Goal: Information Seeking & Learning: Learn about a topic

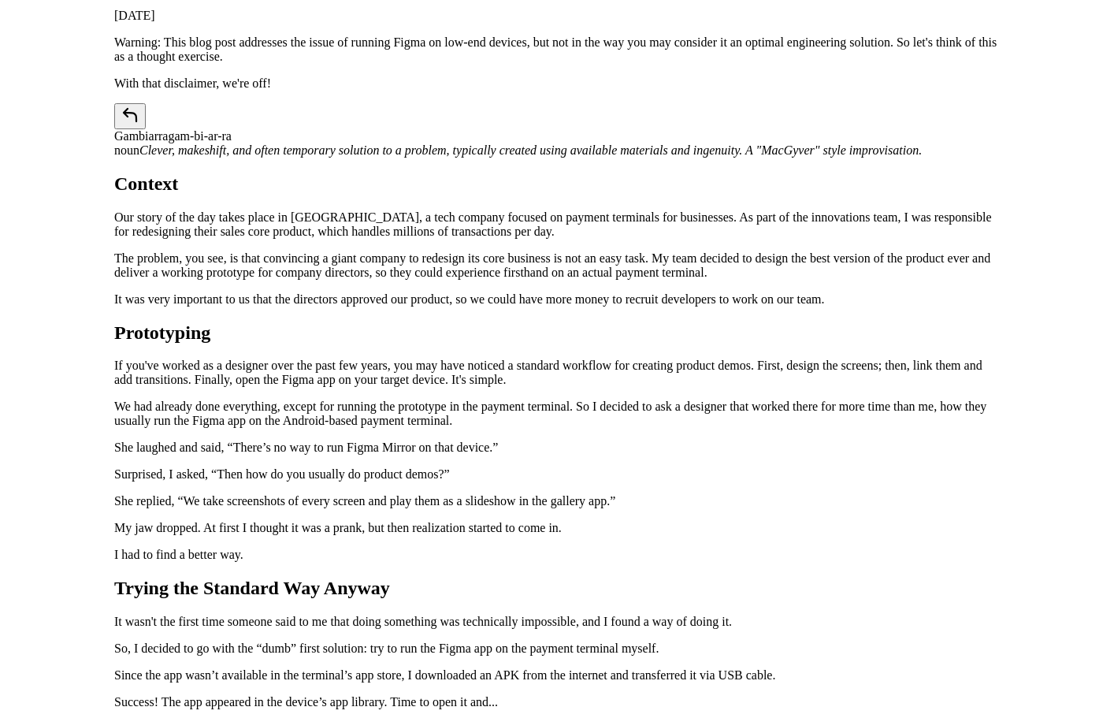
scroll to position [79, 0]
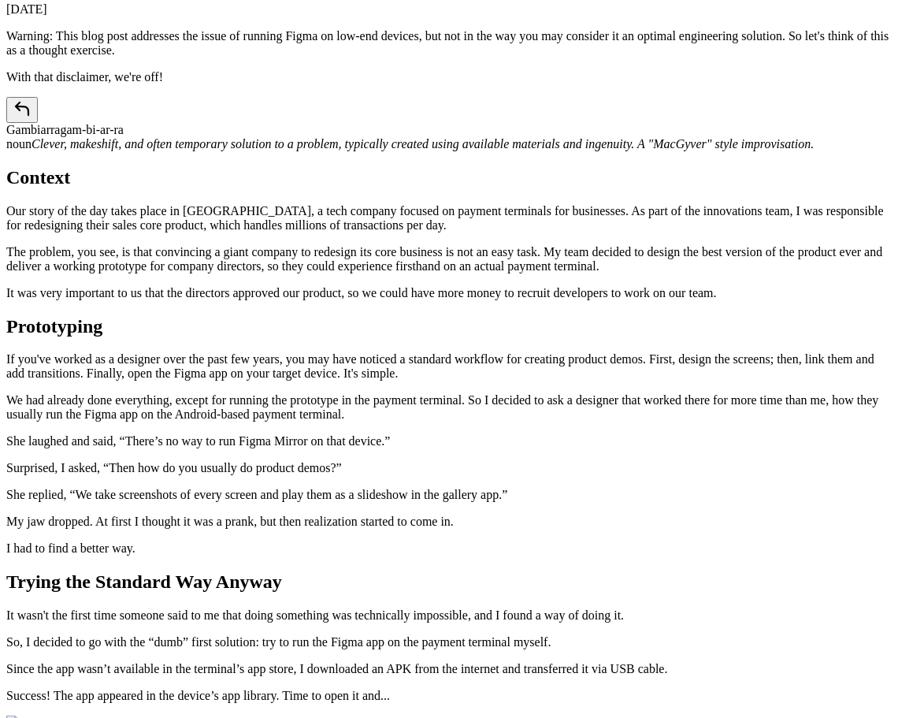
click at [687, 137] on div "Gambiarra gam-bi-ar-ra" at bounding box center [449, 117] width 886 height 40
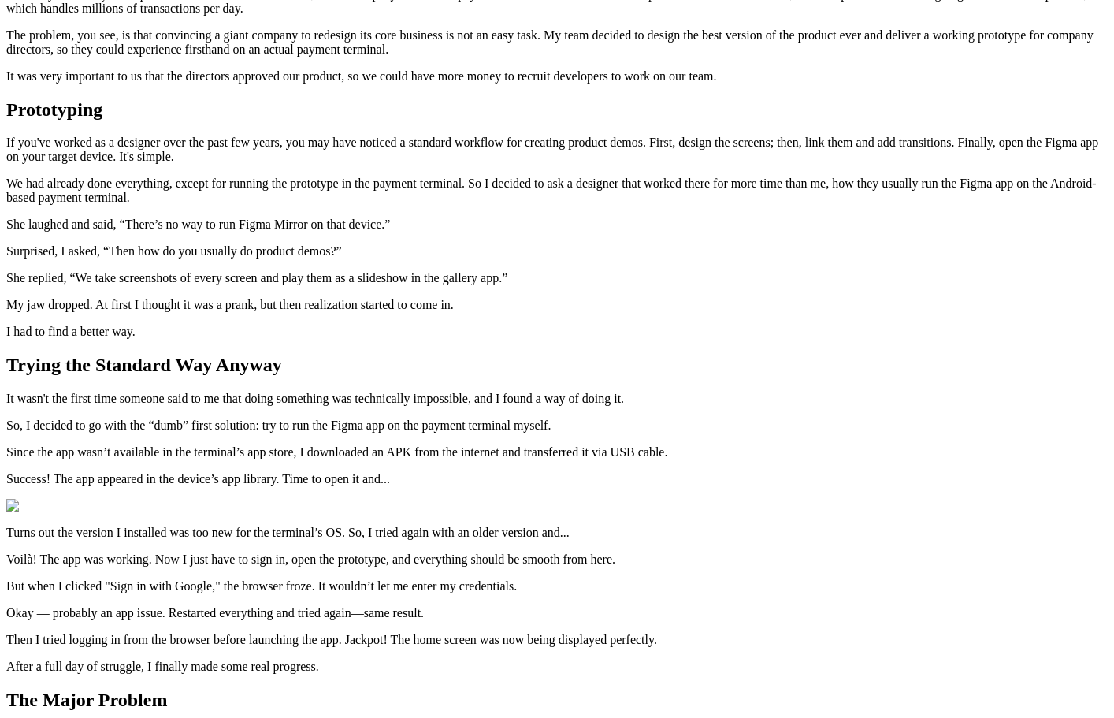
scroll to position [315, 0]
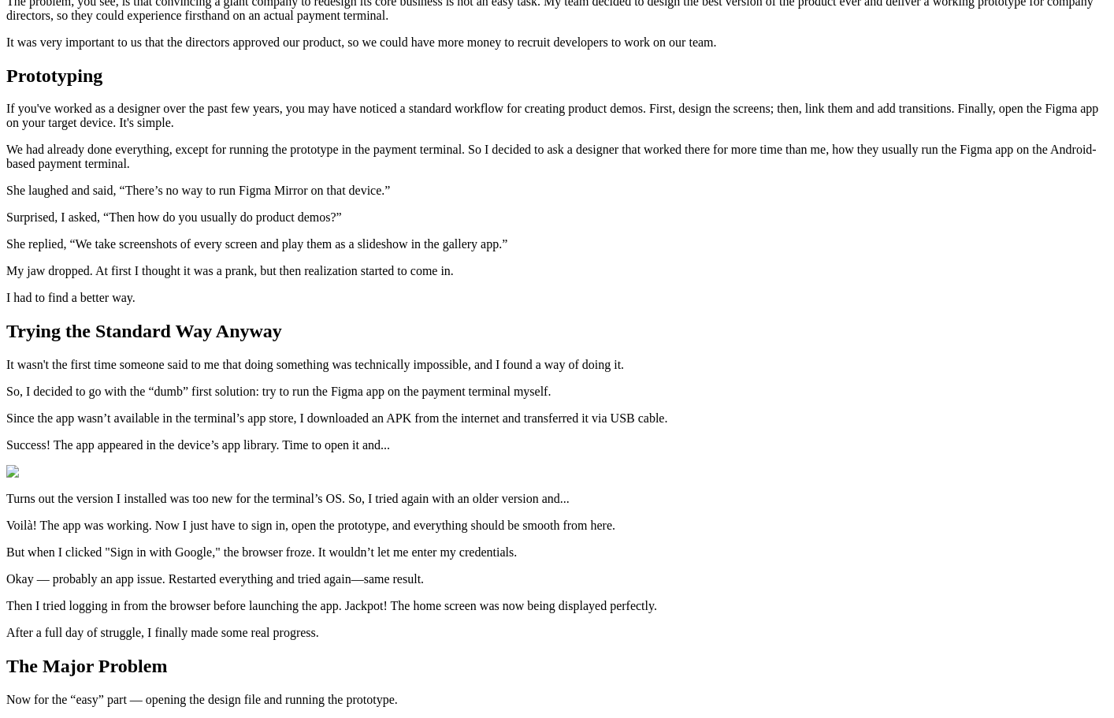
click at [504, 23] on p "The problem, you see, is that convincing a giant company to redesign its core b…" at bounding box center [557, 8] width 1102 height 28
drag, startPoint x: 613, startPoint y: 301, endPoint x: 298, endPoint y: 275, distance: 316.3
click at [298, 275] on div "Notes Running Figma on Payment Terminals October 26, 2024 Warning: This blog po…" at bounding box center [557, 530] width 1102 height 1679
drag, startPoint x: 500, startPoint y: 421, endPoint x: 374, endPoint y: 412, distance: 126.4
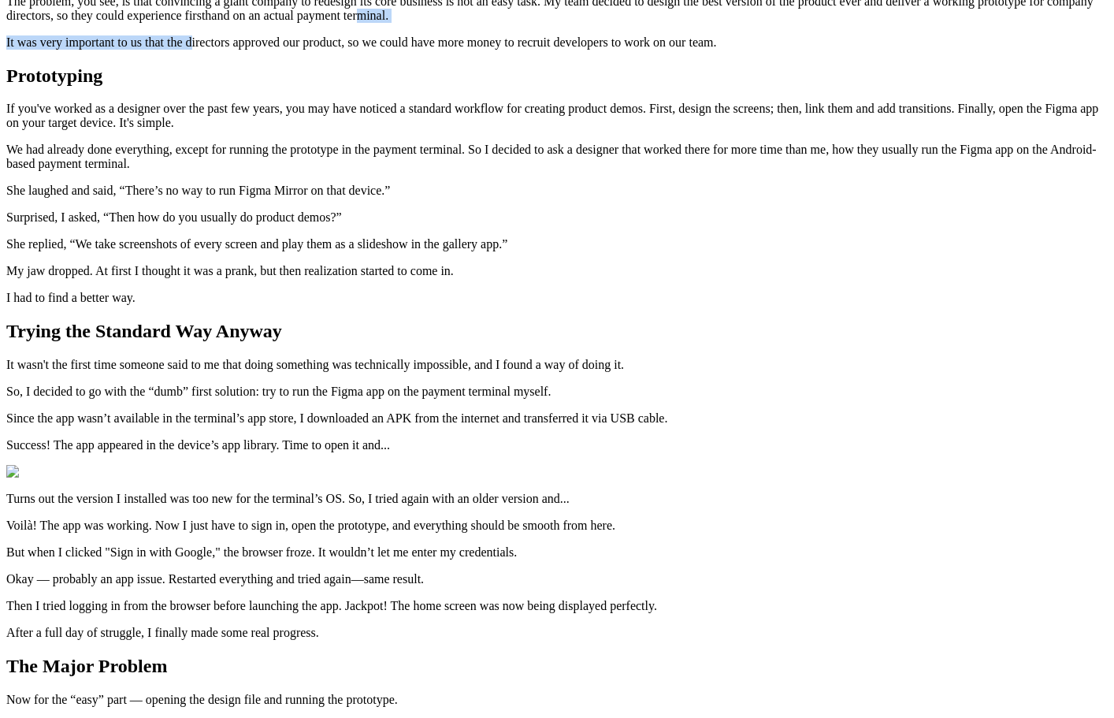
click at [374, 412] on article "Running Figma on Payment Terminals October 26, 2024 Warning: This blog post add…" at bounding box center [557, 550] width 1102 height 1642
click at [374, 23] on p "The problem, you see, is that convincing a giant company to redesign its core b…" at bounding box center [557, 8] width 1102 height 28
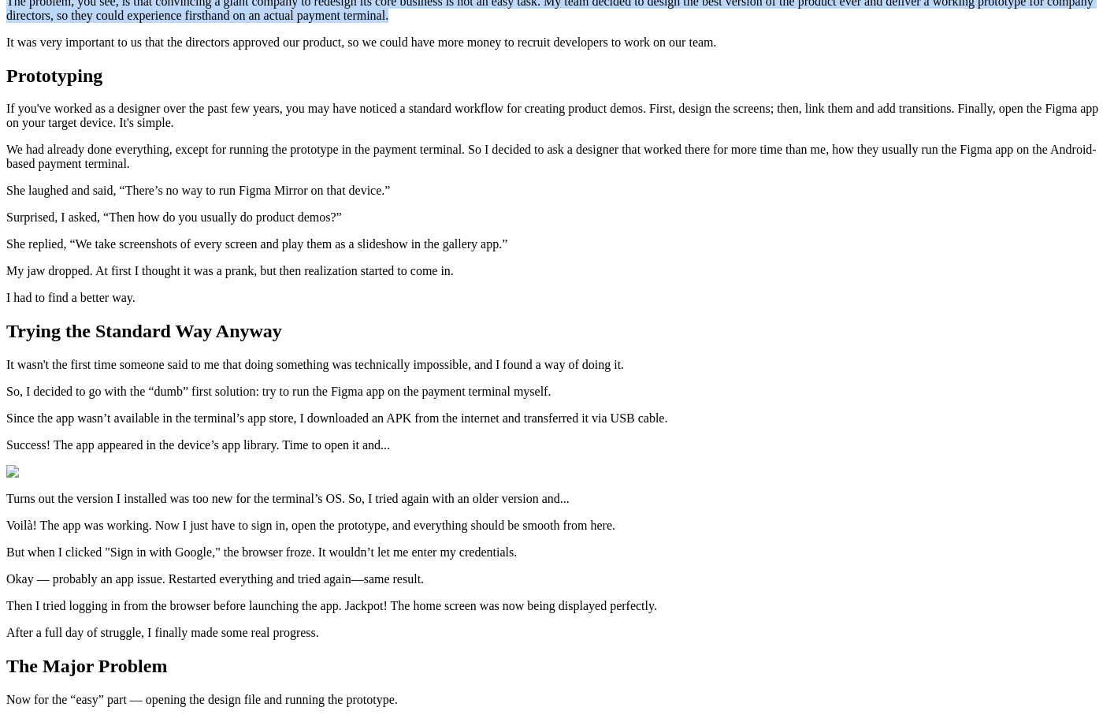
drag, startPoint x: 452, startPoint y: 415, endPoint x: 231, endPoint y: 257, distance: 272.3
click at [231, 257] on div "Notes Running Figma on Payment Terminals October 26, 2024 Warning: This blog po…" at bounding box center [557, 530] width 1102 height 1679
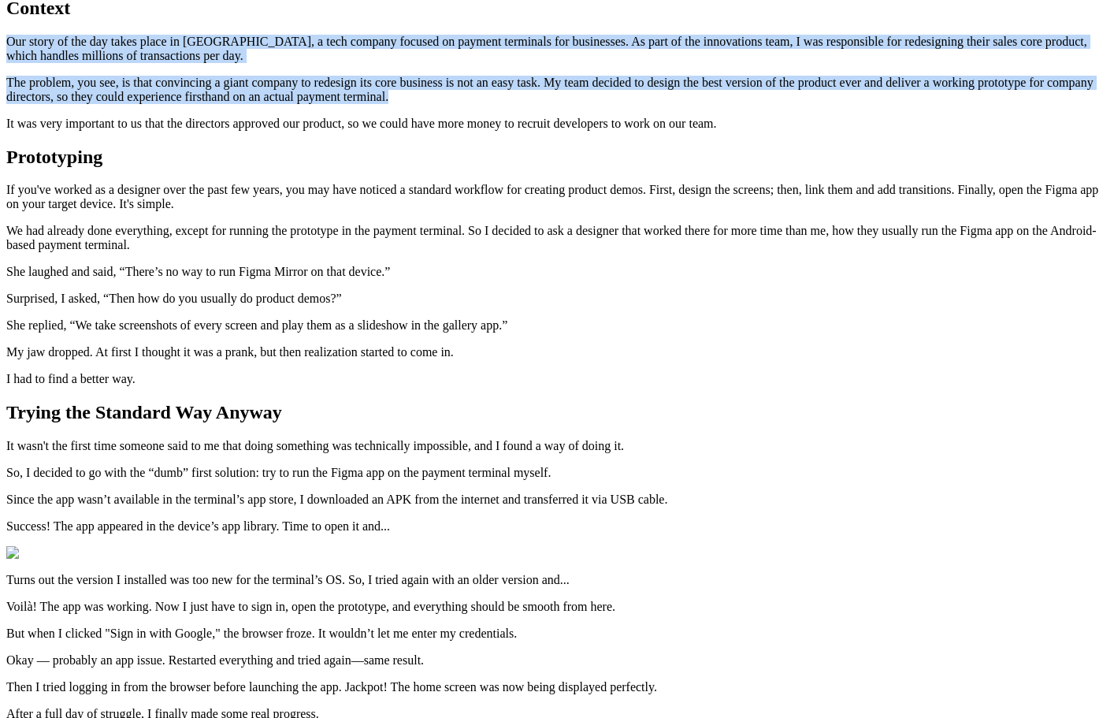
scroll to position [236, 0]
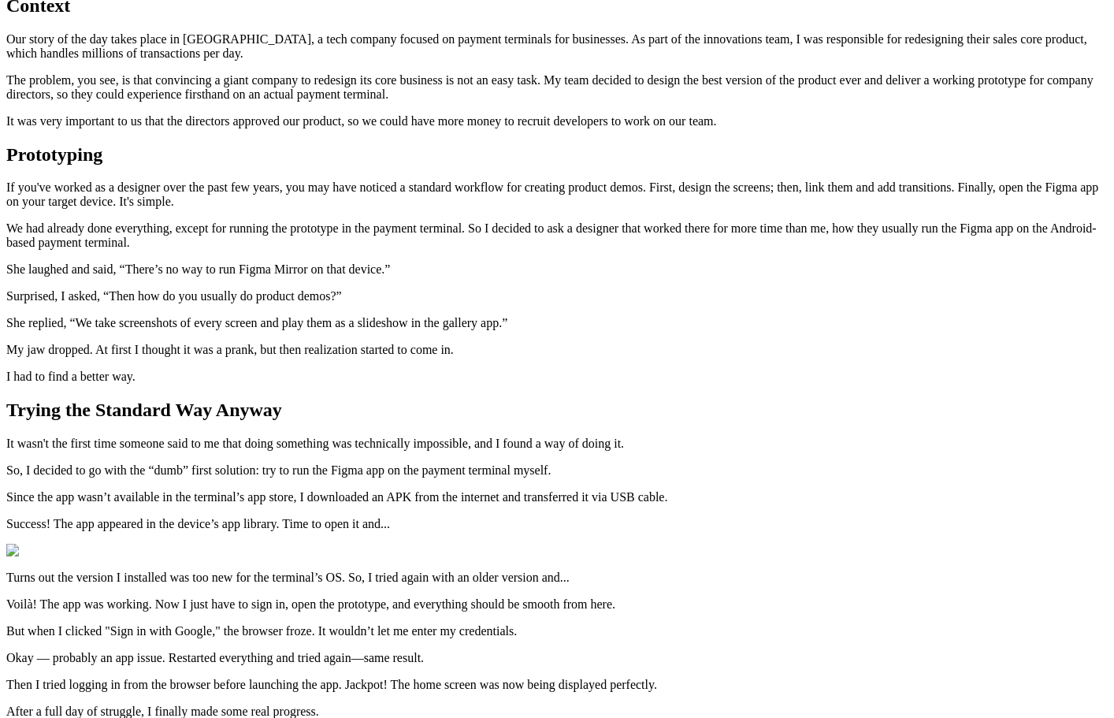
click at [247, 273] on div "Notes Running Figma on Payment Terminals October 26, 2024 Warning: This blog po…" at bounding box center [557, 609] width 1102 height 1679
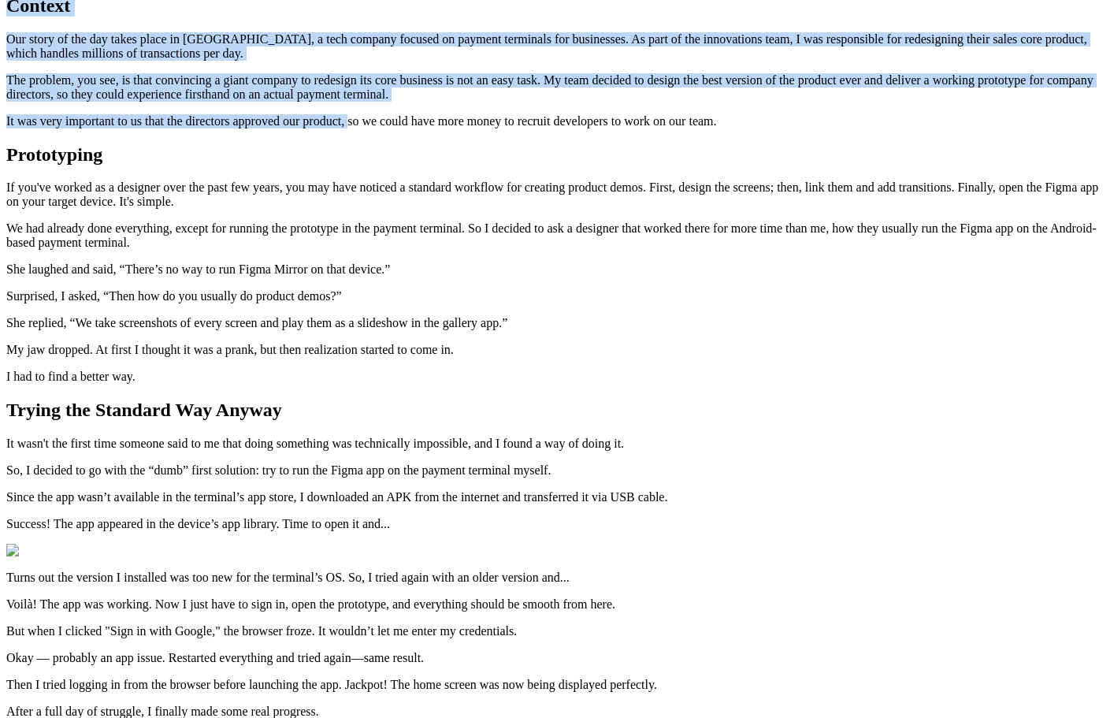
drag, startPoint x: 267, startPoint y: 291, endPoint x: 668, endPoint y: 540, distance: 472.1
click at [669, 538] on div "Notes Running Figma on Payment Terminals October 26, 2024 Warning: This blog po…" at bounding box center [557, 609] width 1102 height 1679
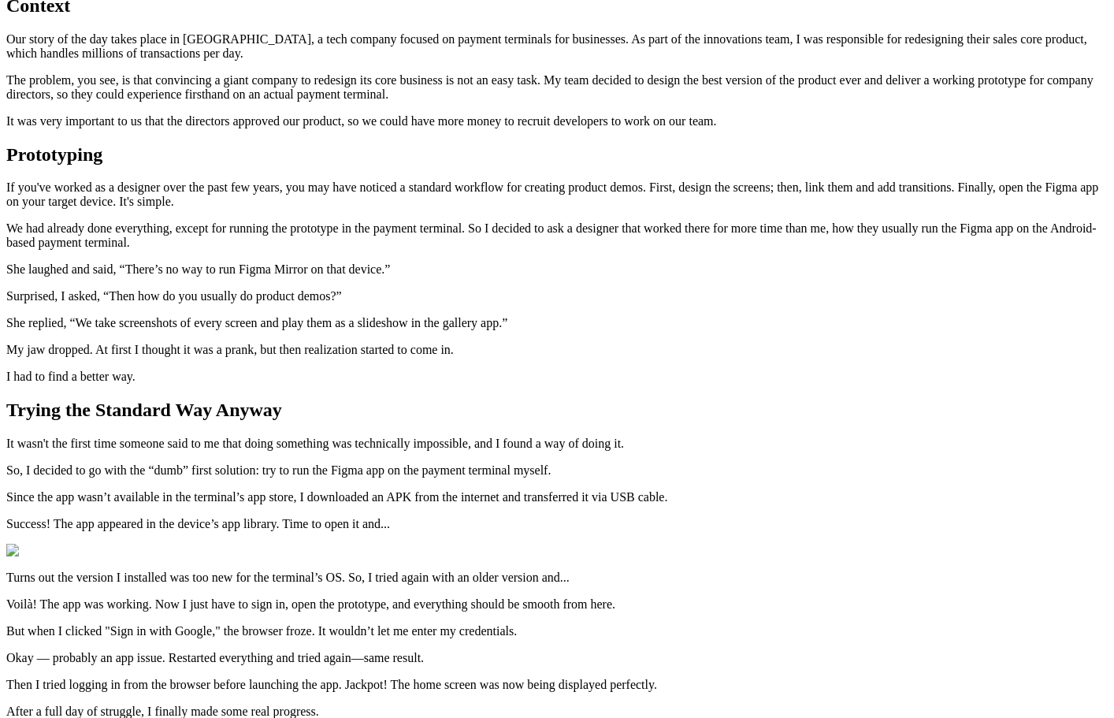
click at [664, 128] on p "It was very important to us that the directors approved our product, so we coul…" at bounding box center [557, 121] width 1102 height 14
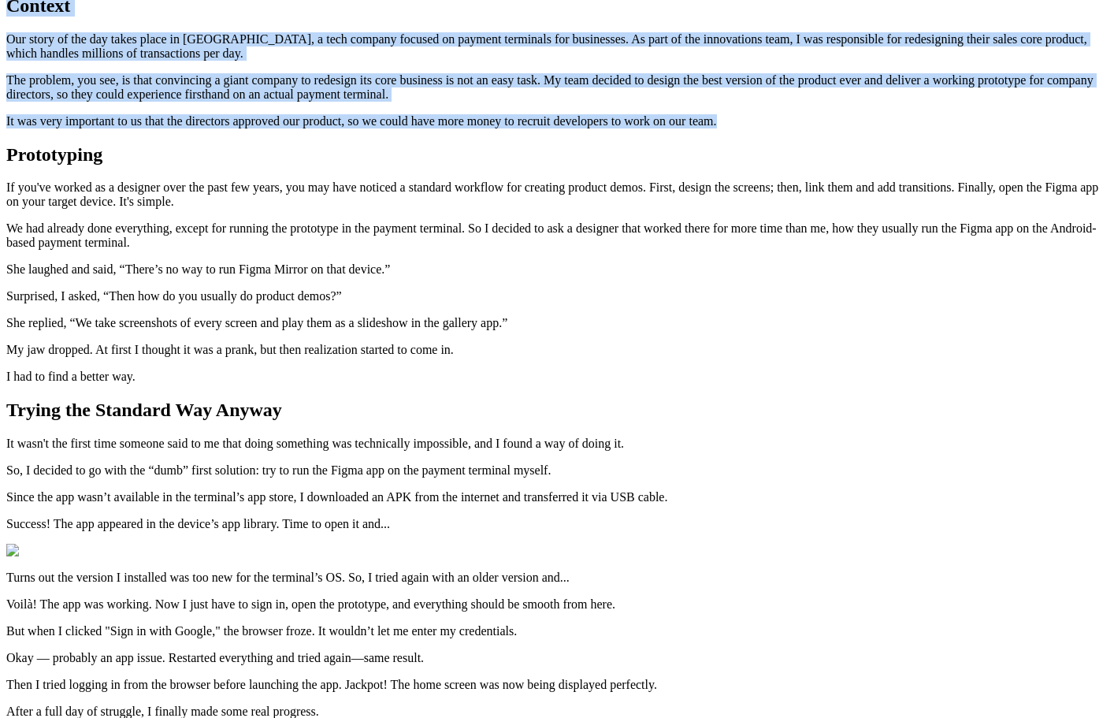
drag, startPoint x: 629, startPoint y: 556, endPoint x: 275, endPoint y: 286, distance: 444.8
click at [275, 286] on div "Notes Running Figma on Payment Terminals October 26, 2024 Warning: This blog po…" at bounding box center [557, 609] width 1102 height 1679
drag, startPoint x: 275, startPoint y: 286, endPoint x: 618, endPoint y: 552, distance: 433.7
click at [618, 552] on div "Notes Running Figma on Payment Terminals October 26, 2024 Warning: This blog po…" at bounding box center [557, 609] width 1102 height 1679
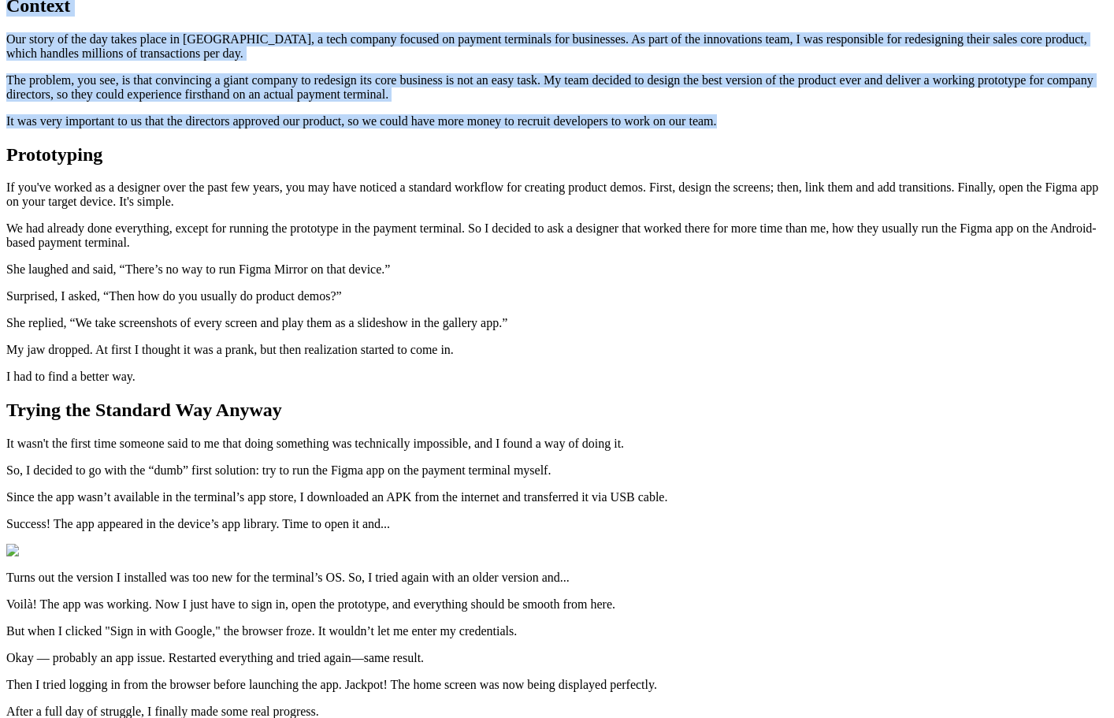
click at [618, 128] on p "It was very important to us that the directors approved our product, so we coul…" at bounding box center [557, 121] width 1102 height 14
drag, startPoint x: 618, startPoint y: 552, endPoint x: 273, endPoint y: 289, distance: 433.6
click at [273, 289] on div "Notes Running Figma on Payment Terminals October 26, 2024 Warning: This blog po…" at bounding box center [557, 609] width 1102 height 1679
drag, startPoint x: 273, startPoint y: 289, endPoint x: 614, endPoint y: 555, distance: 432.4
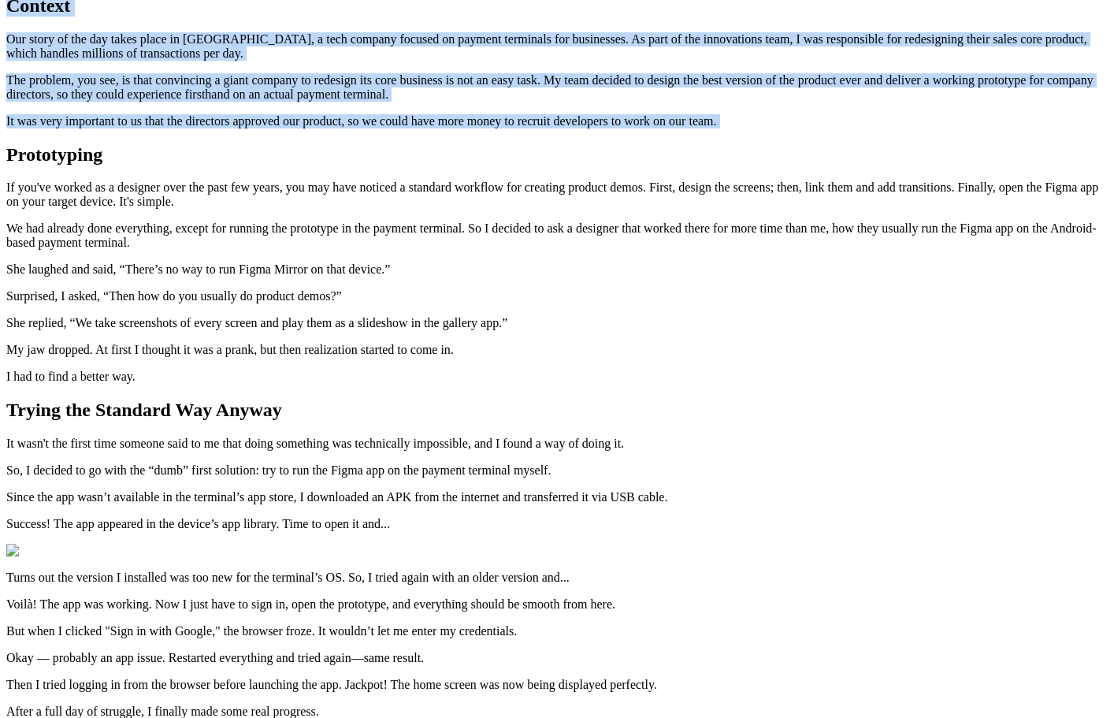
click at [614, 555] on div "Notes Running Figma on Payment Terminals October 26, 2024 Warning: This blog po…" at bounding box center [557, 609] width 1102 height 1679
click at [614, 128] on p "It was very important to us that the directors approved our product, so we coul…" at bounding box center [557, 121] width 1102 height 14
drag, startPoint x: 614, startPoint y: 555, endPoint x: 267, endPoint y: 287, distance: 438.2
click at [267, 287] on div "Notes Running Figma on Payment Terminals October 26, 2024 Warning: This blog po…" at bounding box center [557, 609] width 1102 height 1679
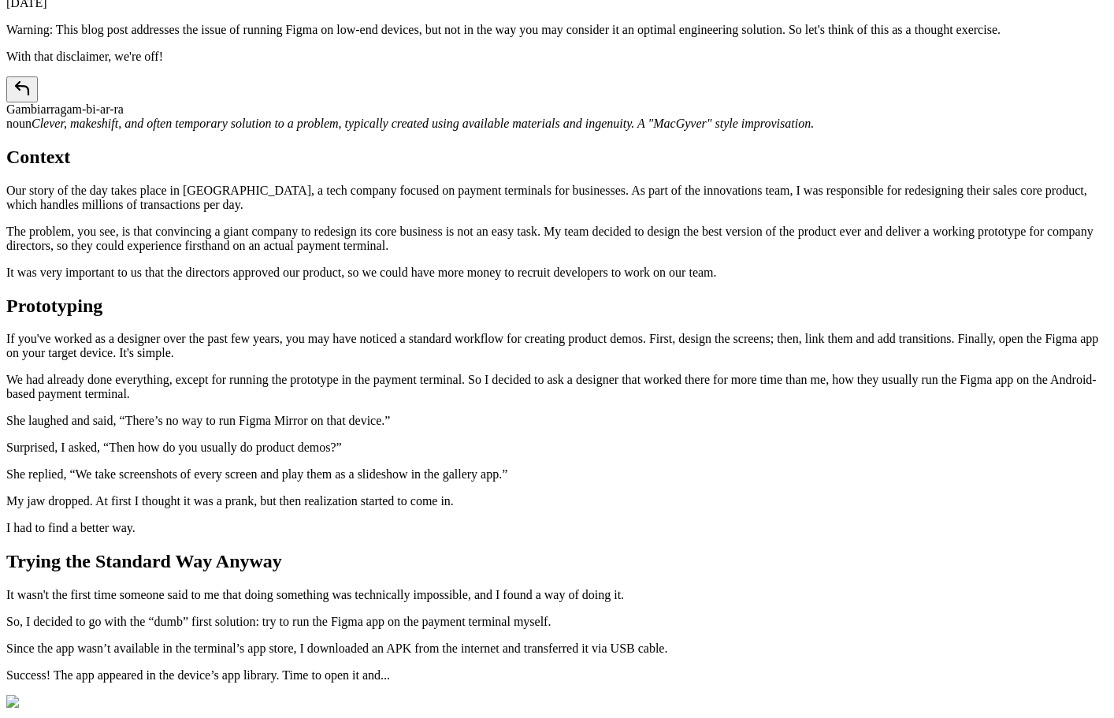
scroll to position [79, 0]
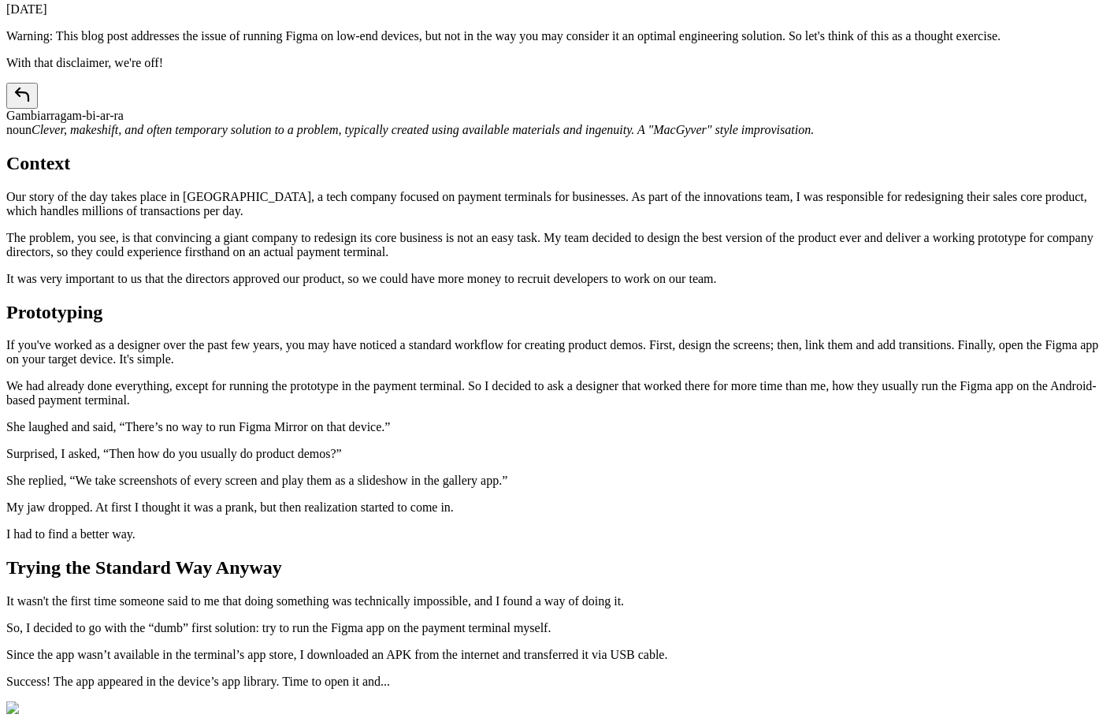
drag, startPoint x: 337, startPoint y: 342, endPoint x: 292, endPoint y: 350, distance: 45.6
click at [282, 350] on div at bounding box center [282, 350] width 0 height 0
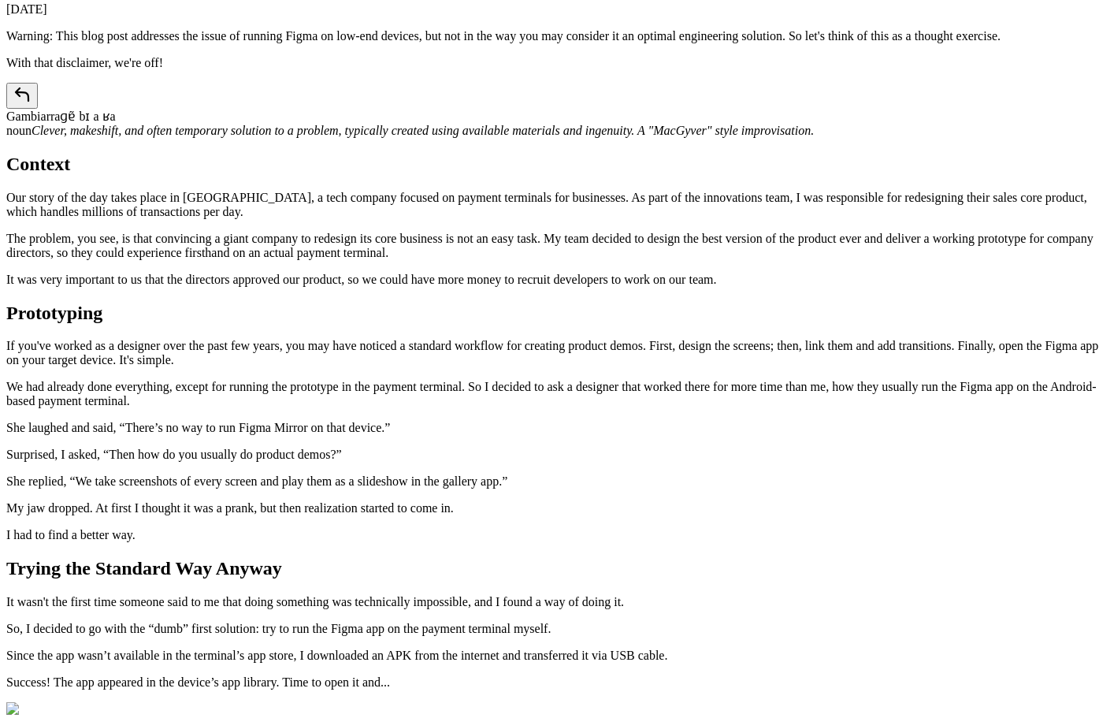
click at [601, 138] on div "Gambiarra ɡɐ̃ bɪ a ʁa noun Clever, makeshift, and often temporary solution to a…" at bounding box center [557, 110] width 1102 height 55
click at [680, 138] on div "Gambiarra ɡɐ̃bɪaʁa noun Clever, makeshift, and often temporary solution to a pr…" at bounding box center [557, 110] width 1102 height 55
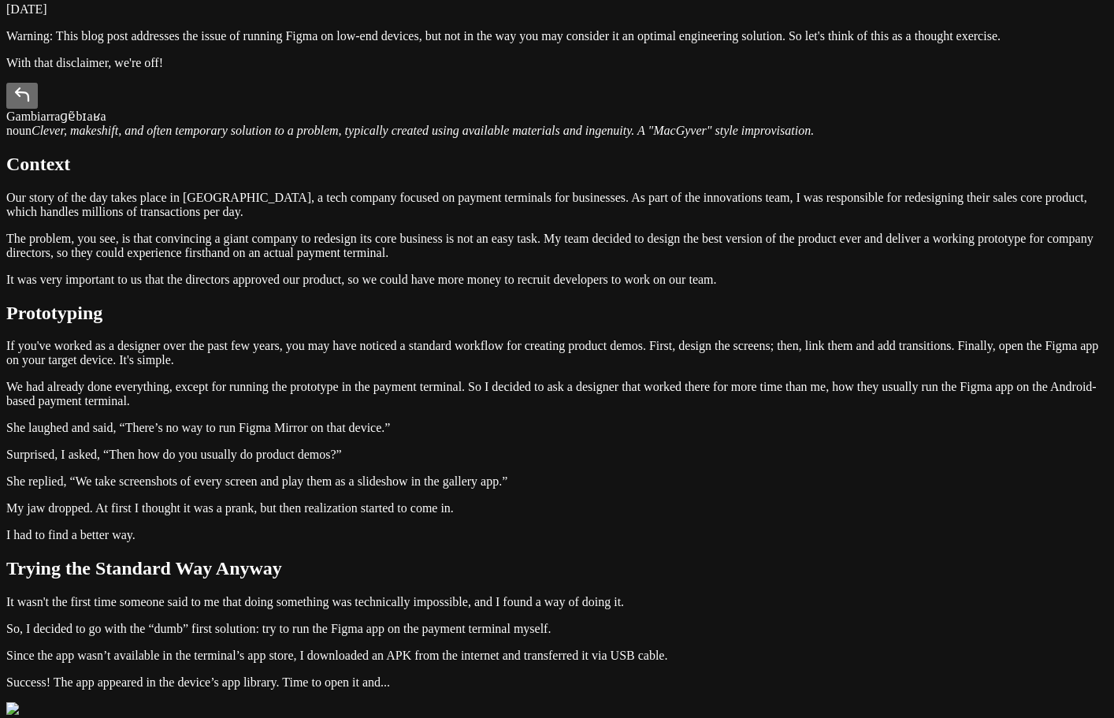
drag, startPoint x: 638, startPoint y: 377, endPoint x: 277, endPoint y: 359, distance: 362.2
drag, startPoint x: 850, startPoint y: 362, endPoint x: 956, endPoint y: 366, distance: 105.7
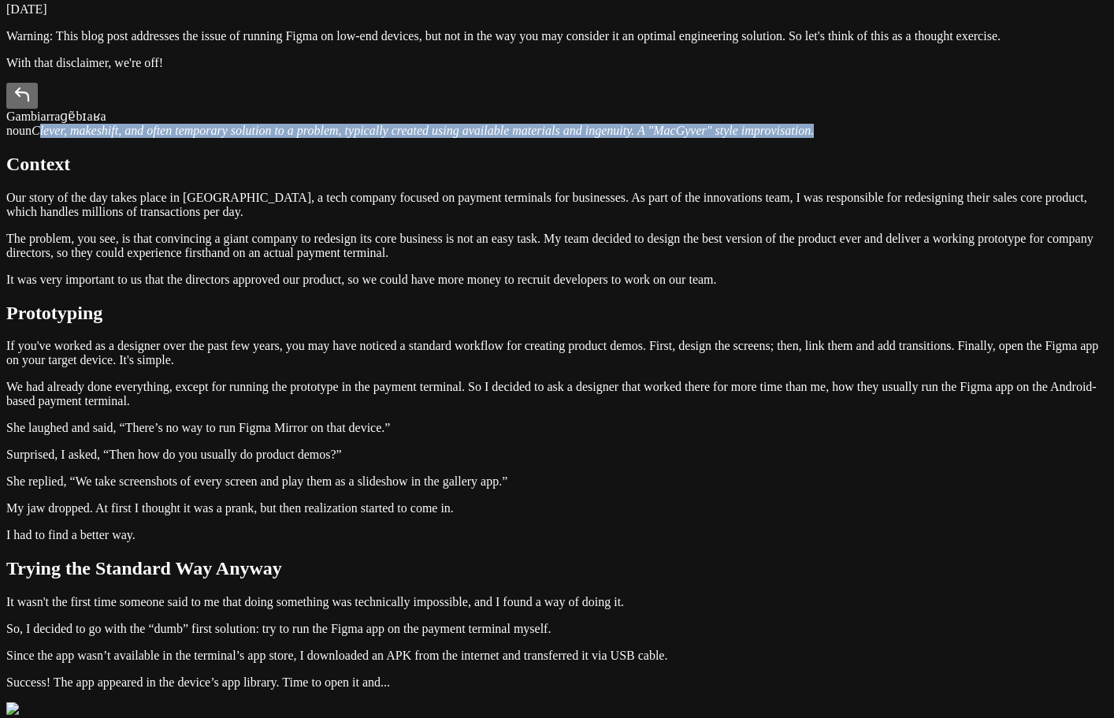
drag, startPoint x: 654, startPoint y: 393, endPoint x: 230, endPoint y: 372, distance: 424.5
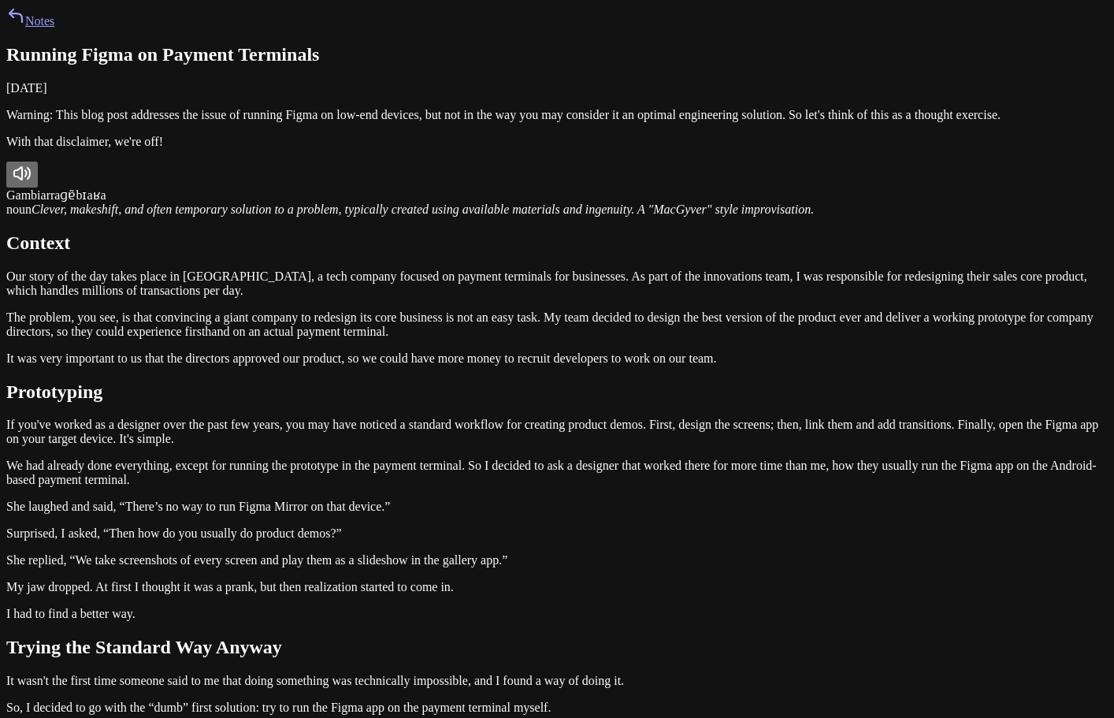
click at [38, 188] on button at bounding box center [22, 175] width 32 height 26
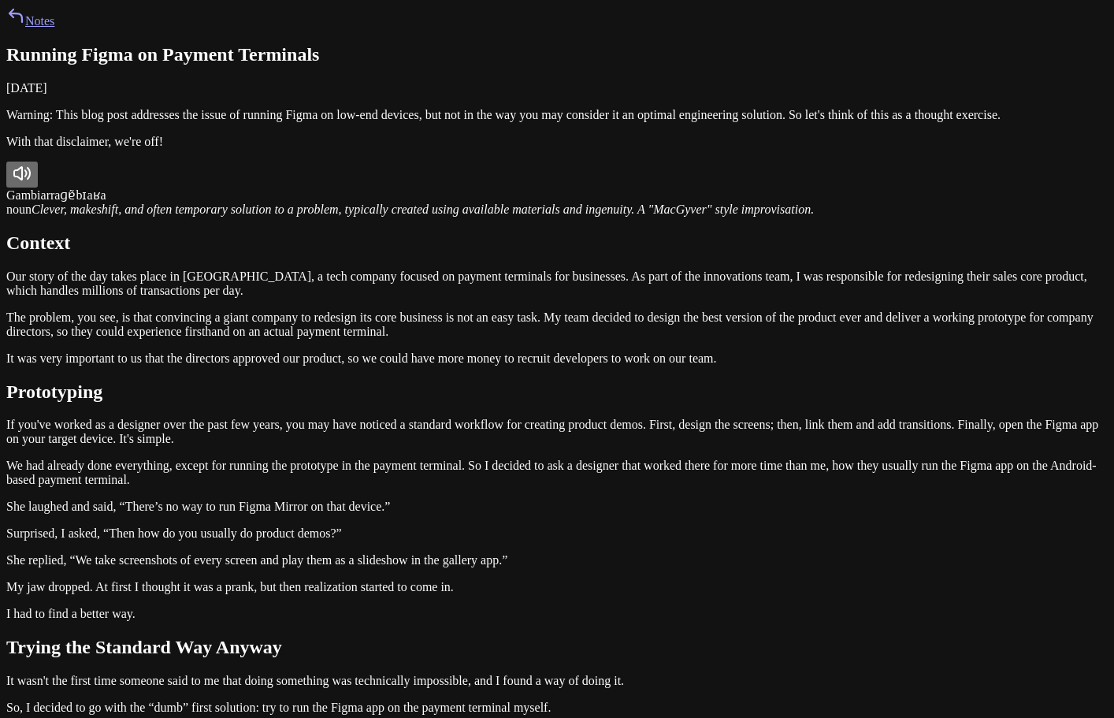
drag, startPoint x: 400, startPoint y: 375, endPoint x: 344, endPoint y: 362, distance: 58.3
click at [344, 203] on div "Gambiarra ɡɐ̃bɪaʁa" at bounding box center [557, 182] width 1102 height 41
click at [30, 180] on icon at bounding box center [22, 173] width 16 height 13
drag, startPoint x: 290, startPoint y: 460, endPoint x: 245, endPoint y: 467, distance: 45.4
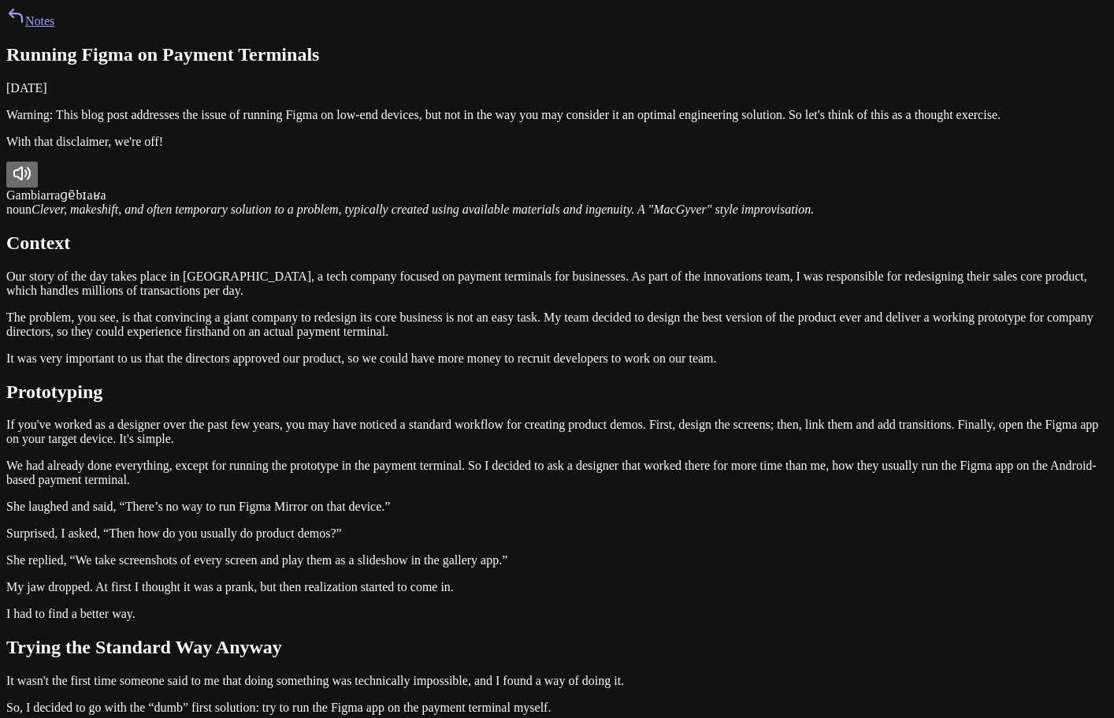
click at [499, 217] on div "Gambiarra ɡɐ̃bɪaʁa noun Clever, makeshift, and often temporary solution to a pr…" at bounding box center [557, 189] width 1102 height 55
click at [38, 188] on button at bounding box center [22, 175] width 32 height 26
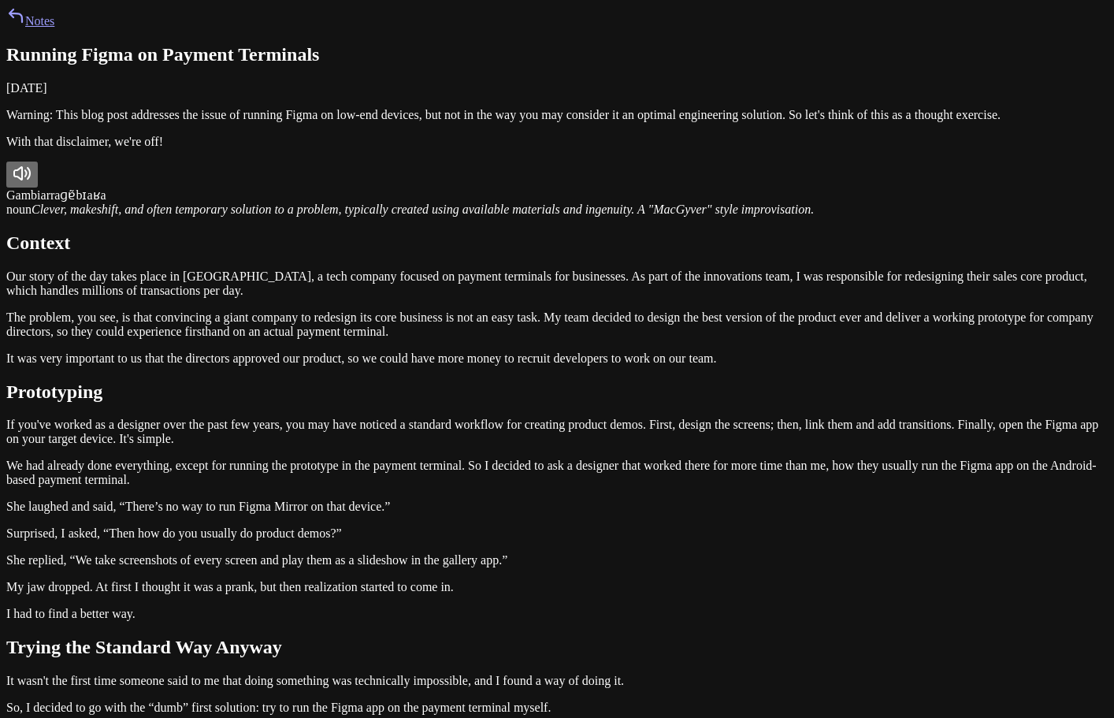
click at [38, 188] on button at bounding box center [22, 175] width 32 height 26
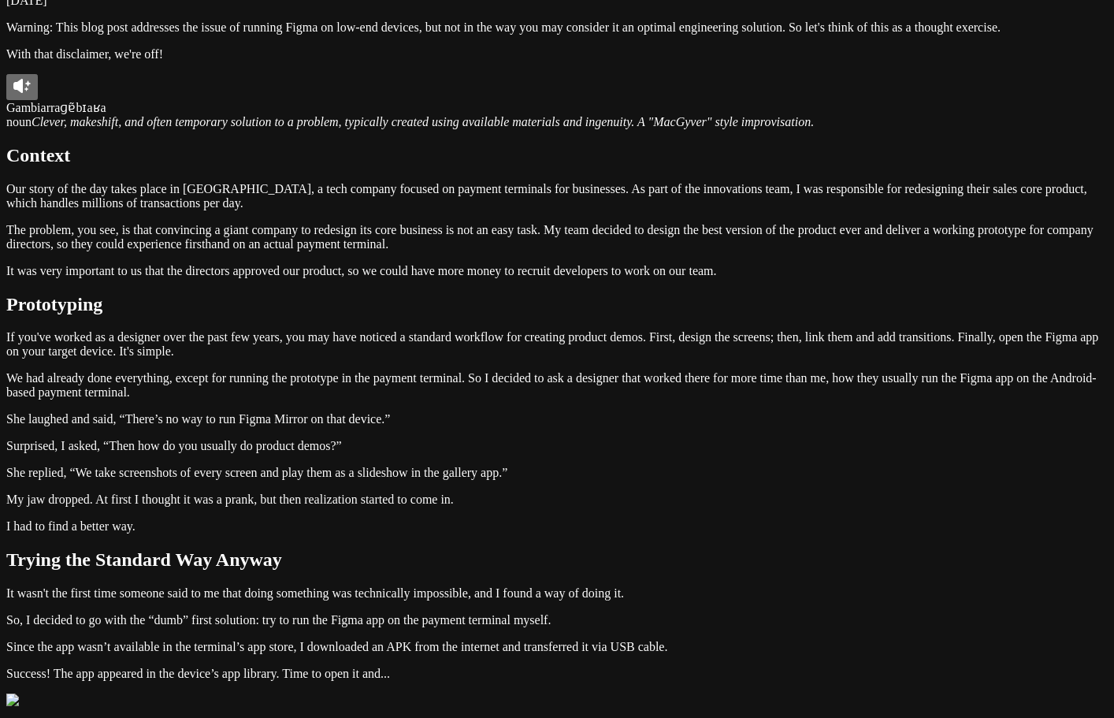
scroll to position [79, 0]
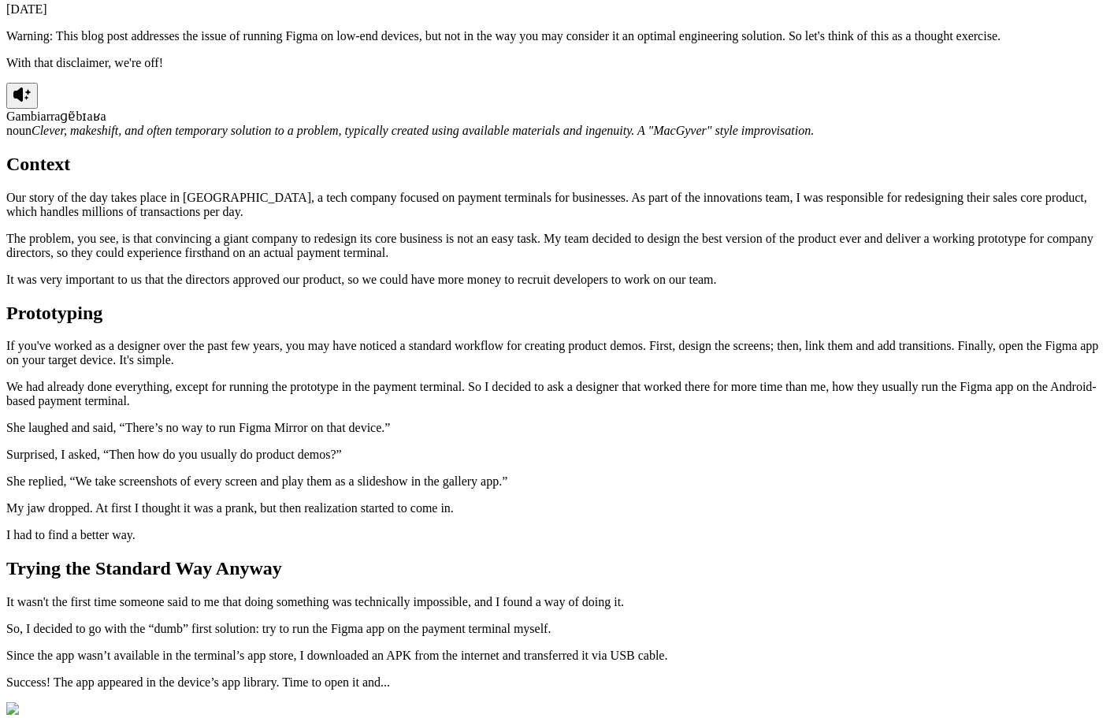
click at [496, 124] on div "Gambiarra ɡɐ̃bɪaʁa" at bounding box center [557, 103] width 1102 height 41
click at [32, 137] on span "noun" at bounding box center [18, 130] width 25 height 13
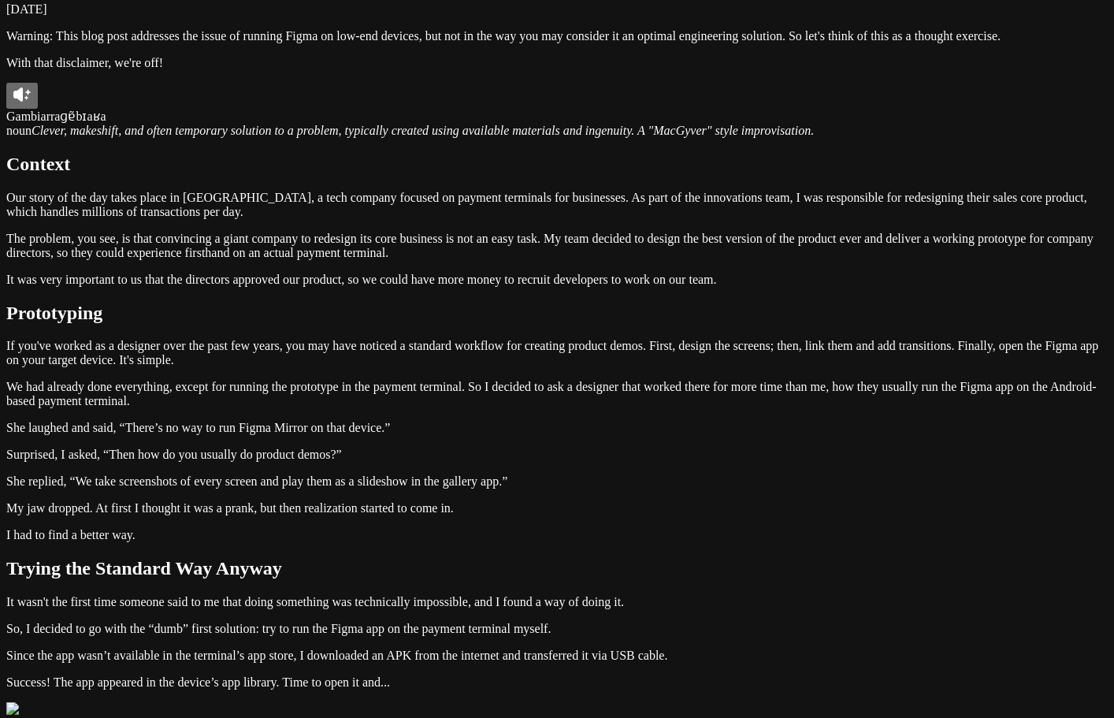
click at [28, 99] on icon at bounding box center [26, 97] width 4 height 4
click at [32, 104] on icon at bounding box center [22, 94] width 19 height 19
click at [23, 102] on icon at bounding box center [17, 94] width 9 height 14
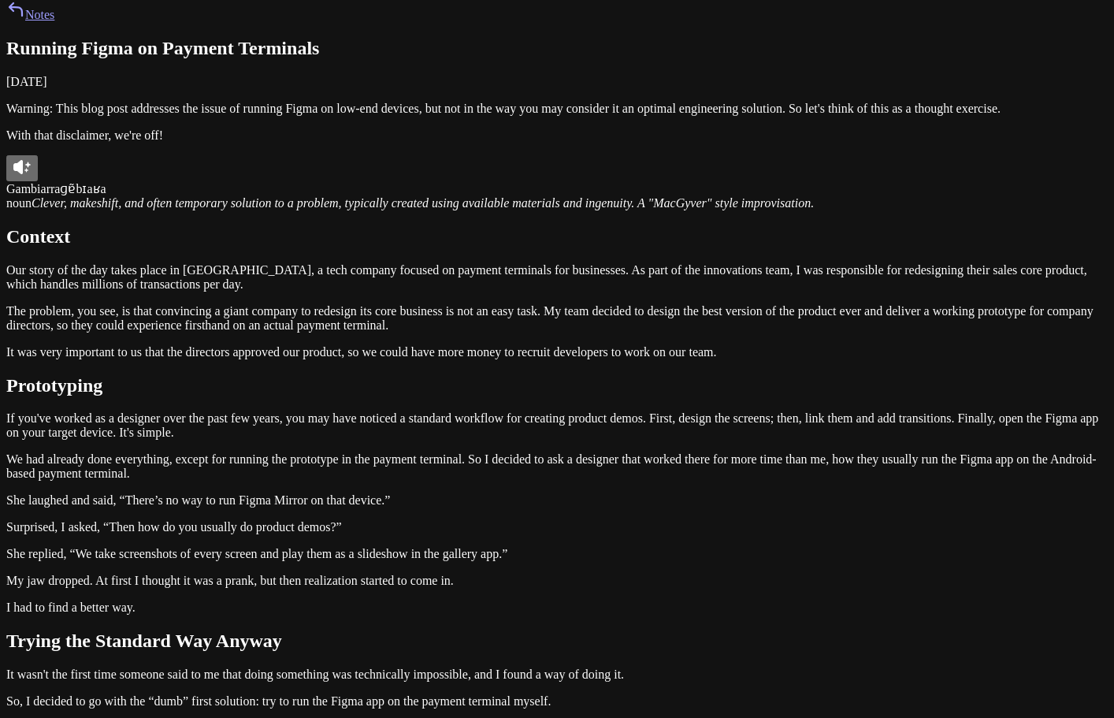
scroll to position [0, 0]
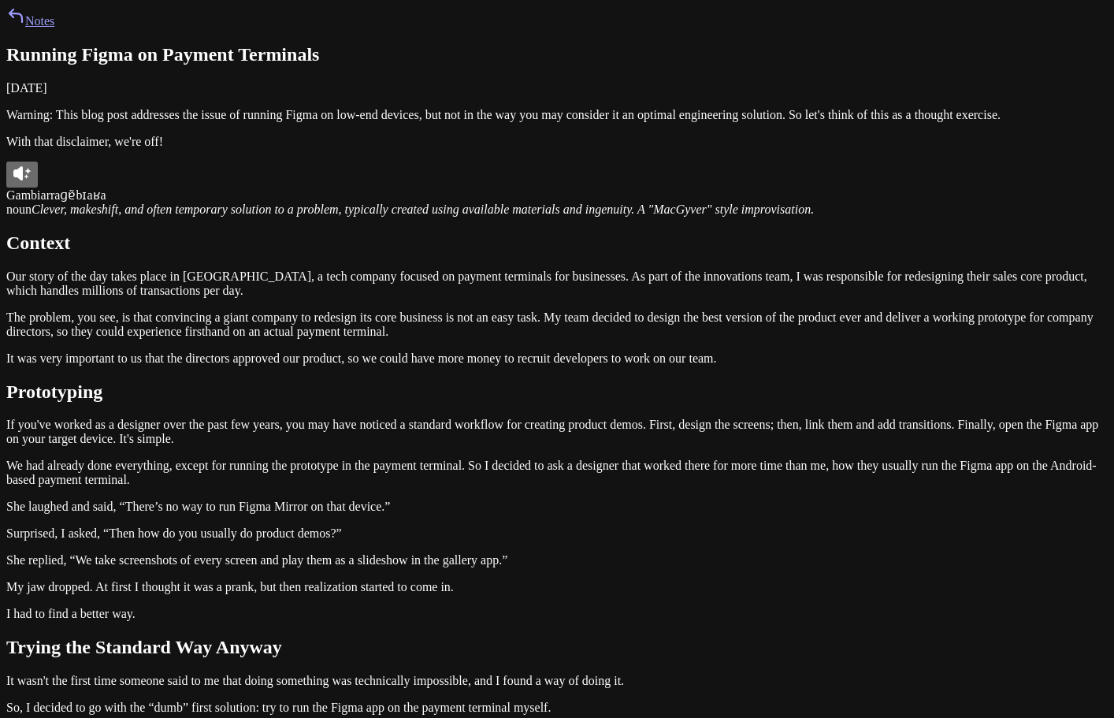
click at [32, 183] on icon at bounding box center [22, 173] width 19 height 19
drag, startPoint x: 609, startPoint y: 455, endPoint x: 397, endPoint y: 452, distance: 212.0
click at [397, 216] on em "Clever, makeshift, and often temporary solution to a problem, typically created…" at bounding box center [423, 209] width 783 height 13
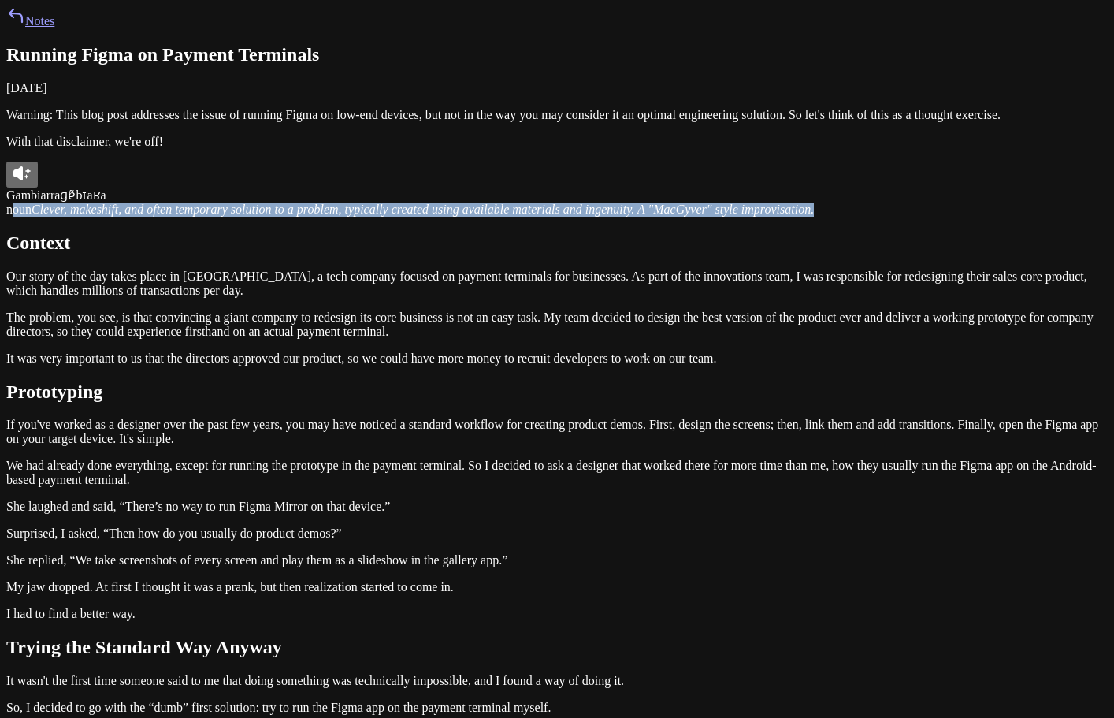
drag, startPoint x: 757, startPoint y: 475, endPoint x: 190, endPoint y: 412, distance: 570.9
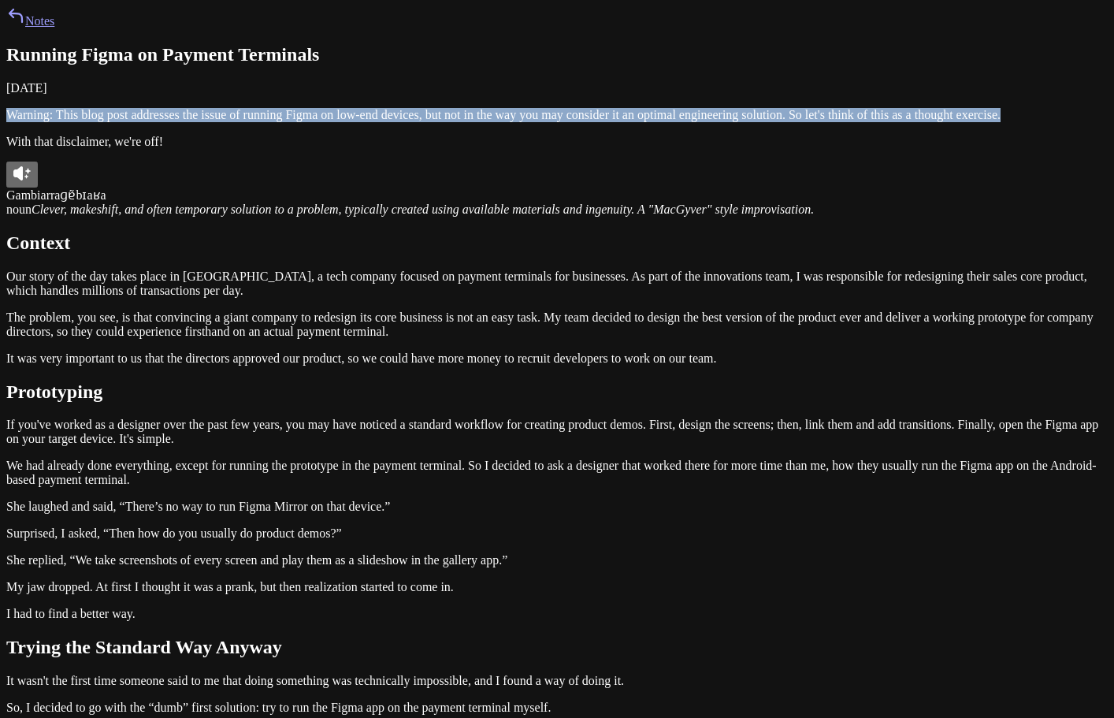
drag, startPoint x: 373, startPoint y: 253, endPoint x: 309, endPoint y: 212, distance: 75.9
click at [309, 122] on p "Warning: This blog post addresses the issue of running Figma on low-end devices…" at bounding box center [557, 115] width 1102 height 14
click at [338, 122] on p "Warning: This blog post addresses the issue of running Figma on low-end devices…" at bounding box center [557, 115] width 1102 height 14
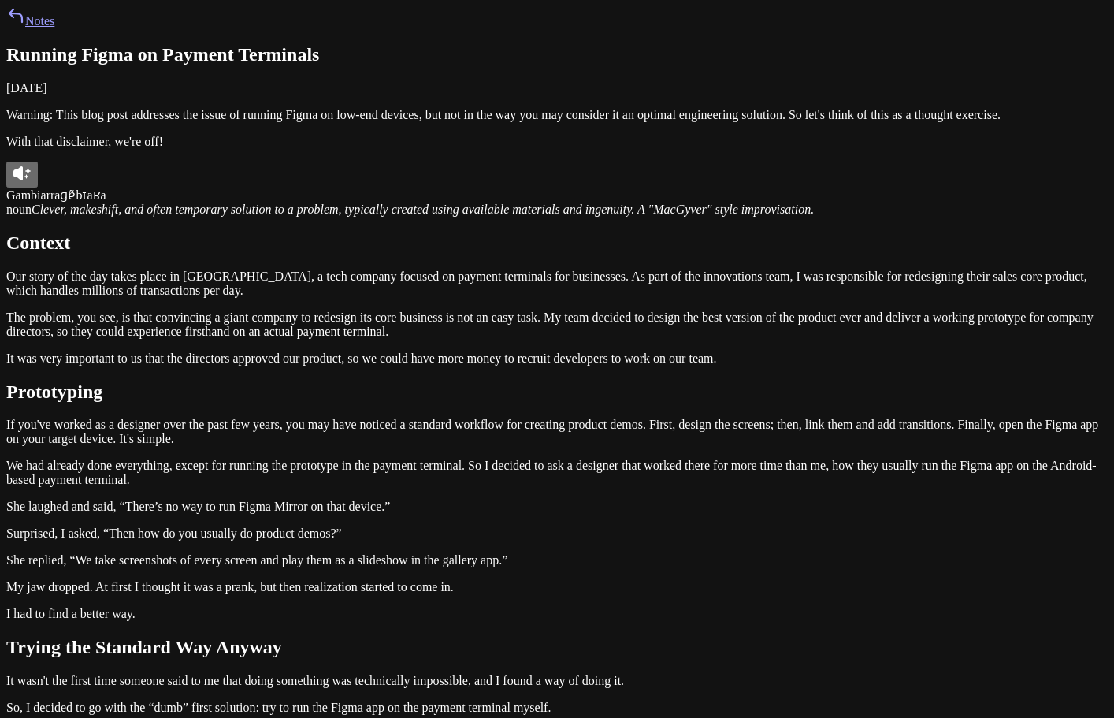
click at [355, 122] on p "Warning: This blog post addresses the issue of running Figma on low-end devices…" at bounding box center [557, 115] width 1102 height 14
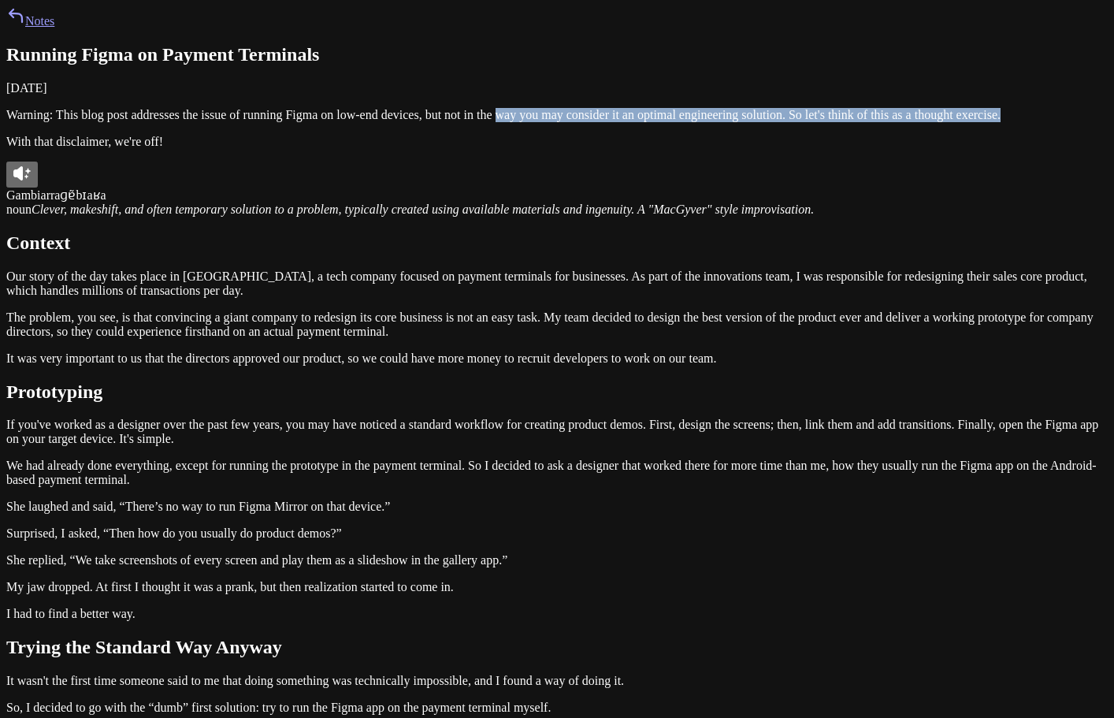
drag, startPoint x: 359, startPoint y: 260, endPoint x: 329, endPoint y: 240, distance: 35.8
click at [329, 122] on p "Warning: This blog post addresses the issue of running Figma on low-end devices…" at bounding box center [557, 115] width 1102 height 14
click at [378, 122] on p "Warning: This blog post addresses the issue of running Figma on low-end devices…" at bounding box center [557, 115] width 1102 height 14
click at [382, 122] on p "Warning: This blog post addresses the issue of running Figma on low-end devices…" at bounding box center [557, 115] width 1102 height 14
drag, startPoint x: 392, startPoint y: 258, endPoint x: 284, endPoint y: 225, distance: 112.2
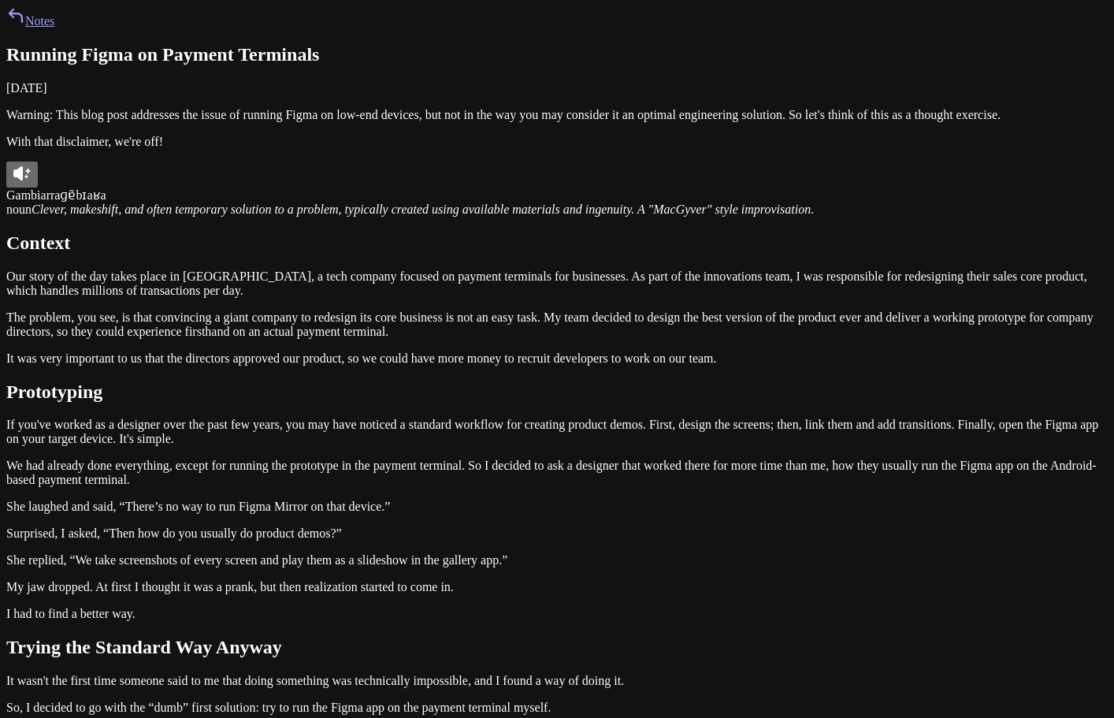
click at [602, 122] on p "This story addresses the issue of running Figma on low-end devices, but not in …" at bounding box center [557, 115] width 1102 height 14
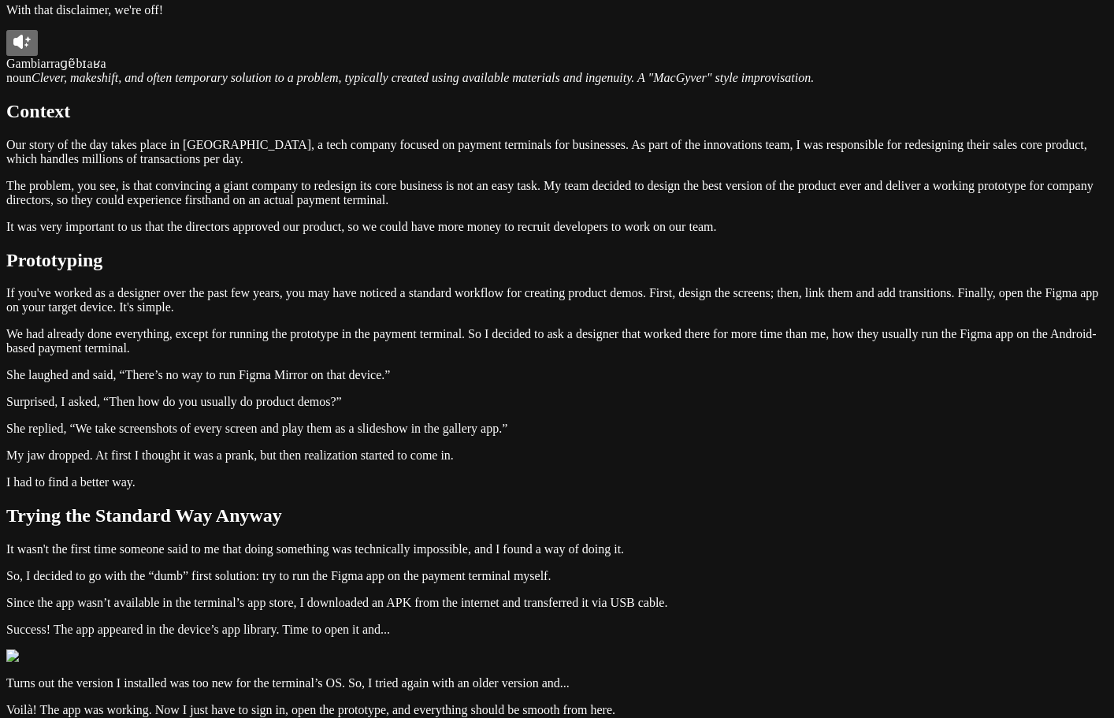
scroll to position [158, 0]
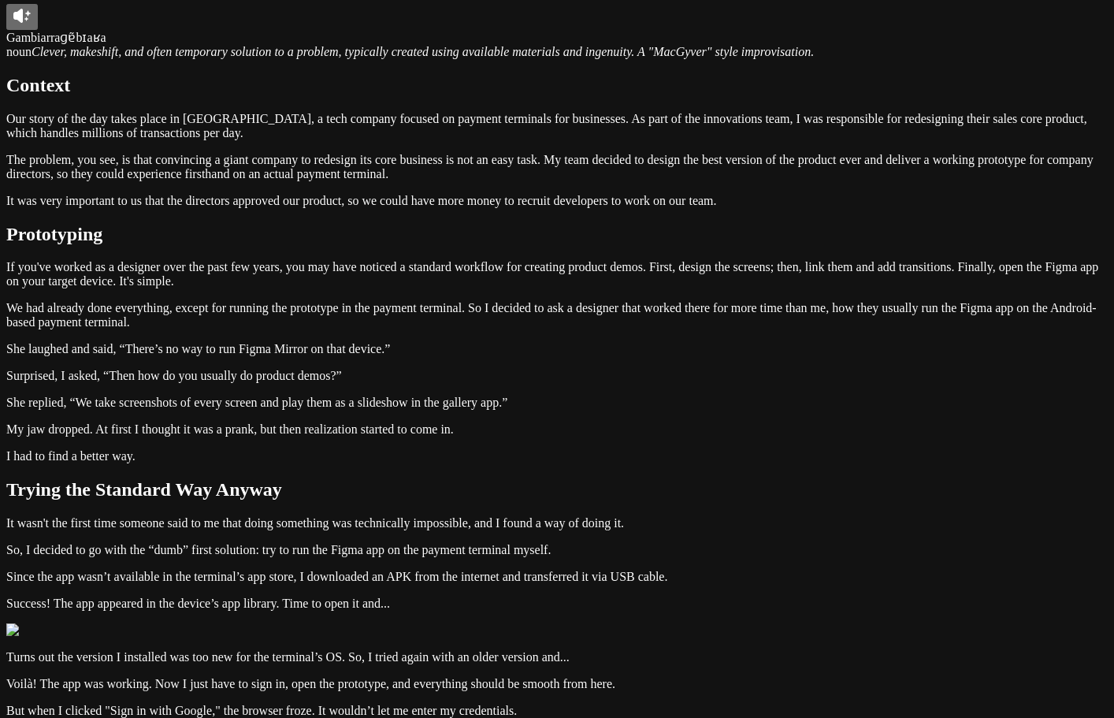
copy p "gambiarra"
click at [678, 134] on article "Running Figma on Payment Terminals October 26, 2024 This story addresses the is…" at bounding box center [557, 708] width 1102 height 1642
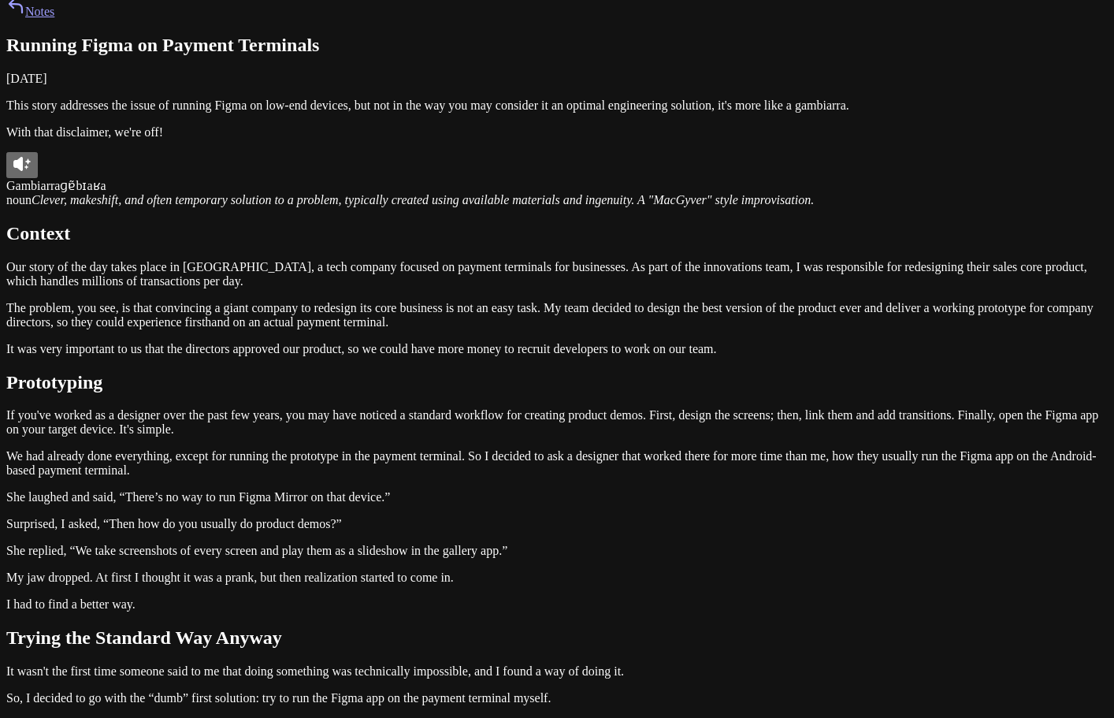
scroll to position [0, 0]
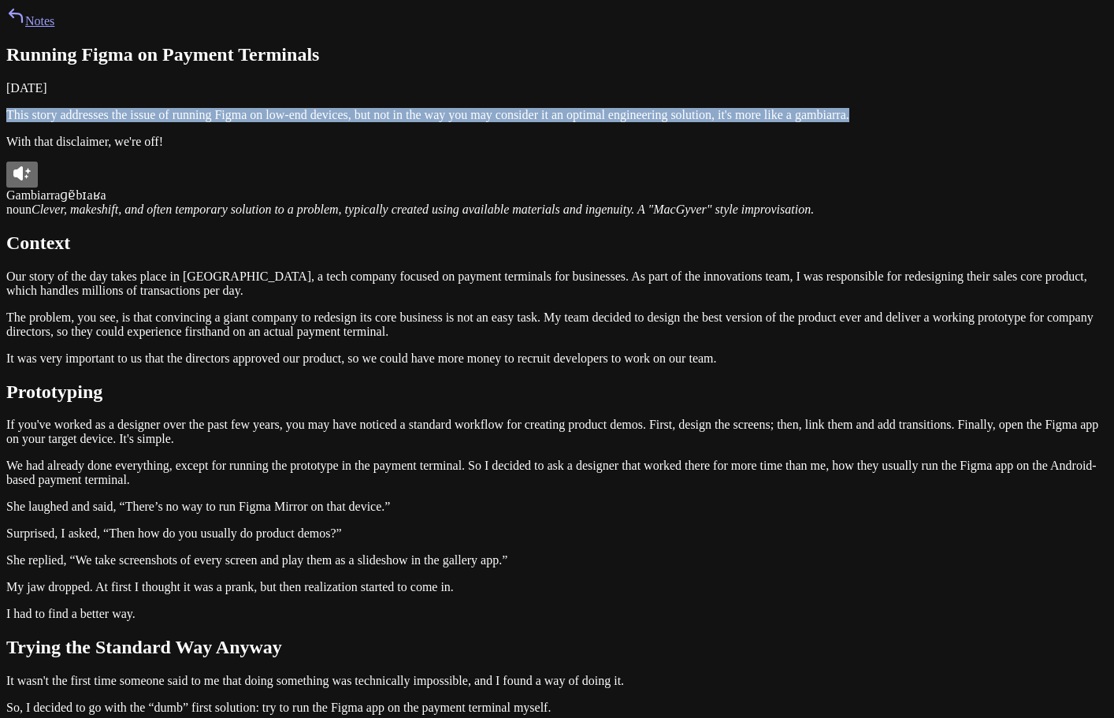
drag, startPoint x: 727, startPoint y: 234, endPoint x: 290, endPoint y: 221, distance: 437.6
copy p "This story addresses the issue of running Figma on low-end devices, but not in …"
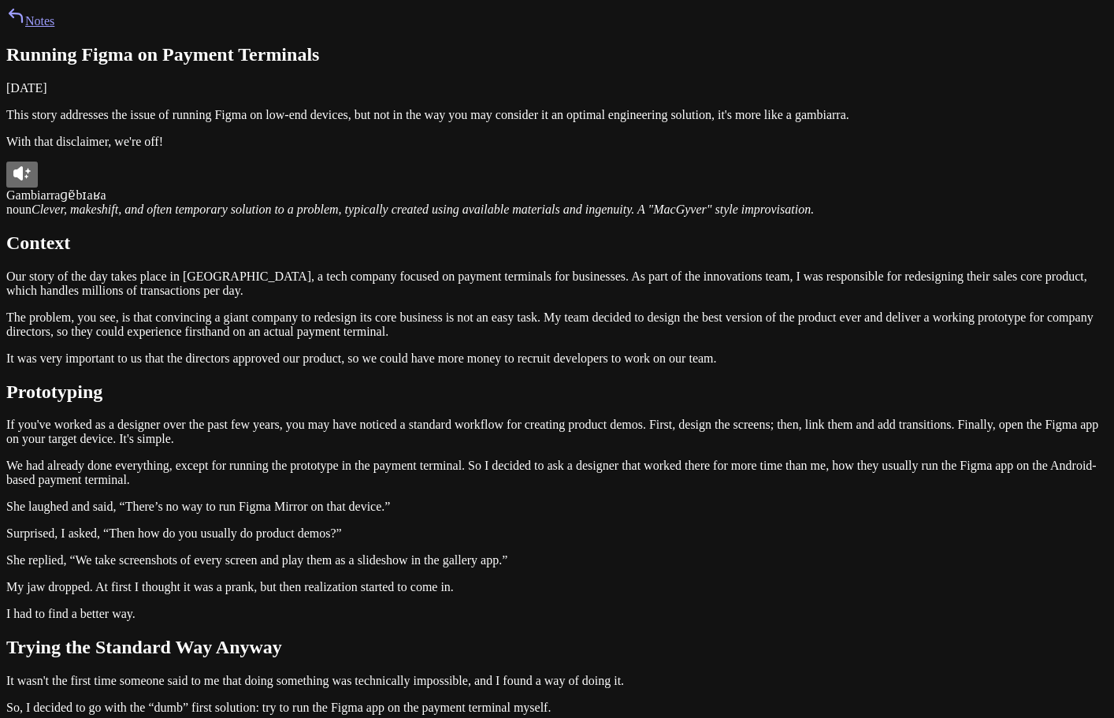
click at [756, 149] on p "With that disclaimer, we're off!" at bounding box center [557, 142] width 1102 height 14
click at [742, 122] on p "This story addresses the issue of running Figma on low-end devices, but not in …" at bounding box center [557, 115] width 1102 height 14
drag, startPoint x: 742, startPoint y: 240, endPoint x: 323, endPoint y: 236, distance: 418.5
click at [328, 122] on p "This story addresses the issue of running Figma on low-end devices, but not in …" at bounding box center [557, 115] width 1102 height 14
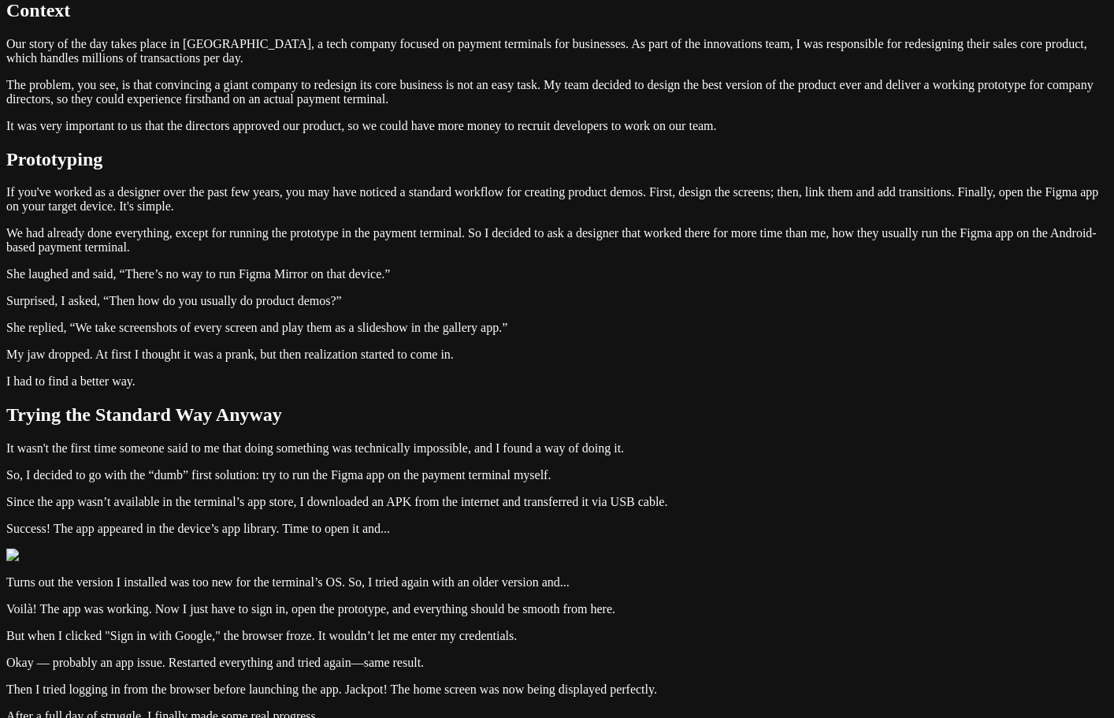
scroll to position [236, 0]
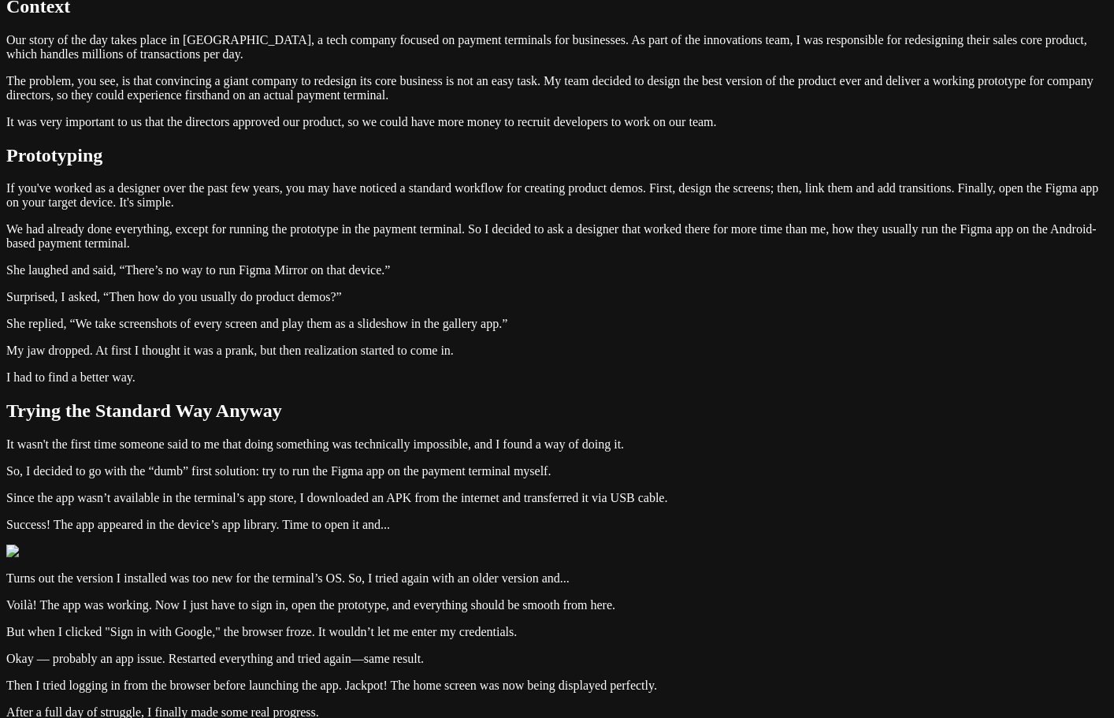
click at [541, 492] on article "Running Figma on Payment Terminals October 26, 2024 This story addresses the is…" at bounding box center [557, 629] width 1102 height 1642
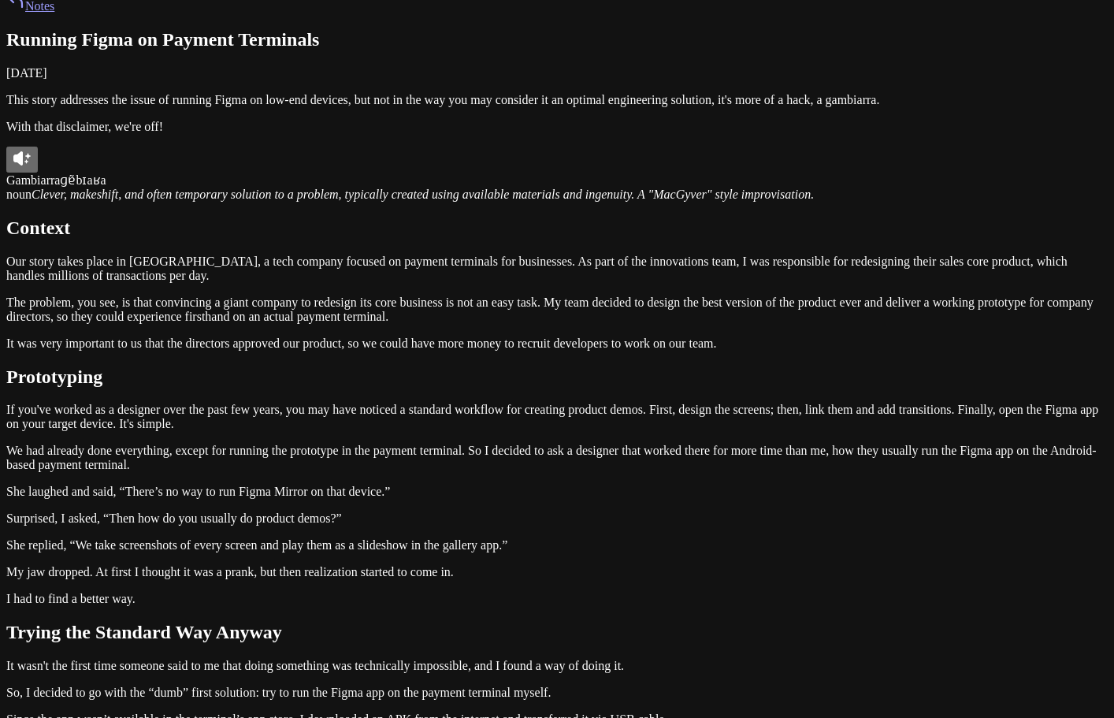
scroll to position [0, 0]
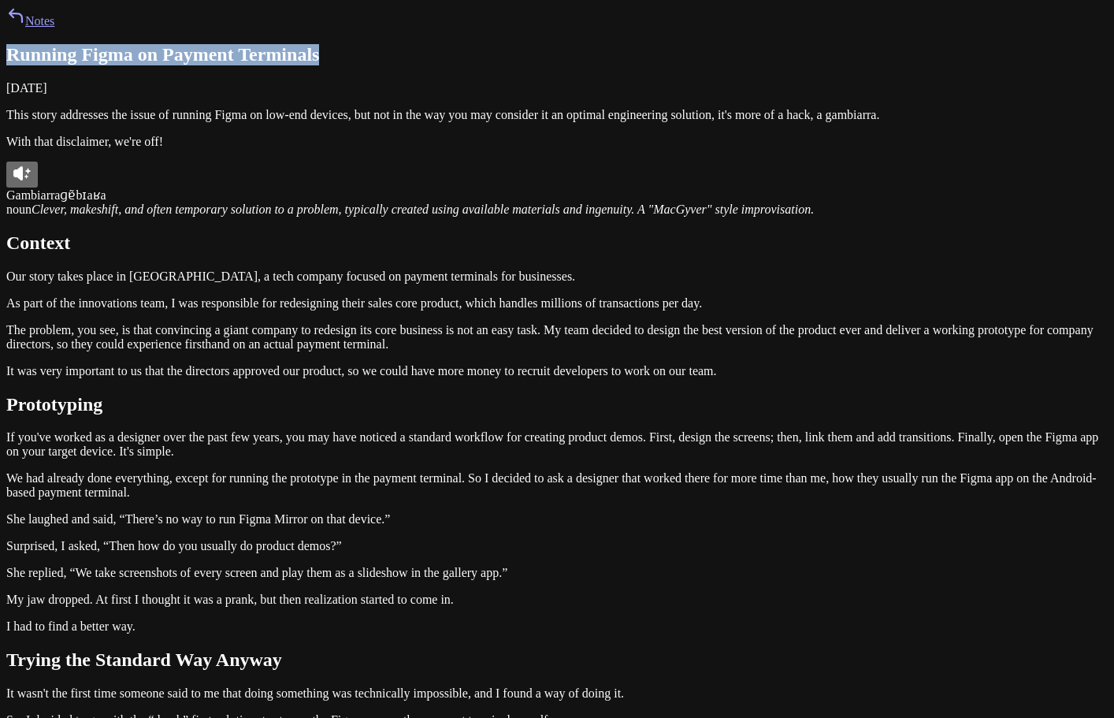
drag, startPoint x: 572, startPoint y: 139, endPoint x: 188, endPoint y: 128, distance: 384.8
click at [177, 108] on div at bounding box center [177, 108] width 0 height 0
click at [47, 95] on time "[DATE]" at bounding box center [26, 87] width 41 height 13
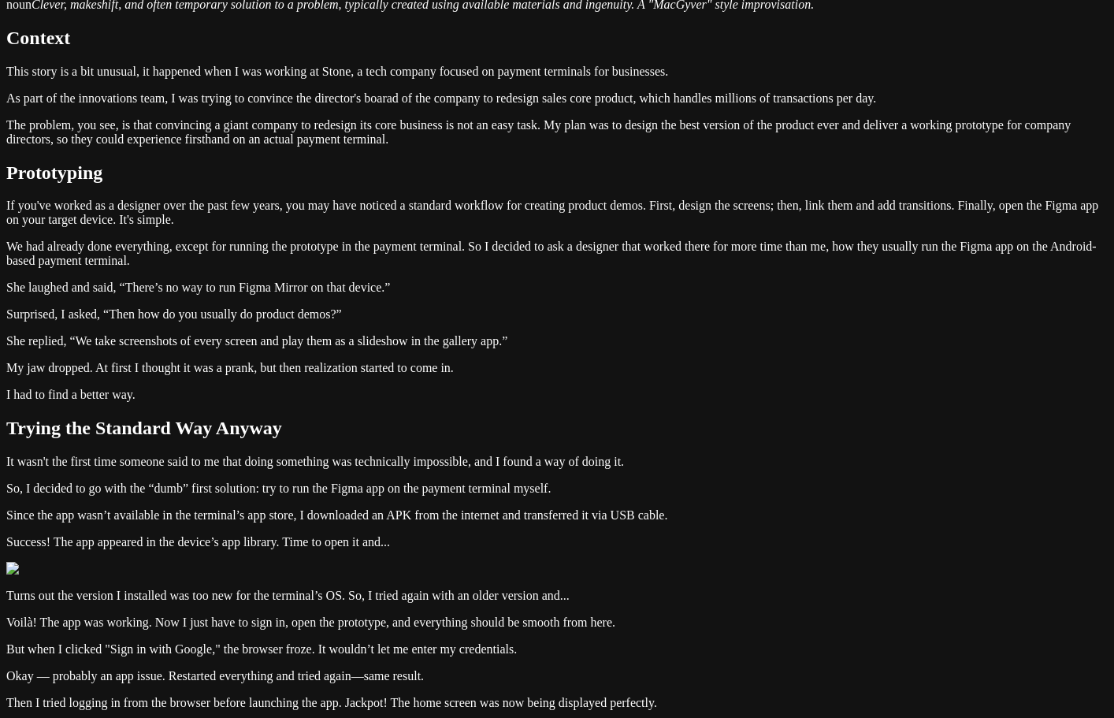
scroll to position [236, 0]
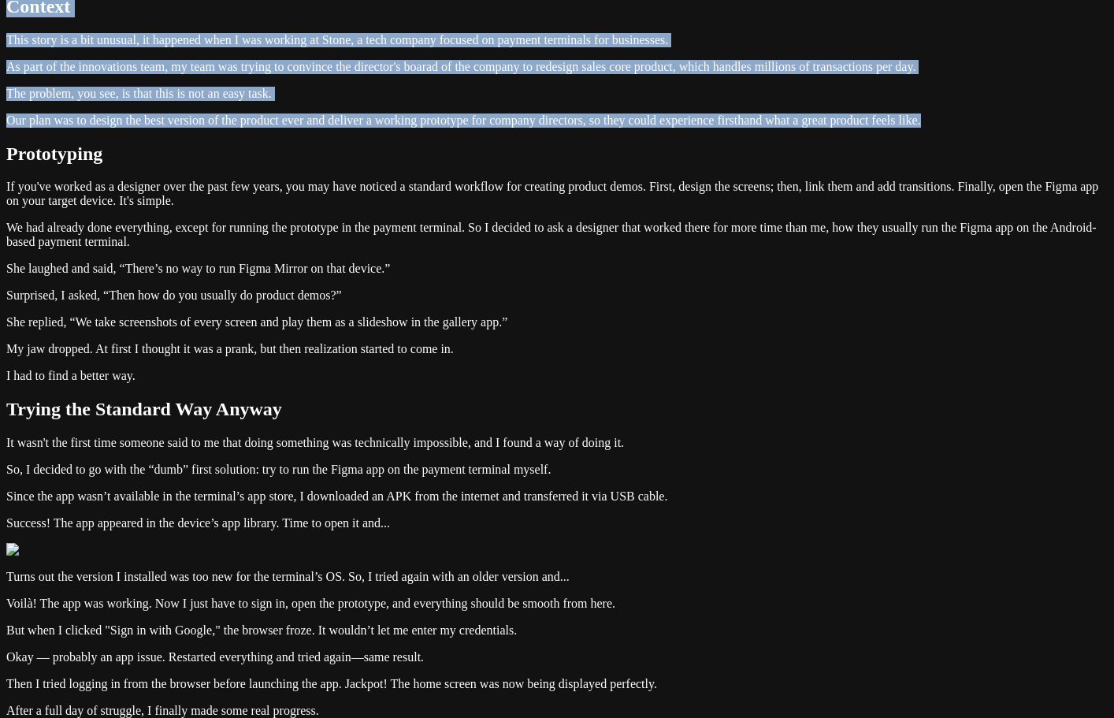
drag, startPoint x: 788, startPoint y: 505, endPoint x: 281, endPoint y: 282, distance: 554.4
click at [281, 282] on div "Notes Running Figma on Payment Terminals October 26, 2024 This story addresses …" at bounding box center [557, 609] width 1102 height 1679
drag, startPoint x: 286, startPoint y: 266, endPoint x: 803, endPoint y: 508, distance: 571.1
click at [803, 508] on div "Notes Running Figma on Payment Terminals October 26, 2024 This story addresses …" at bounding box center [557, 609] width 1102 height 1679
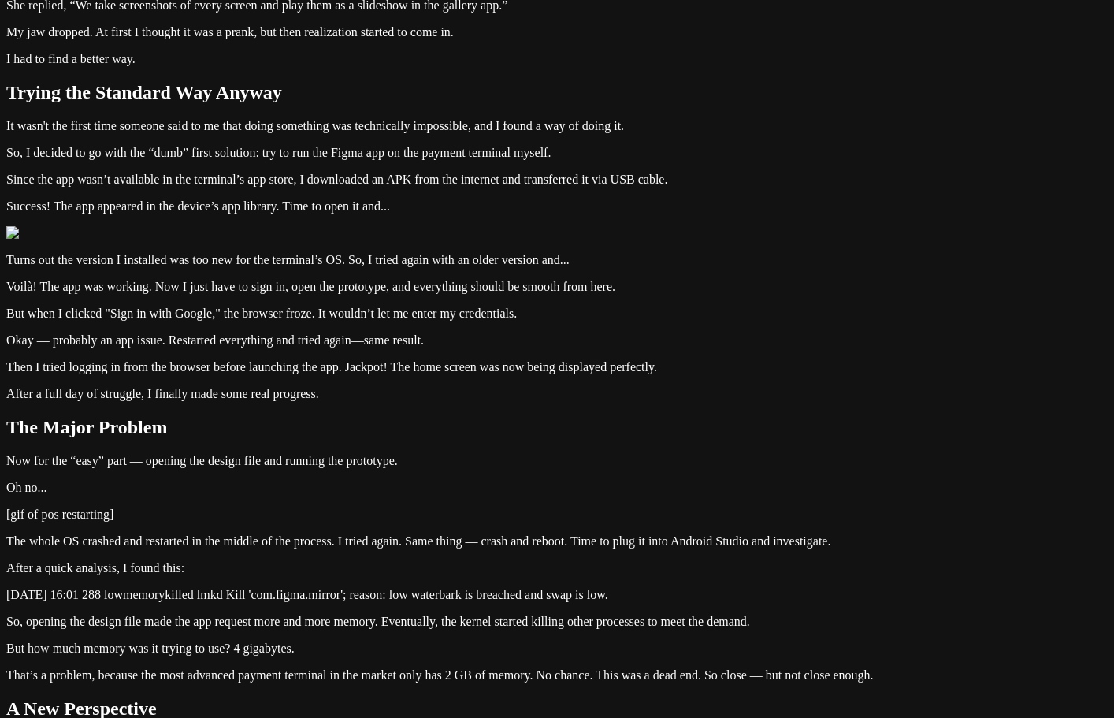
scroll to position [630, 0]
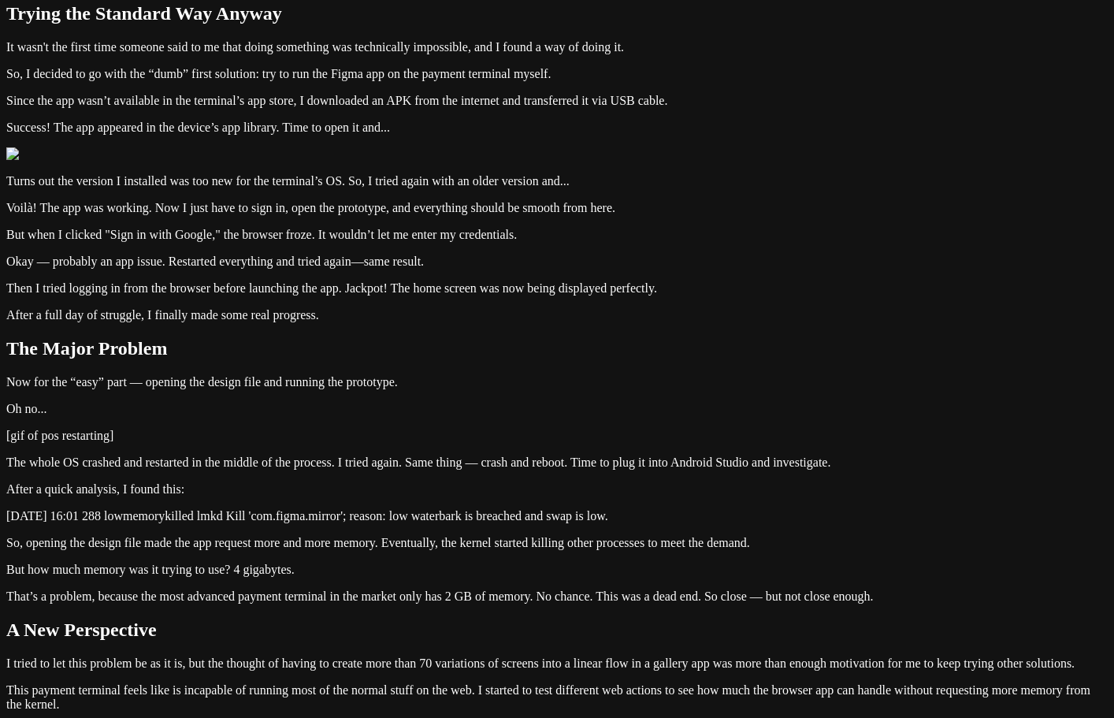
drag, startPoint x: 407, startPoint y: 355, endPoint x: 266, endPoint y: 332, distance: 142.3
click at [266, 332] on div "Notes Running Figma on Payment Terminals October 26, 2024 This story addresses …" at bounding box center [557, 214] width 1102 height 1677
click at [253, 369] on div "Notes Running Figma on Payment Terminals October 26, 2024 This story addresses …" at bounding box center [557, 214] width 1102 height 1677
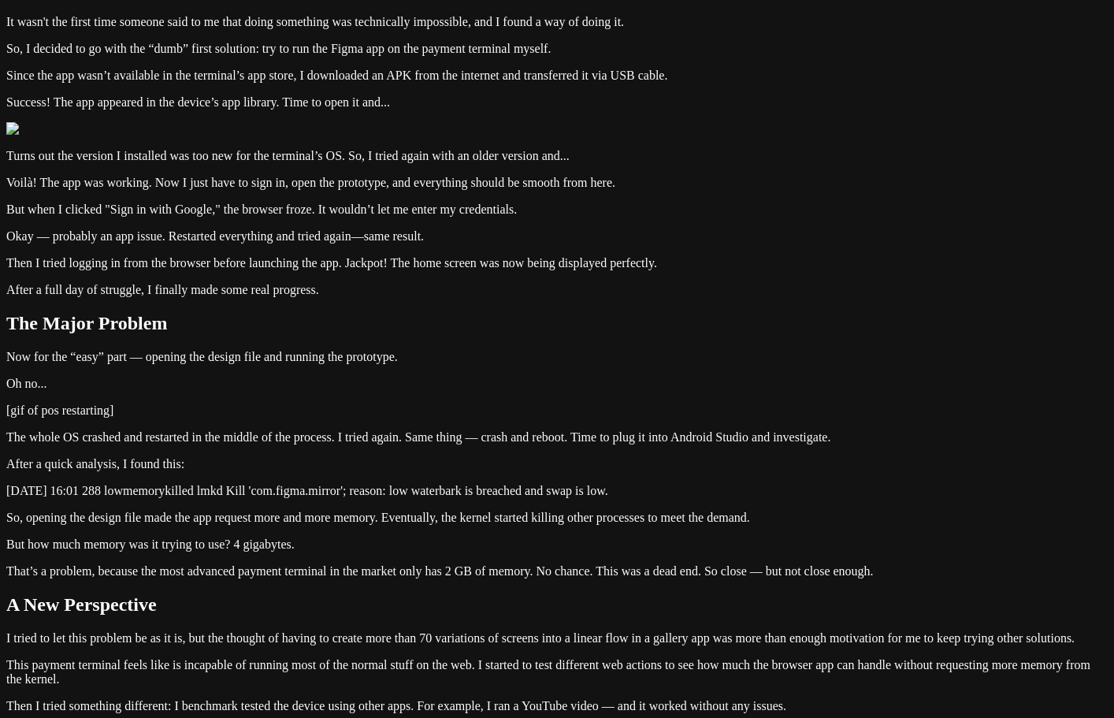
drag, startPoint x: 318, startPoint y: 205, endPoint x: 601, endPoint y: 294, distance: 296.6
click at [601, 293] on div "Notes Running Figma on Payment Terminals October 26, 2024 This story addresses …" at bounding box center [557, 202] width 1102 height 1652
drag, startPoint x: 502, startPoint y: 249, endPoint x: 162, endPoint y: 195, distance: 344.6
click at [162, 195] on div "Notes Running Figma on Payment Terminals October 26, 2024 This story addresses …" at bounding box center [557, 202] width 1102 height 1652
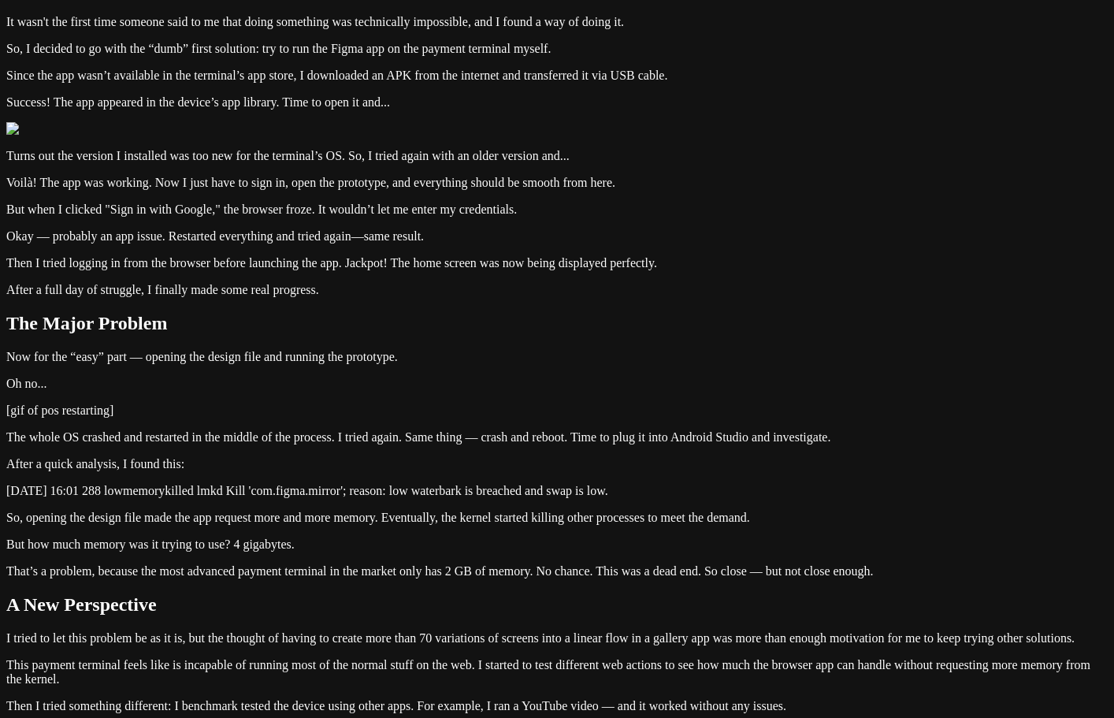
click at [298, 219] on div "Notes Running Figma on Payment Terminals October 26, 2024 This story addresses …" at bounding box center [557, 202] width 1102 height 1652
drag, startPoint x: 294, startPoint y: 206, endPoint x: 541, endPoint y: 263, distance: 253.1
click at [541, 263] on div "Notes Running Figma on Payment Terminals October 26, 2024 This story addresses …" at bounding box center [557, 202] width 1102 height 1652
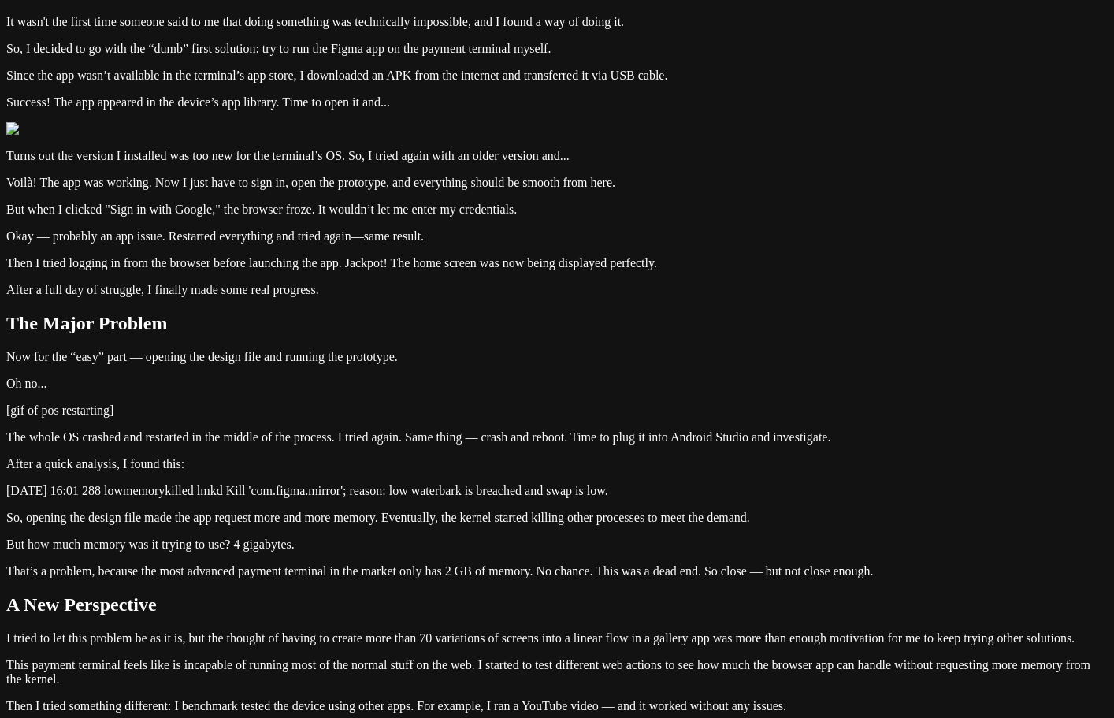
drag, startPoint x: 511, startPoint y: 263, endPoint x: 247, endPoint y: 194, distance: 273.0
click at [247, 194] on div "Notes Running Figma on Payment Terminals October 26, 2024 This story addresses …" at bounding box center [557, 202] width 1102 height 1652
drag, startPoint x: 326, startPoint y: 334, endPoint x: 605, endPoint y: 359, distance: 280.0
click at [605, 359] on div "Notes Running Figma on Payment Terminals October 26, 2024 This story addresses …" at bounding box center [557, 202] width 1102 height 1652
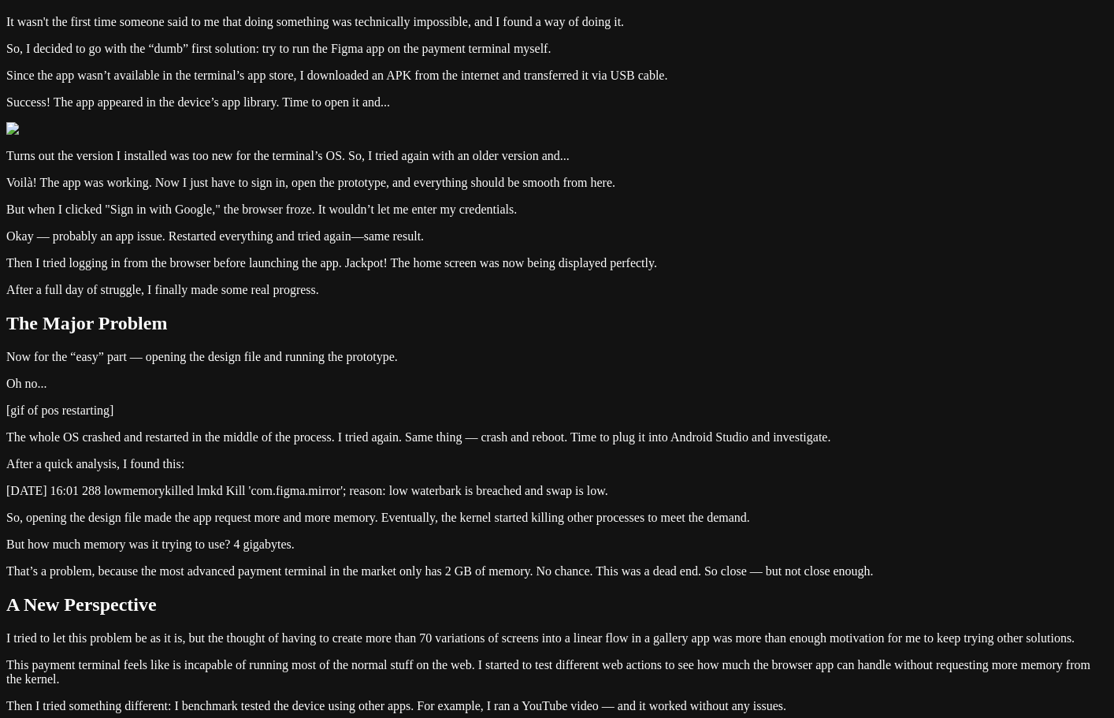
drag, startPoint x: 504, startPoint y: 362, endPoint x: 291, endPoint y: 329, distance: 215.3
click at [291, 329] on div "Notes Running Figma on Payment Terminals October 26, 2024 This story addresses …" at bounding box center [557, 202] width 1102 height 1652
click at [214, 337] on div "Notes Running Figma on Payment Terminals October 26, 2024 This story addresses …" at bounding box center [557, 202] width 1102 height 1652
drag, startPoint x: 584, startPoint y: 370, endPoint x: 276, endPoint y: 348, distance: 309.0
click at [276, 348] on div "Notes Running Figma on Payment Terminals October 26, 2024 This story addresses …" at bounding box center [557, 202] width 1102 height 1652
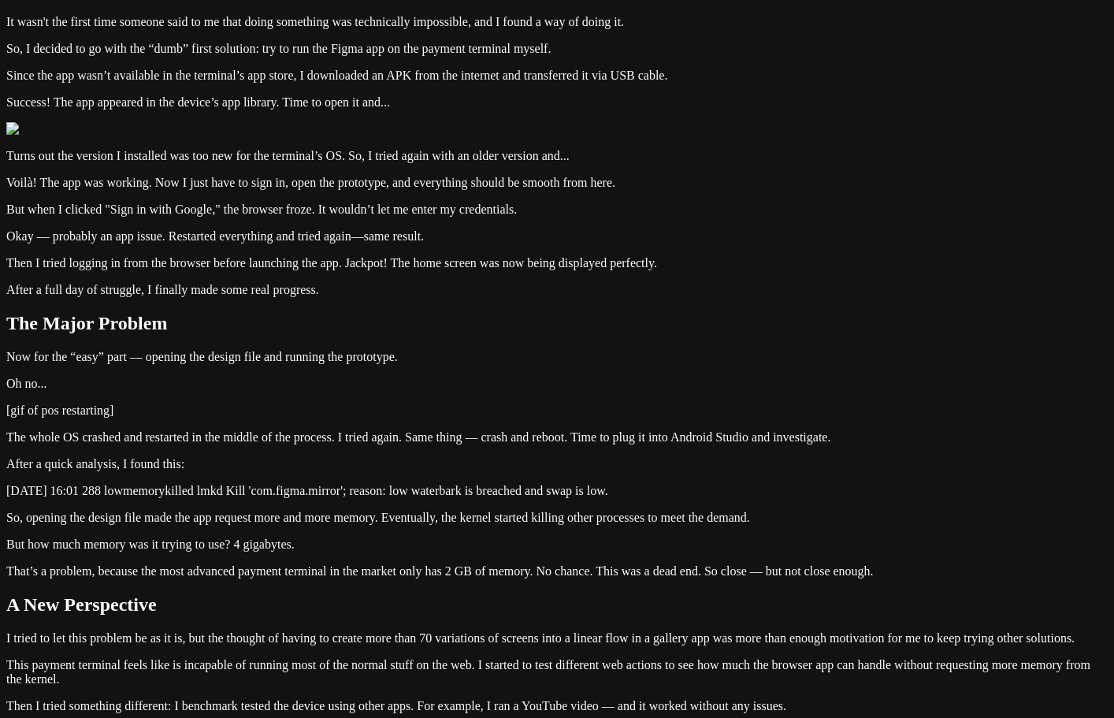
click at [240, 345] on div "Notes Running Figma on Payment Terminals October 26, 2024 This story addresses …" at bounding box center [557, 202] width 1102 height 1652
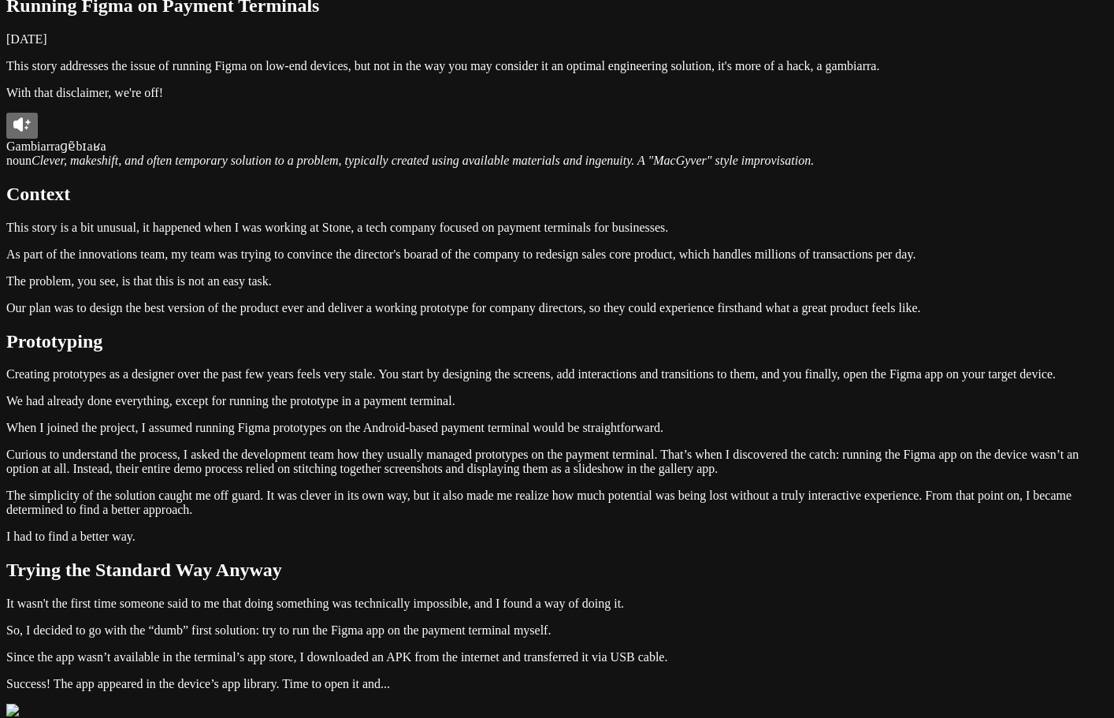
scroll to position [0, 0]
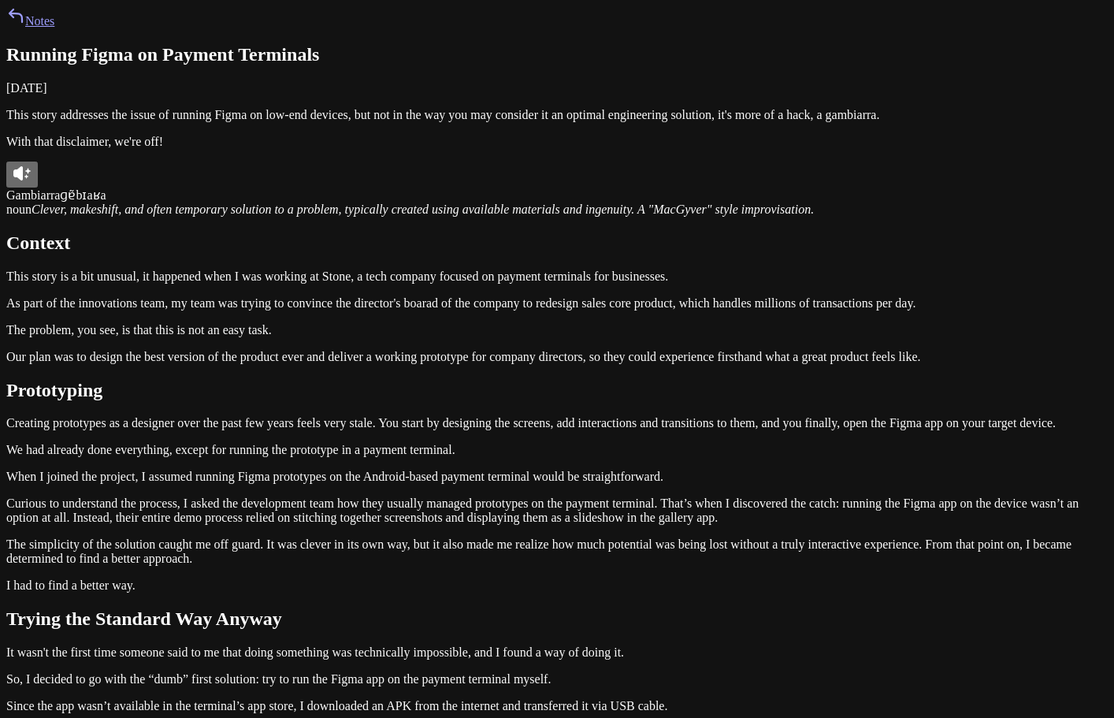
click at [772, 149] on p "With that disclaimer, we're off!" at bounding box center [557, 142] width 1102 height 14
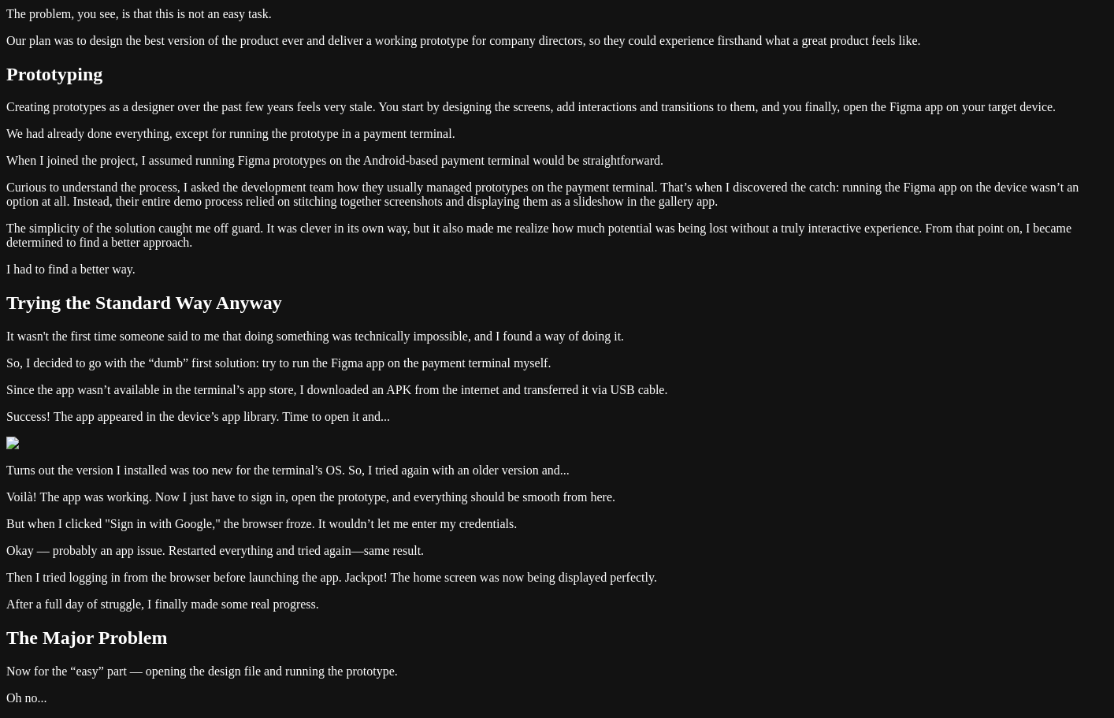
scroll to position [315, 0]
click at [558, 346] on article "Running Figma on Payment Terminals October 26, 2024 This story addresses the is…" at bounding box center [557, 536] width 1102 height 1614
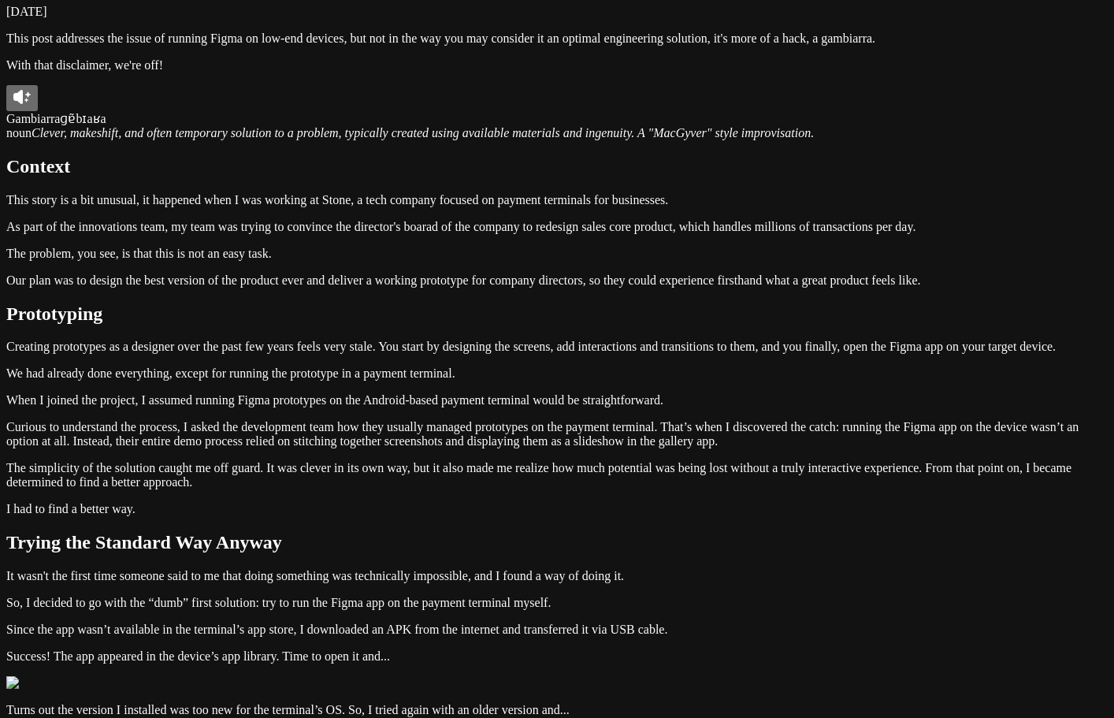
scroll to position [79, 0]
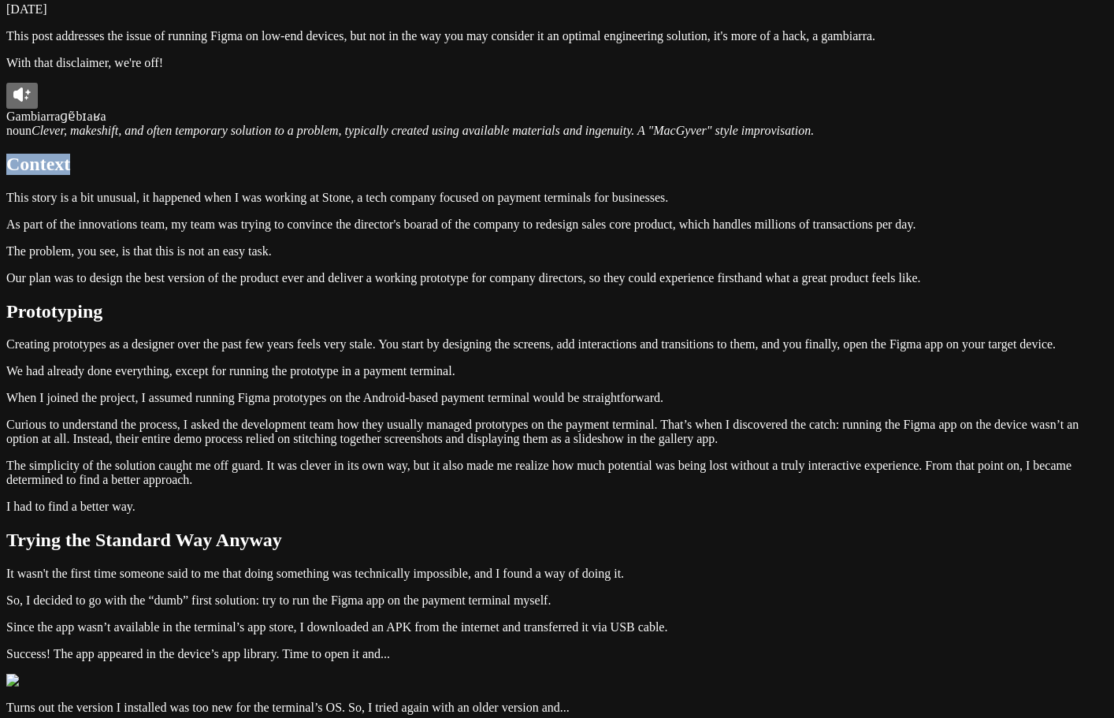
drag, startPoint x: 384, startPoint y: 434, endPoint x: 272, endPoint y: 434, distance: 111.9
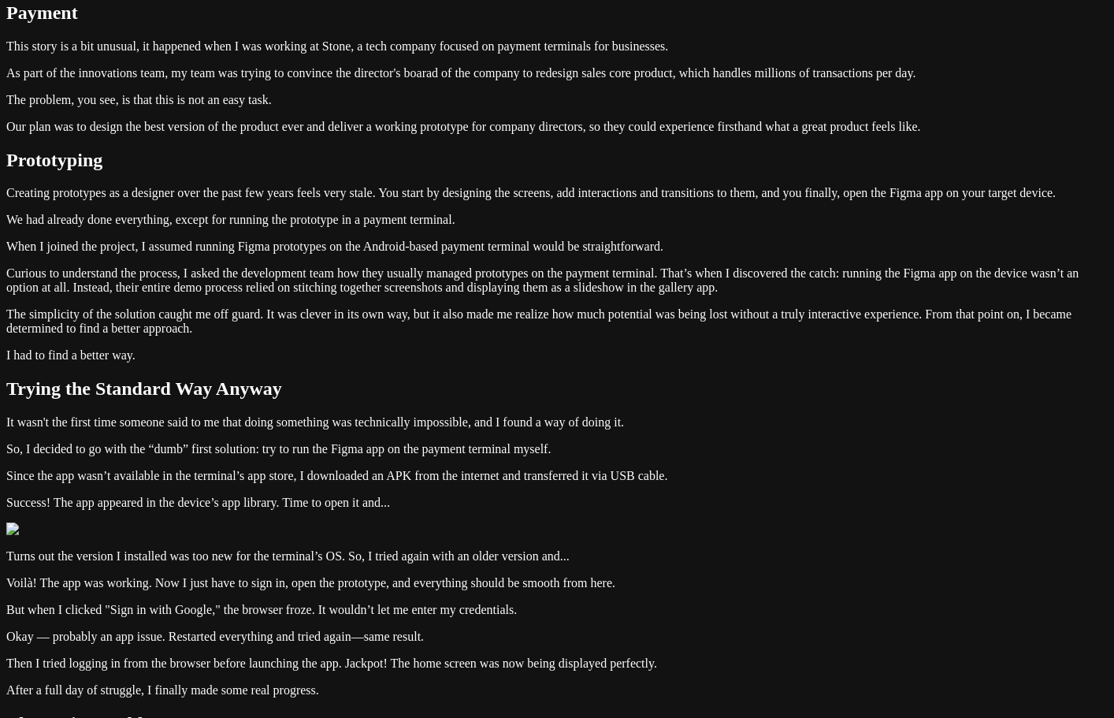
scroll to position [236, 0]
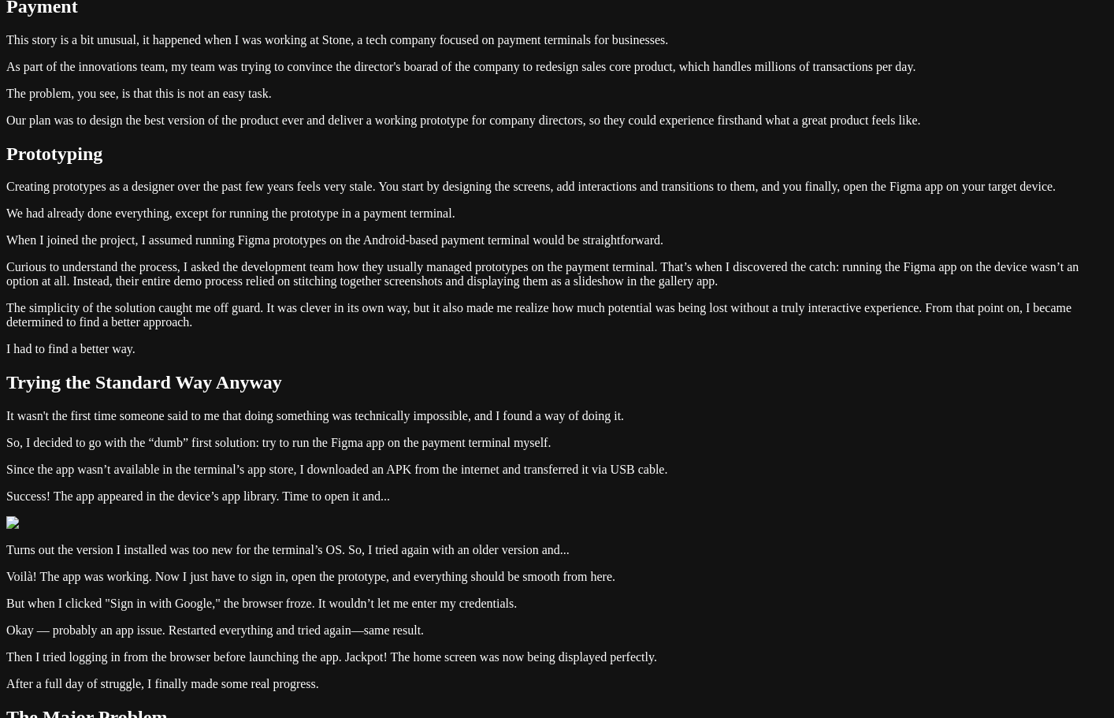
click at [383, 47] on p "This story is a bit unusual, it happened when I was working at Stone, a tech co…" at bounding box center [557, 40] width 1102 height 14
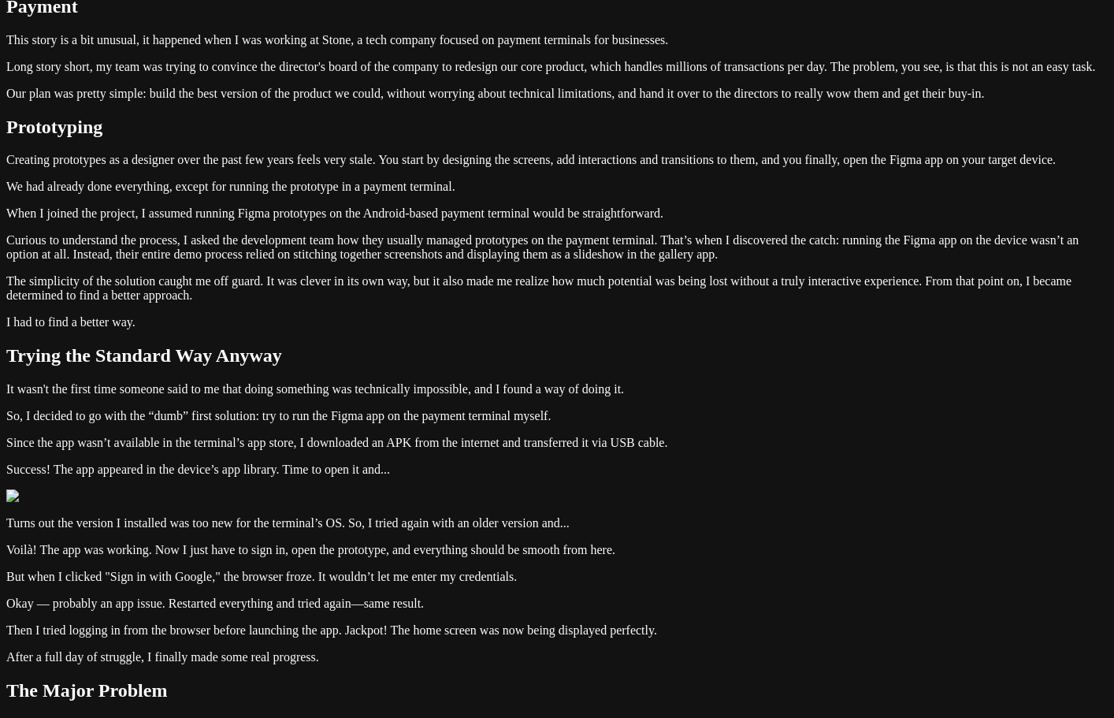
click at [451, 101] on p "Our plan was pretty simple: build the best version of the product we could, wit…" at bounding box center [557, 94] width 1102 height 14
drag, startPoint x: 454, startPoint y: 469, endPoint x: 415, endPoint y: 476, distance: 39.3
click at [415, 101] on p "Our plan was pretty simple: build the best version of the product we could, wit…" at bounding box center [557, 94] width 1102 height 14
click at [410, 101] on p "Our plan was pretty simple: build the best version of the product we could, wit…" at bounding box center [557, 94] width 1102 height 14
click at [702, 101] on p "Our plan was to build the best version of the product we could, without worryin…" at bounding box center [557, 94] width 1102 height 14
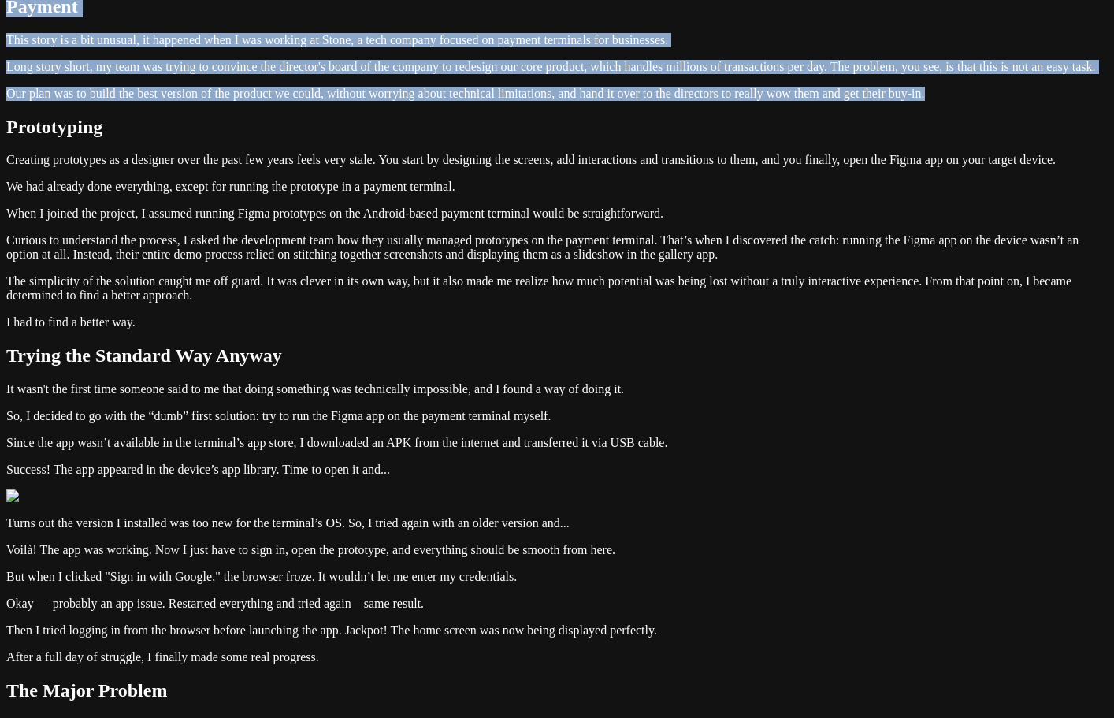
drag, startPoint x: 814, startPoint y: 490, endPoint x: 265, endPoint y: 236, distance: 605.4
click at [265, 236] on div "Notes Running Figma on Payment Terminals October 26, 2024 This post addresses t…" at bounding box center [557, 582] width 1102 height 1625
click at [199, 306] on div "Notes Running Figma on Payment Terminals October 26, 2024 This post addresses t…" at bounding box center [557, 582] width 1102 height 1625
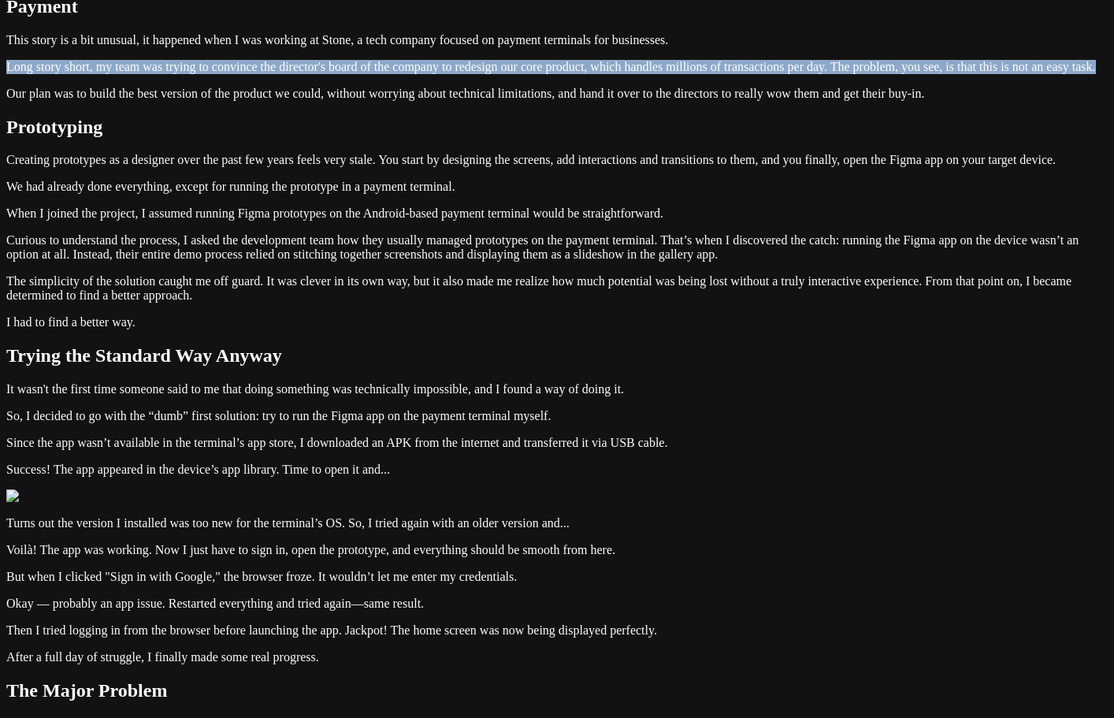
drag, startPoint x: 538, startPoint y: 429, endPoint x: 277, endPoint y: 380, distance: 266.2
click at [277, 380] on div "Notes Running Figma on Payment Terminals October 26, 2024 This post addresses t…" at bounding box center [557, 582] width 1102 height 1625
click at [504, 74] on p "Long story short, my team was trying to convince the director's board of the co…" at bounding box center [557, 67] width 1102 height 14
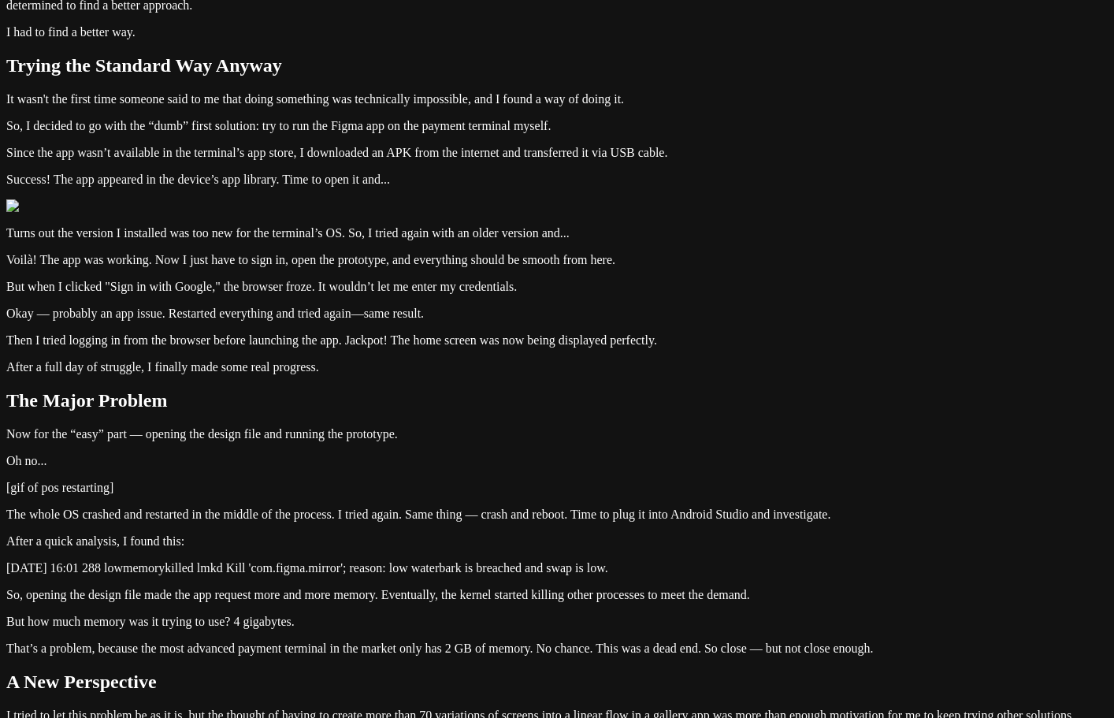
scroll to position [552, 0]
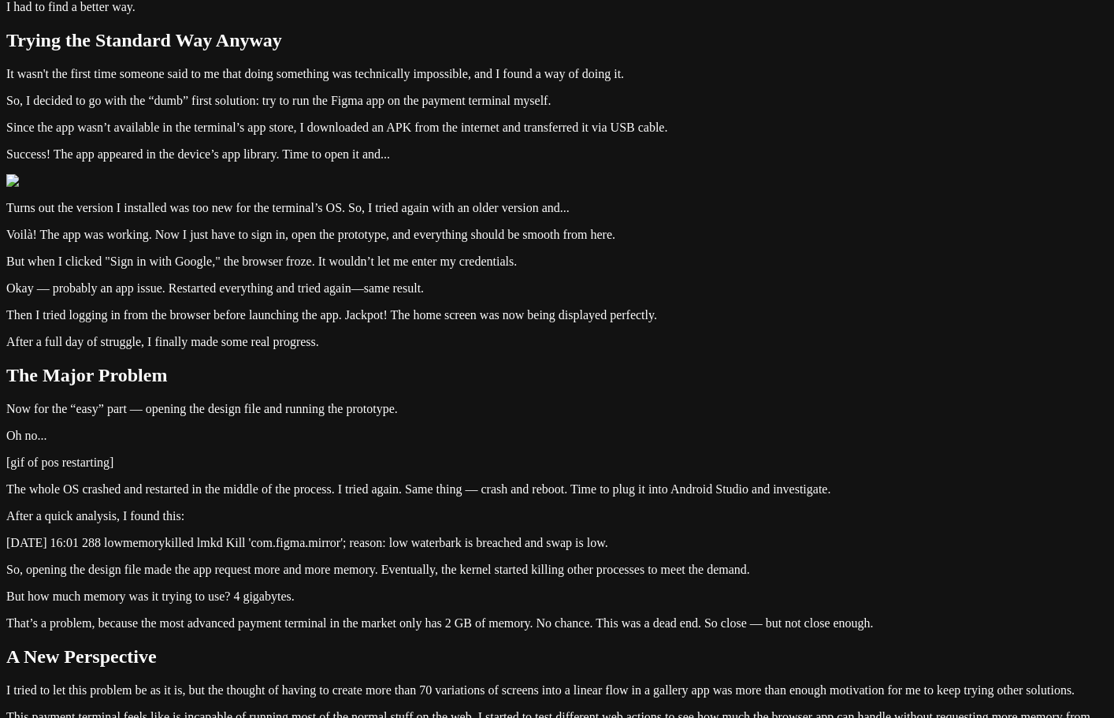
drag, startPoint x: 523, startPoint y: 288, endPoint x: 301, endPoint y: 253, distance: 224.9
click at [301, 253] on div "Notes Running Figma on Payment Terminals October 26, 2024 This post addresses t…" at bounding box center [557, 267] width 1102 height 1625
click at [291, 266] on div "Notes Running Figma on Payment Terminals October 26, 2024 This post addresses t…" at bounding box center [557, 267] width 1102 height 1625
drag, startPoint x: 534, startPoint y: 304, endPoint x: 239, endPoint y: 258, distance: 298.3
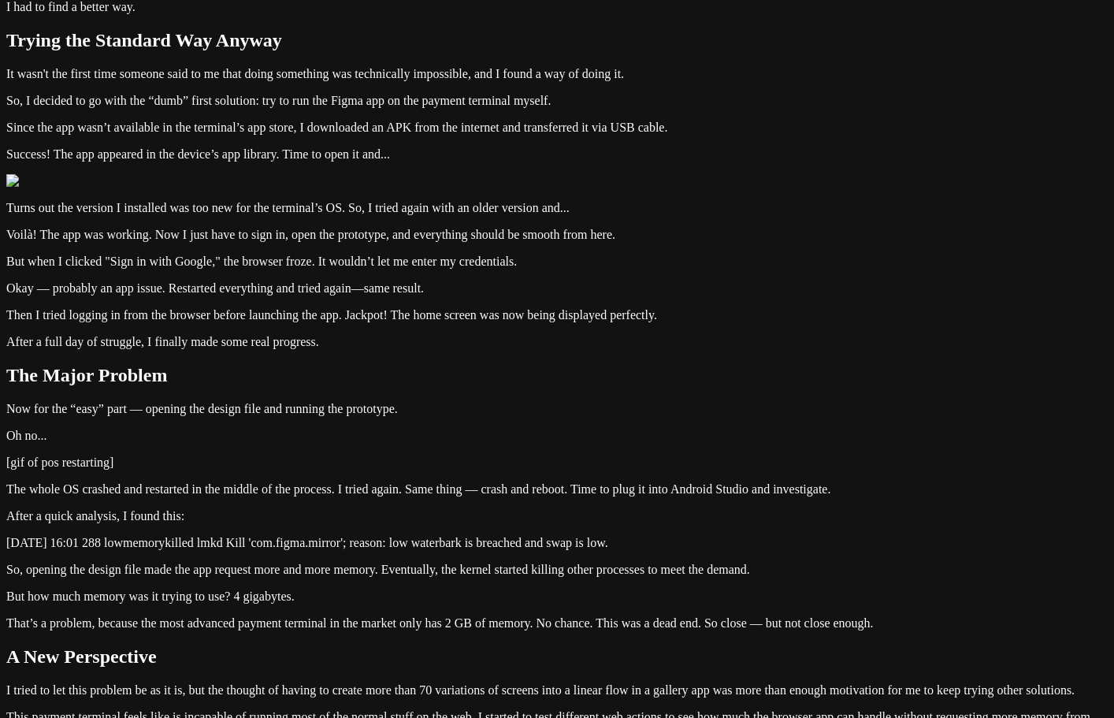
click at [239, 258] on div "Notes Running Figma on Payment Terminals October 26, 2024 This post addresses t…" at bounding box center [557, 267] width 1102 height 1625
copy p "Creating prototypes as a designer over the past few years feels very stale. You…"
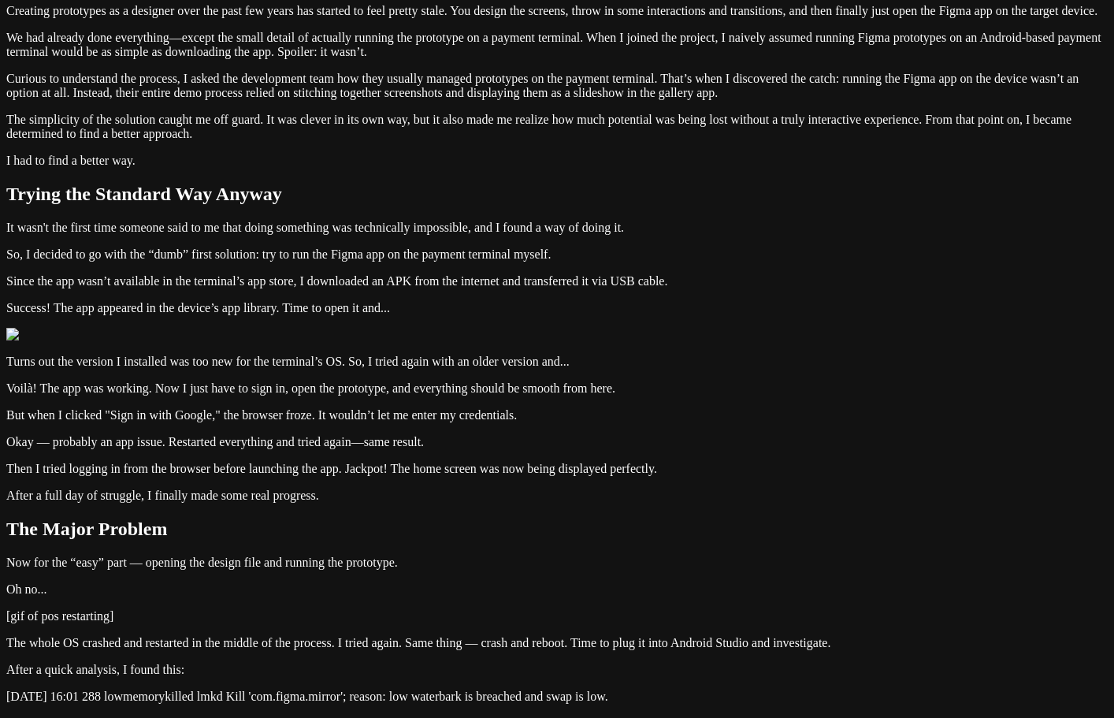
scroll to position [473, 0]
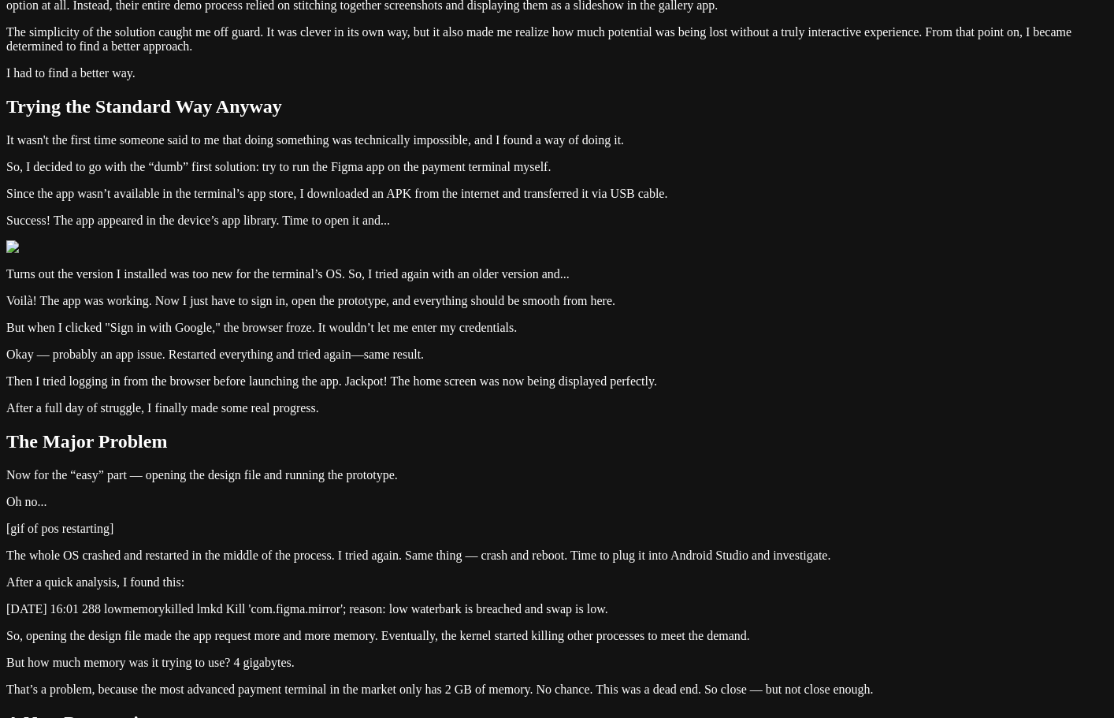
drag, startPoint x: 467, startPoint y: 142, endPoint x: 456, endPoint y: 142, distance: 11.8
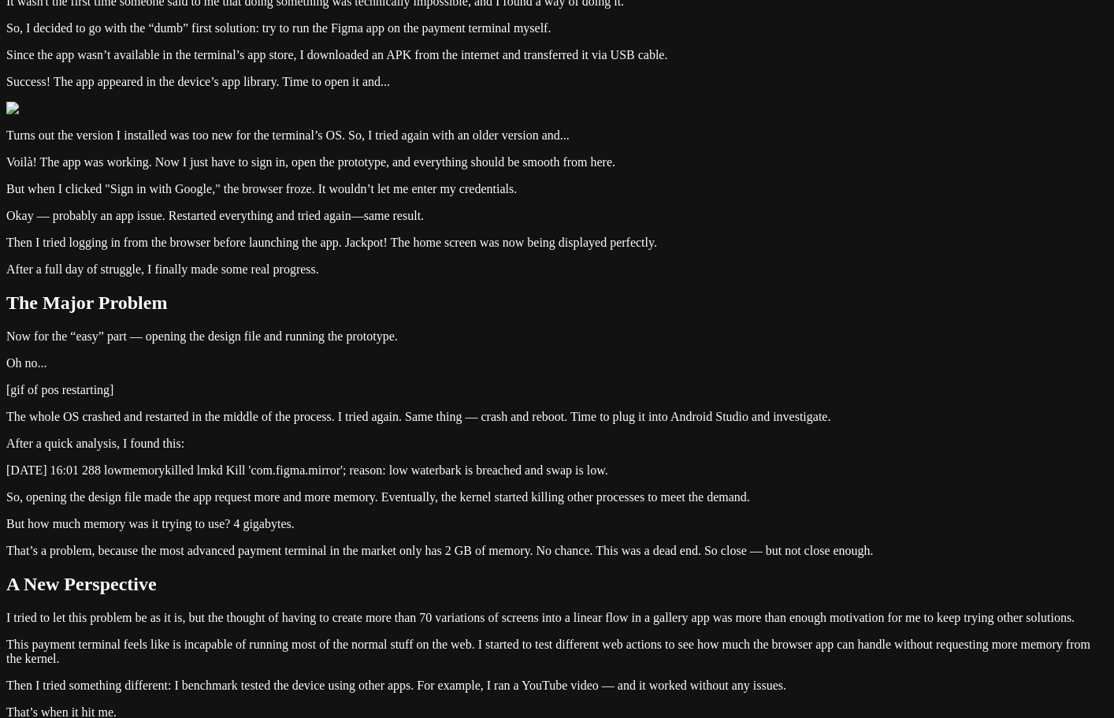
scroll to position [630, 0]
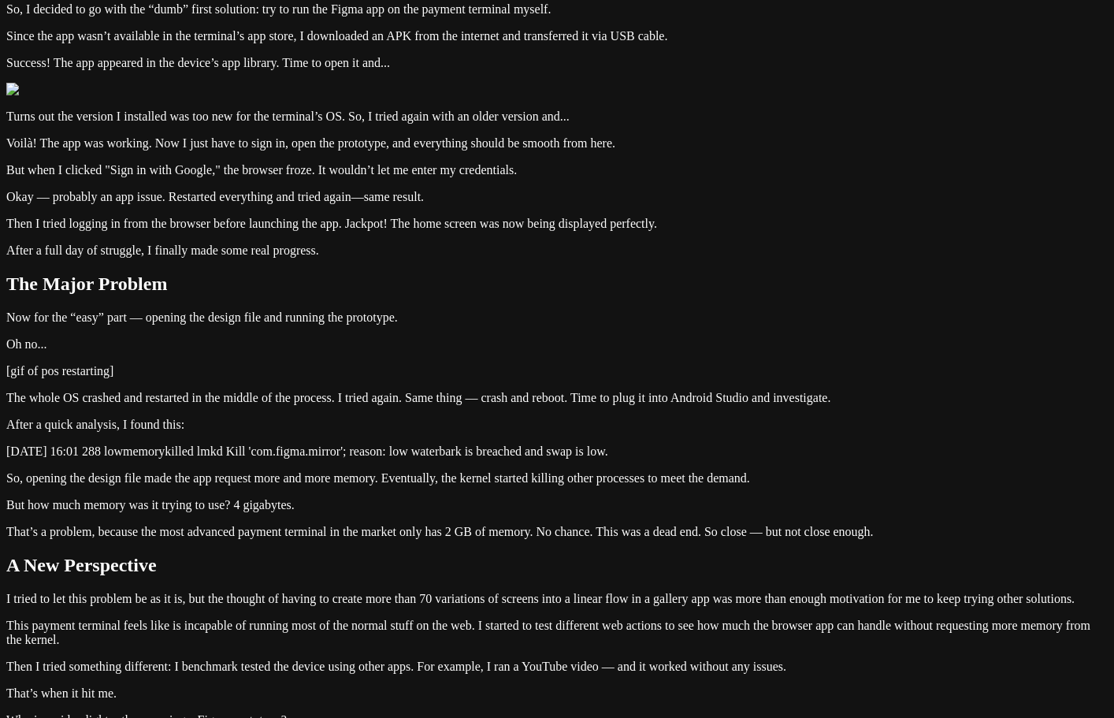
drag, startPoint x: 416, startPoint y: 280, endPoint x: 760, endPoint y: 303, distance: 345.2
drag, startPoint x: 760, startPoint y: 303, endPoint x: 767, endPoint y: 318, distance: 15.5
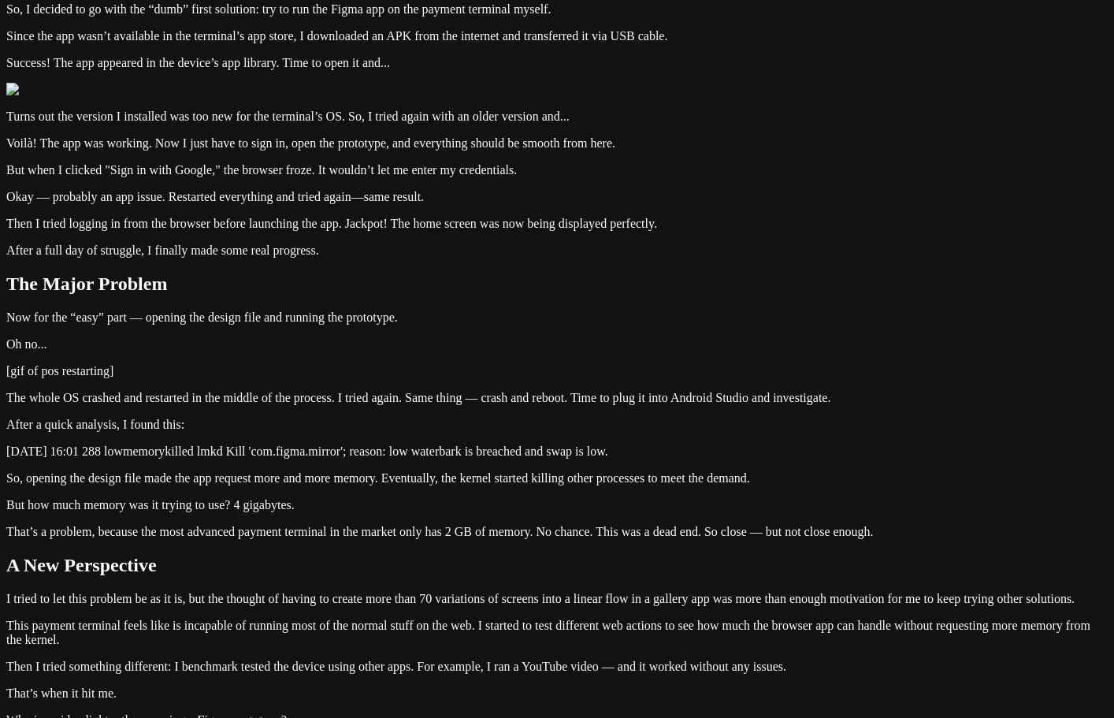
drag, startPoint x: 761, startPoint y: 305, endPoint x: 765, endPoint y: 318, distance: 14.0
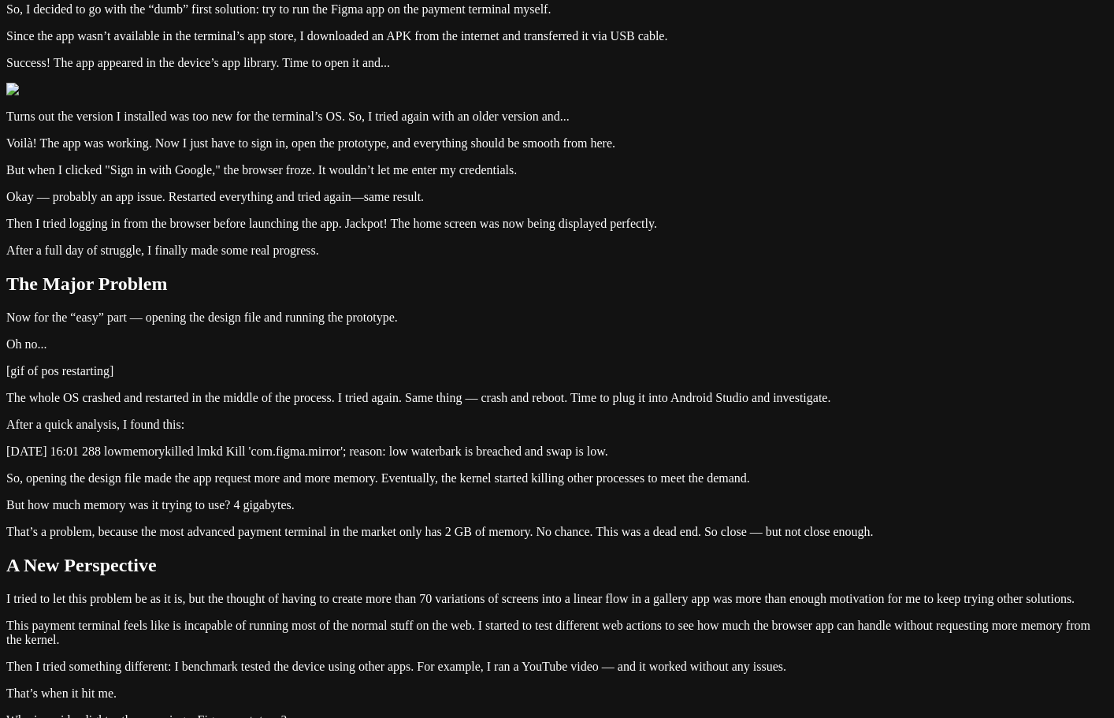
drag, startPoint x: 664, startPoint y: 519, endPoint x: 277, endPoint y: 476, distance: 389.4
click at [277, 476] on div "Notes Running Figma on Payment Terminals [DATE] This post addresses the issue o…" at bounding box center [557, 182] width 1102 height 1612
drag, startPoint x: 301, startPoint y: 470, endPoint x: 756, endPoint y: 524, distance: 457.9
click at [756, 524] on div "Notes Running Figma on Payment Terminals [DATE] This post addresses the issue o…" at bounding box center [557, 182] width 1102 height 1612
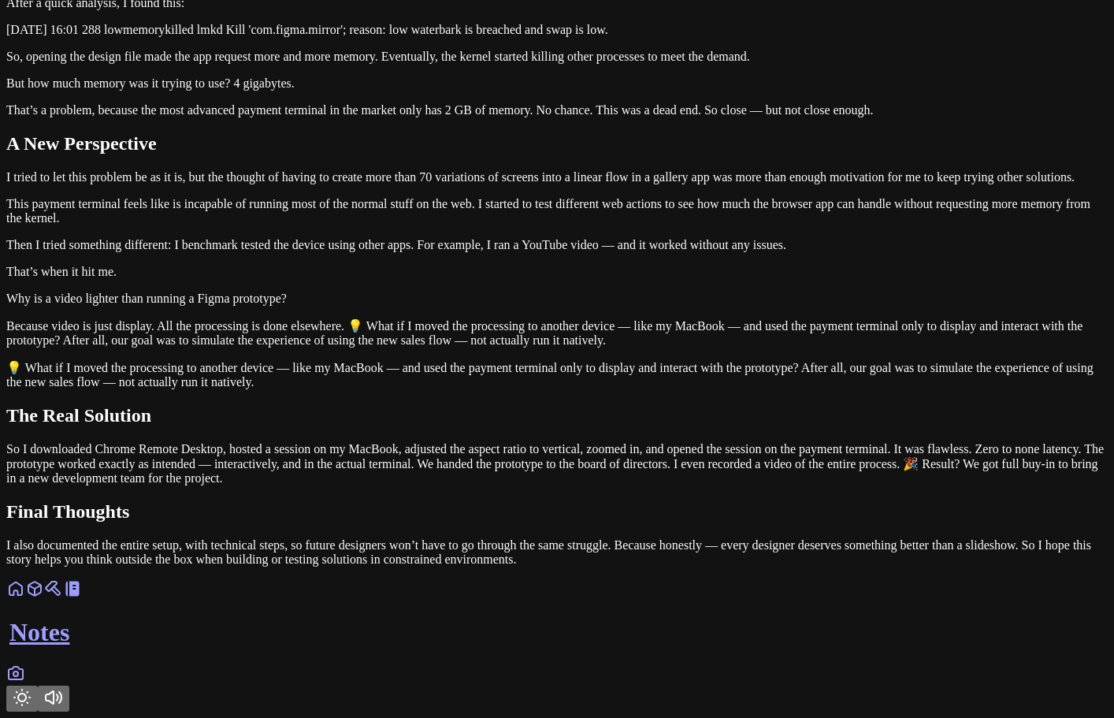
scroll to position [1340, 0]
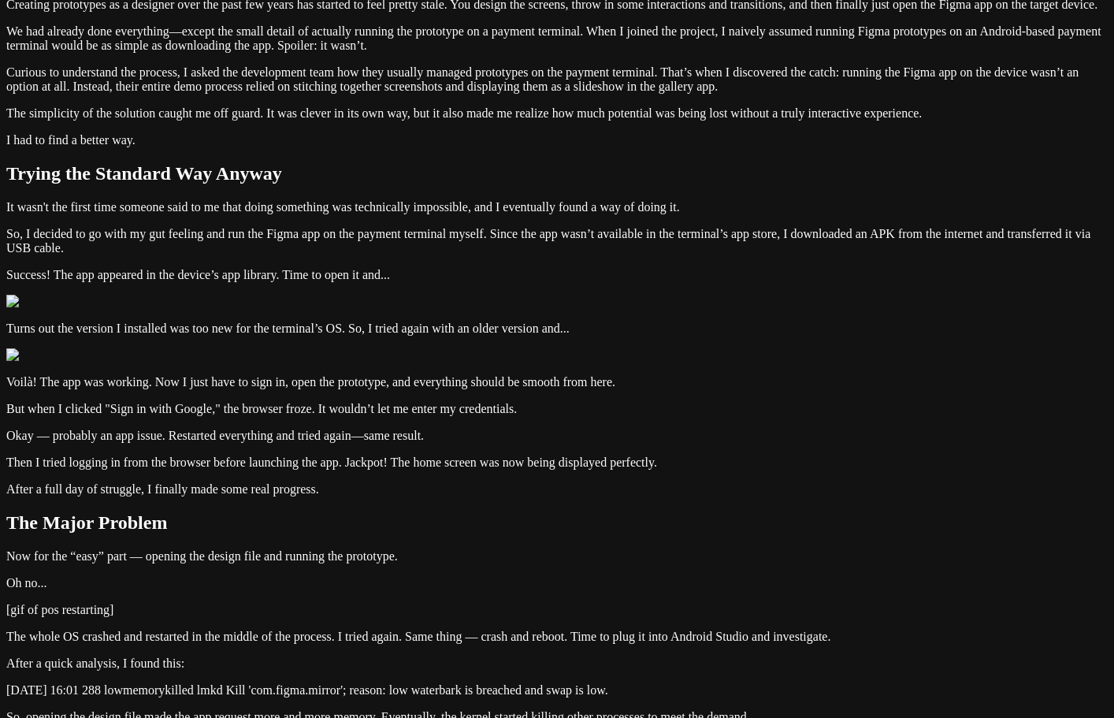
scroll to position [394, 0]
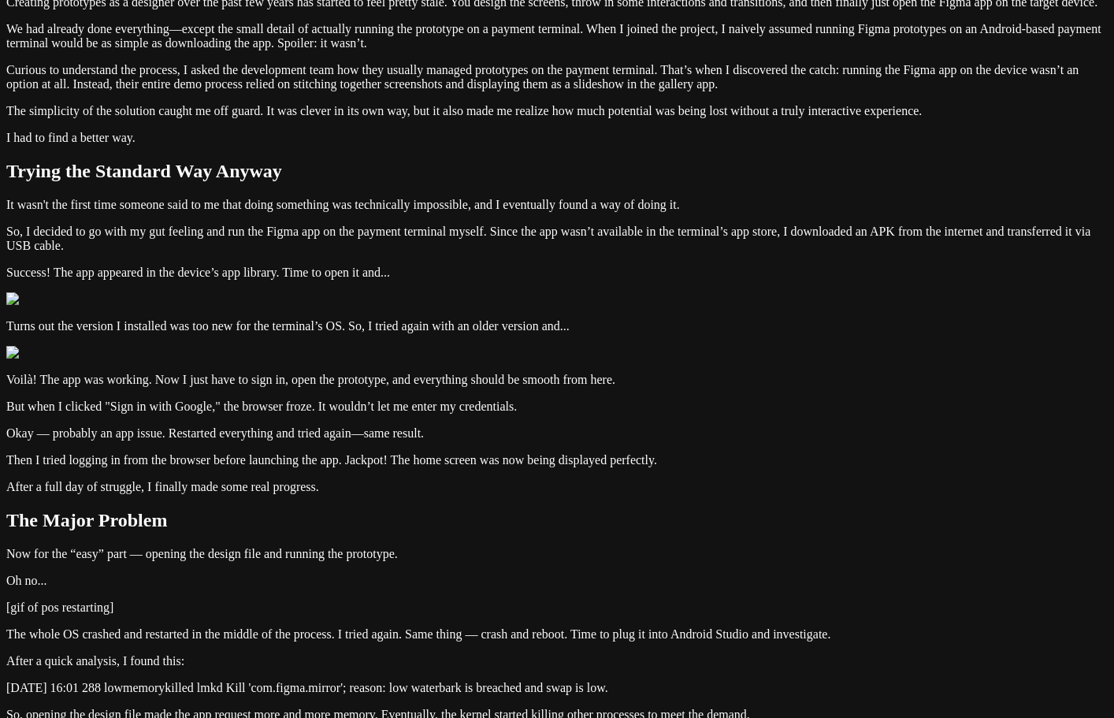
drag, startPoint x: 786, startPoint y: 243, endPoint x: 291, endPoint y: 223, distance: 495.3
click at [291, 223] on div "Notes Running Figma on Payment Terminals [DATE] This post addresses the issue o…" at bounding box center [557, 418] width 1102 height 1612
click at [278, 227] on div "Notes Running Figma on Payment Terminals [DATE] This post addresses the issue o…" at bounding box center [557, 418] width 1102 height 1612
drag, startPoint x: 547, startPoint y: 188, endPoint x: 287, endPoint y: 158, distance: 261.9
click at [287, 158] on div "Notes Running Figma on Payment Terminals [DATE] This post addresses the issue o…" at bounding box center [557, 418] width 1102 height 1612
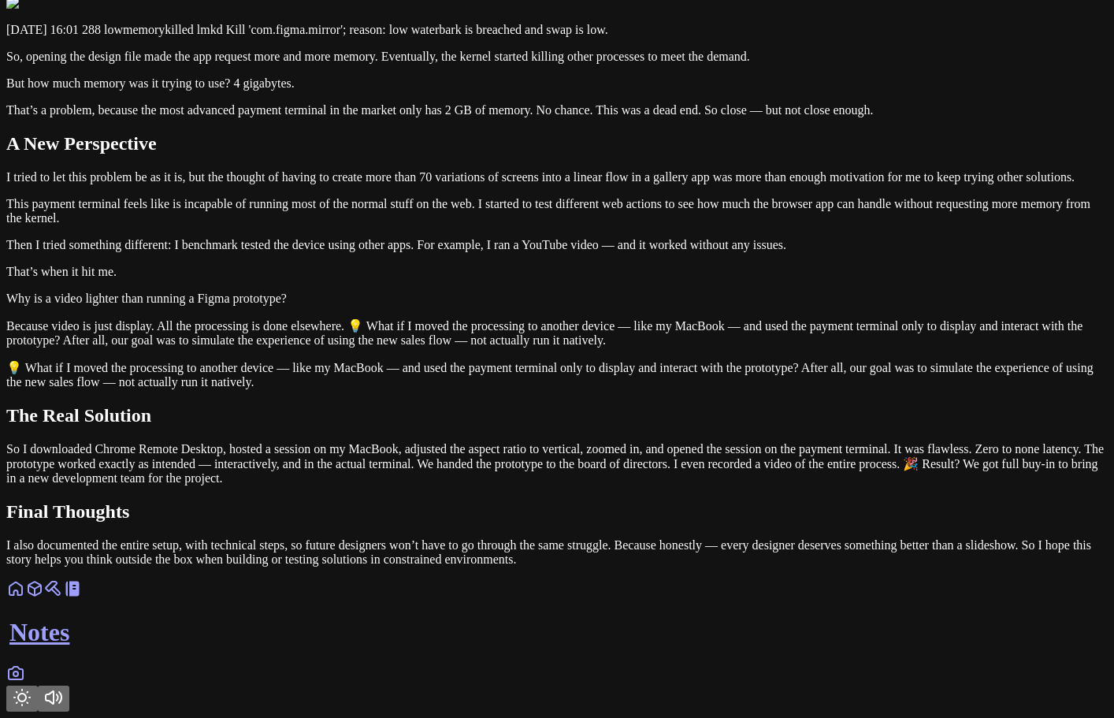
scroll to position [2601, 0]
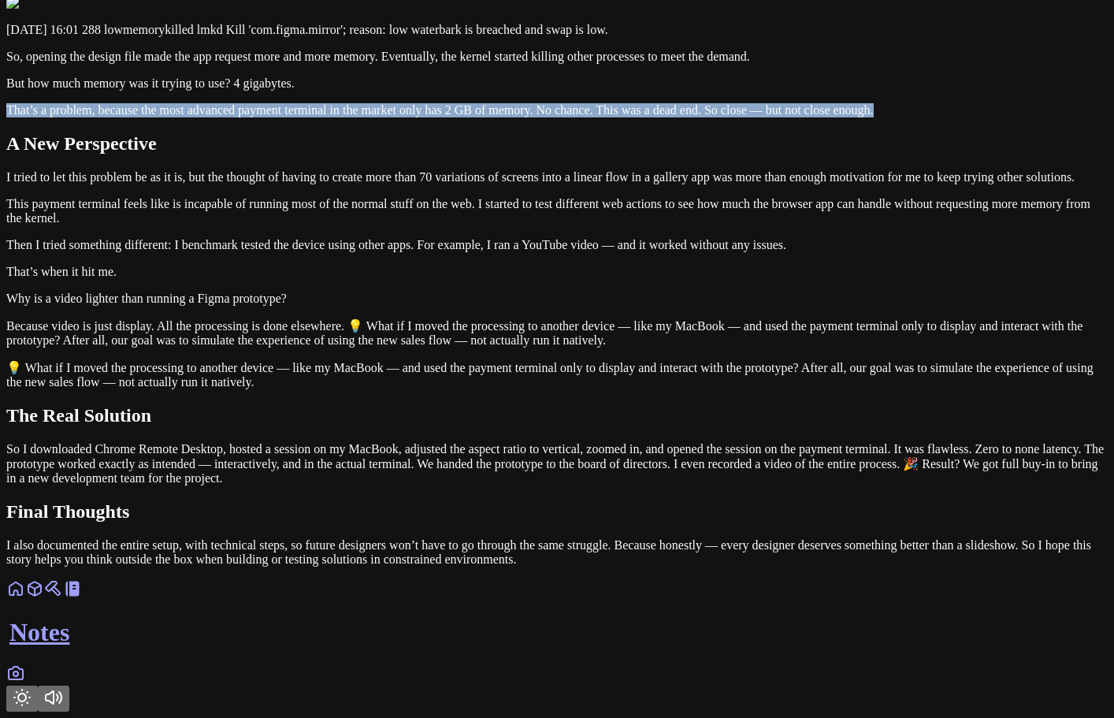
drag, startPoint x: 764, startPoint y: 426, endPoint x: 221, endPoint y: 390, distance: 544.2
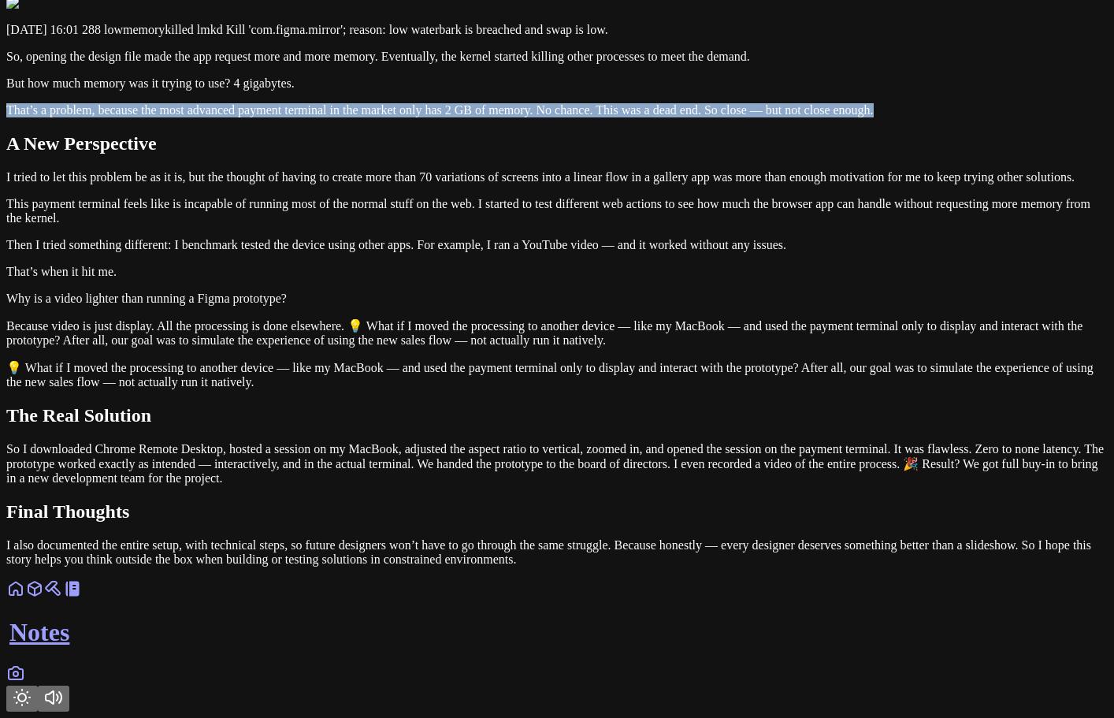
drag, startPoint x: 732, startPoint y: 277, endPoint x: 273, endPoint y: 232, distance: 460.8
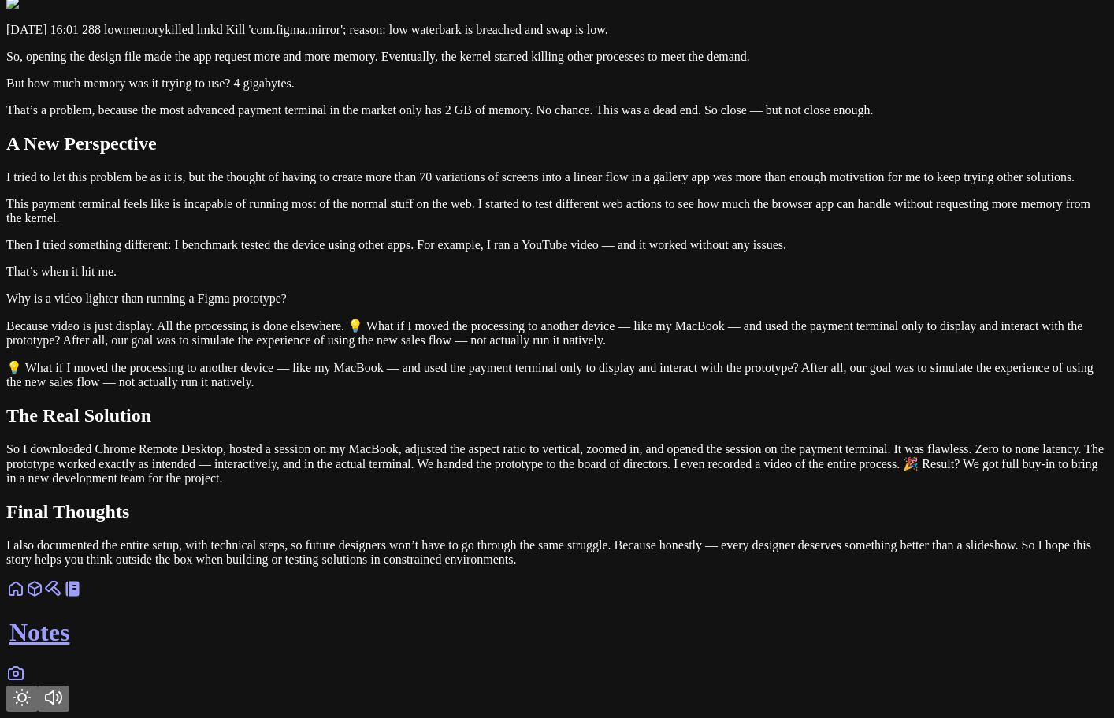
click at [759, 117] on p "That’s a problem, because the most advanced payment terminal in the market only…" at bounding box center [557, 110] width 1102 height 14
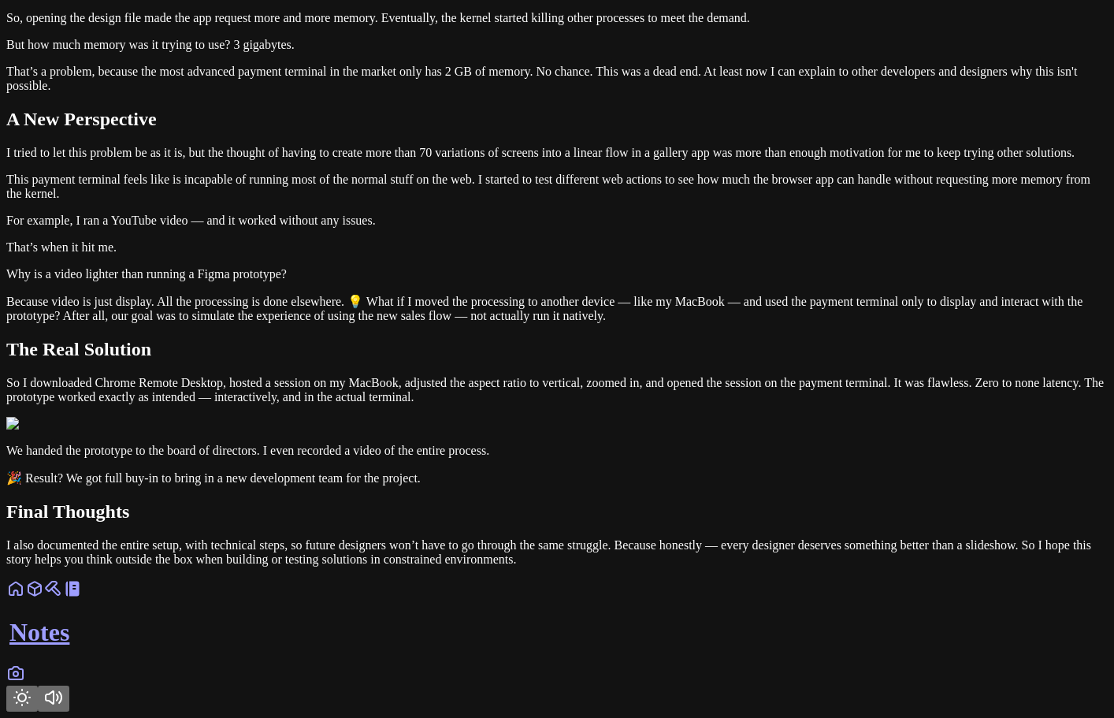
scroll to position [3502, 0]
click at [551, 567] on p "I also documented the entire setup, with technical steps, so future designers w…" at bounding box center [557, 552] width 1102 height 28
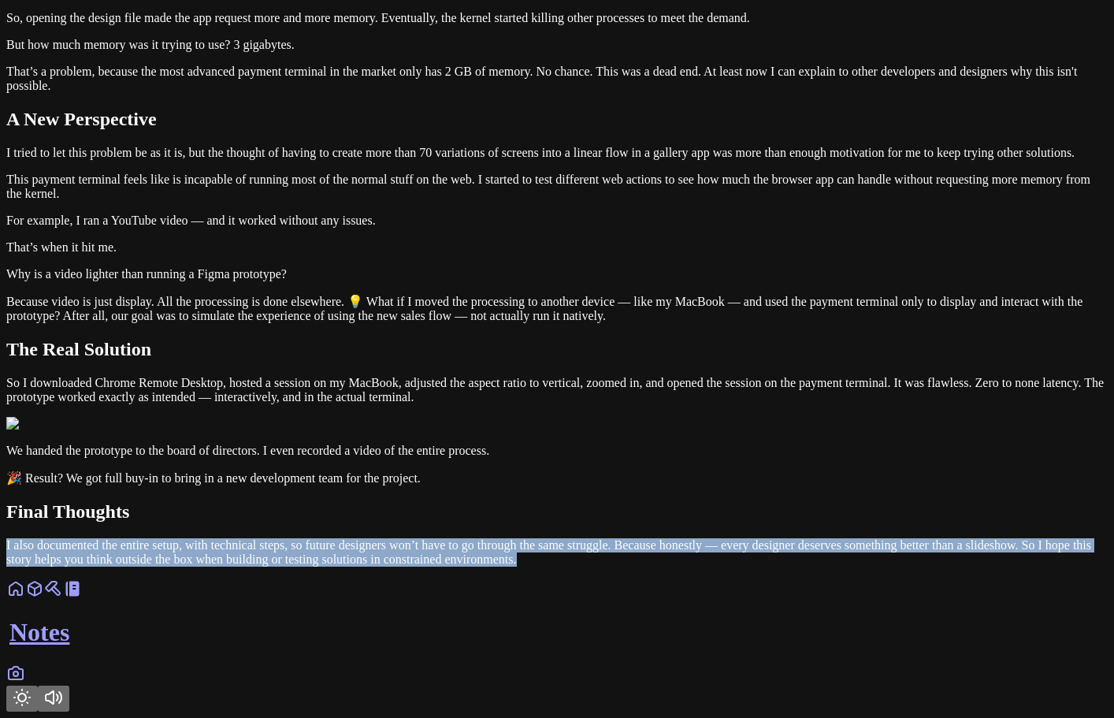
drag, startPoint x: 552, startPoint y: 612, endPoint x: 270, endPoint y: 546, distance: 289.6
drag, startPoint x: 290, startPoint y: 544, endPoint x: 563, endPoint y: 624, distance: 284.3
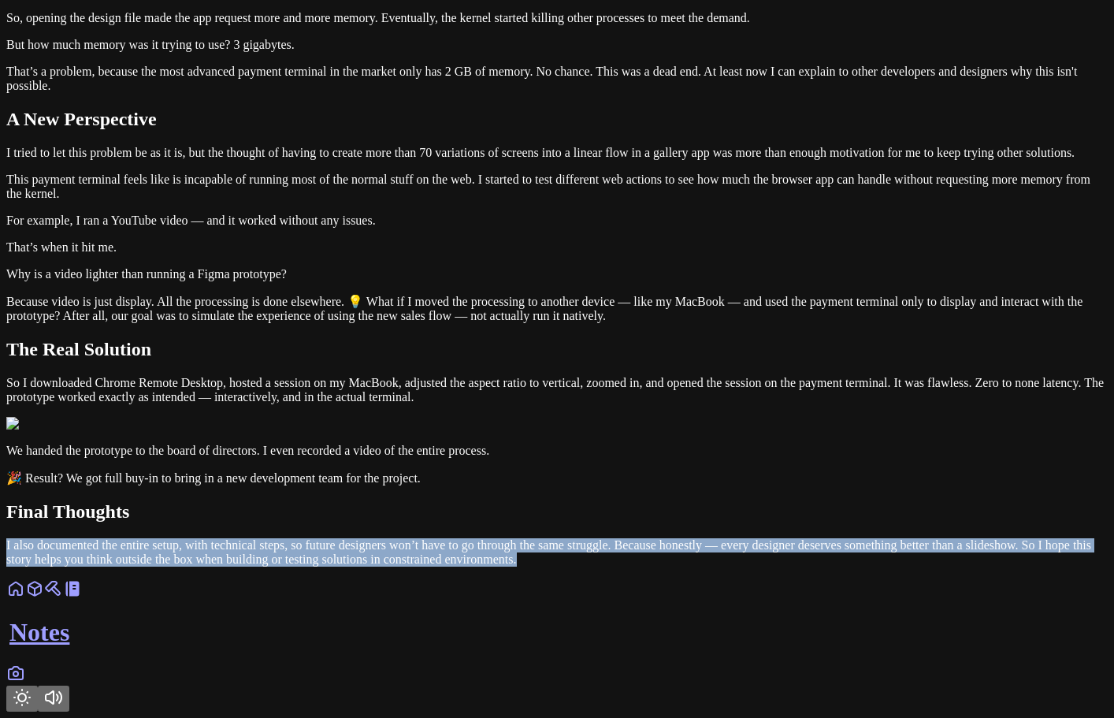
drag, startPoint x: 563, startPoint y: 624, endPoint x: 261, endPoint y: 542, distance: 312.8
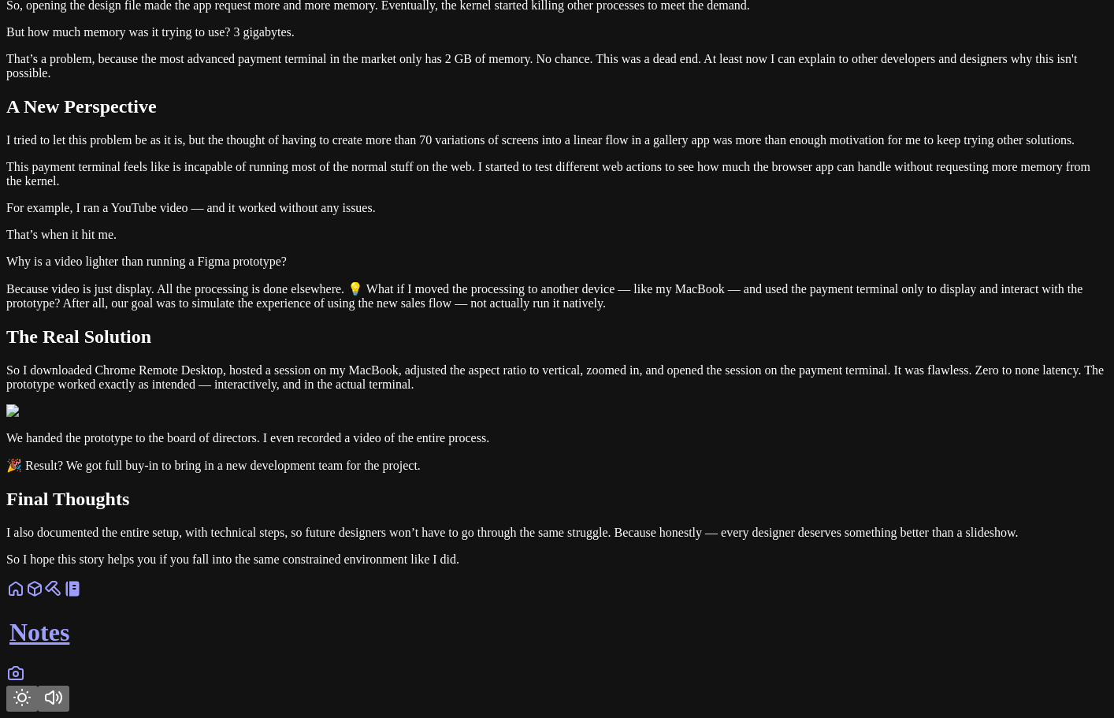
scroll to position [3521, 0]
click at [609, 492] on h2 "Final Thoughts" at bounding box center [557, 499] width 1102 height 21
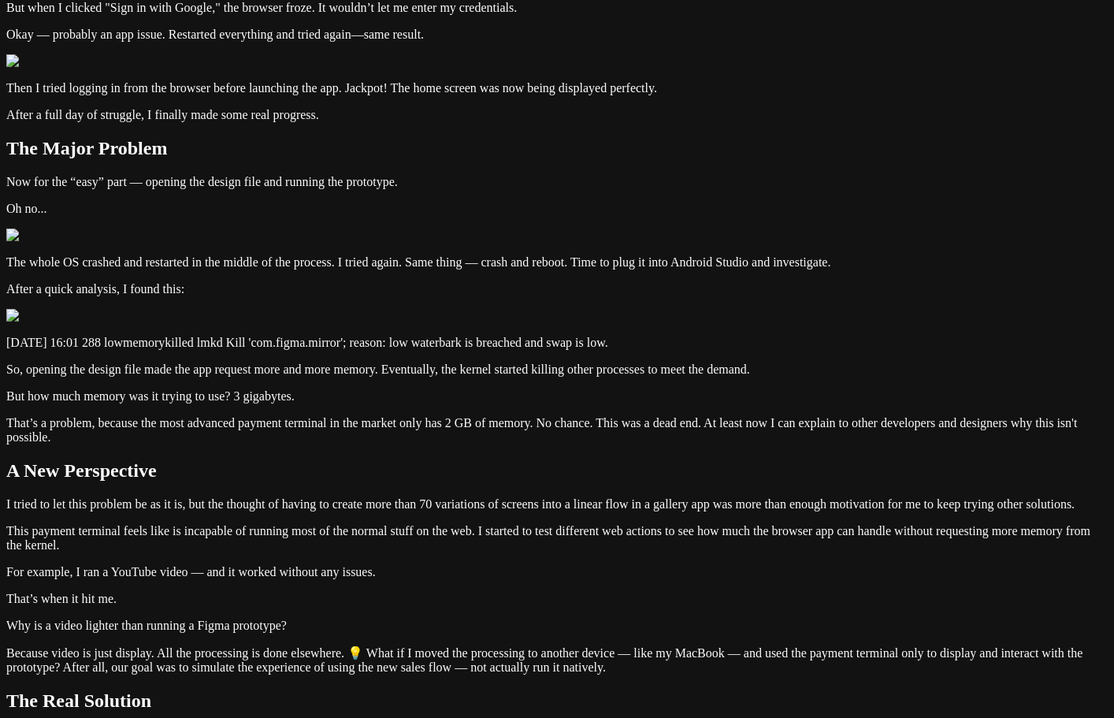
scroll to position [0, 0]
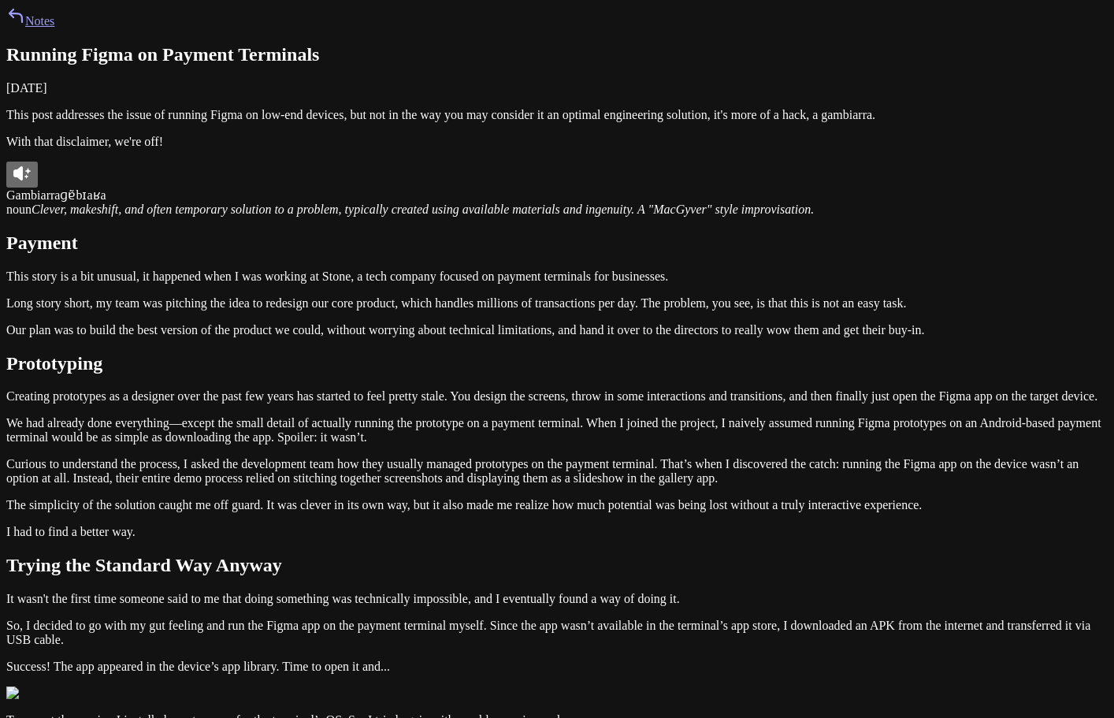
click at [23, 180] on icon at bounding box center [17, 173] width 9 height 14
click at [31, 173] on icon at bounding box center [28, 171] width 6 height 6
click at [54, 28] on link "Notes" at bounding box center [30, 20] width 48 height 13
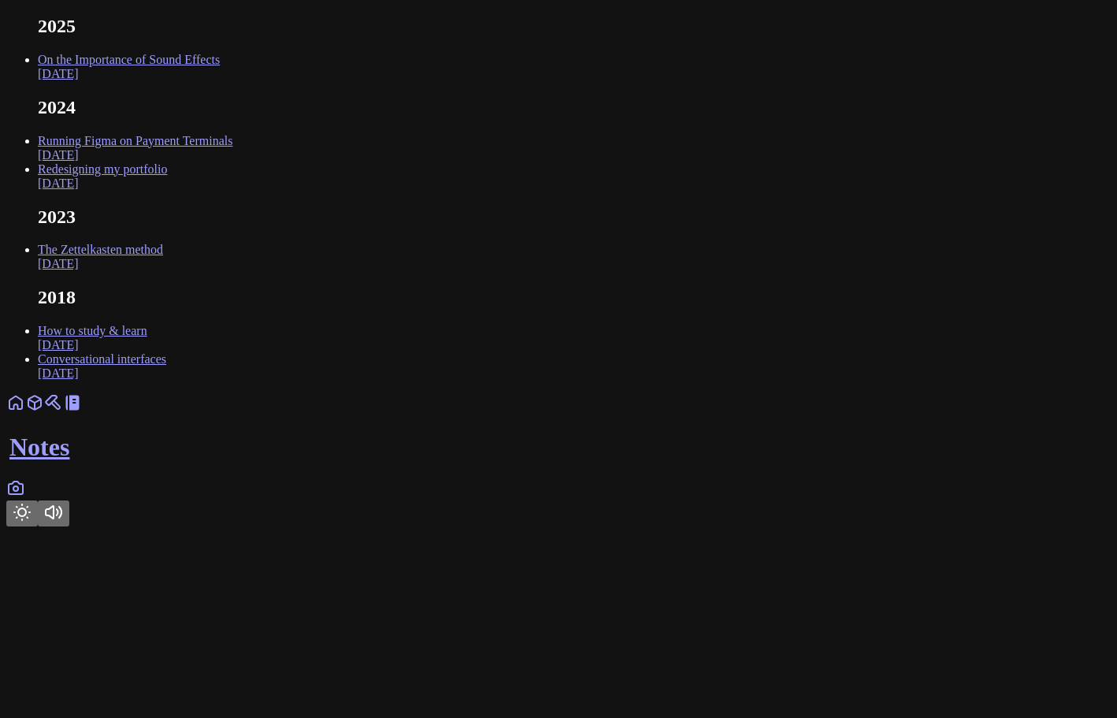
click at [232, 162] on link "Running Figma on Payment Terminals Oct 2024" at bounding box center [135, 148] width 195 height 28
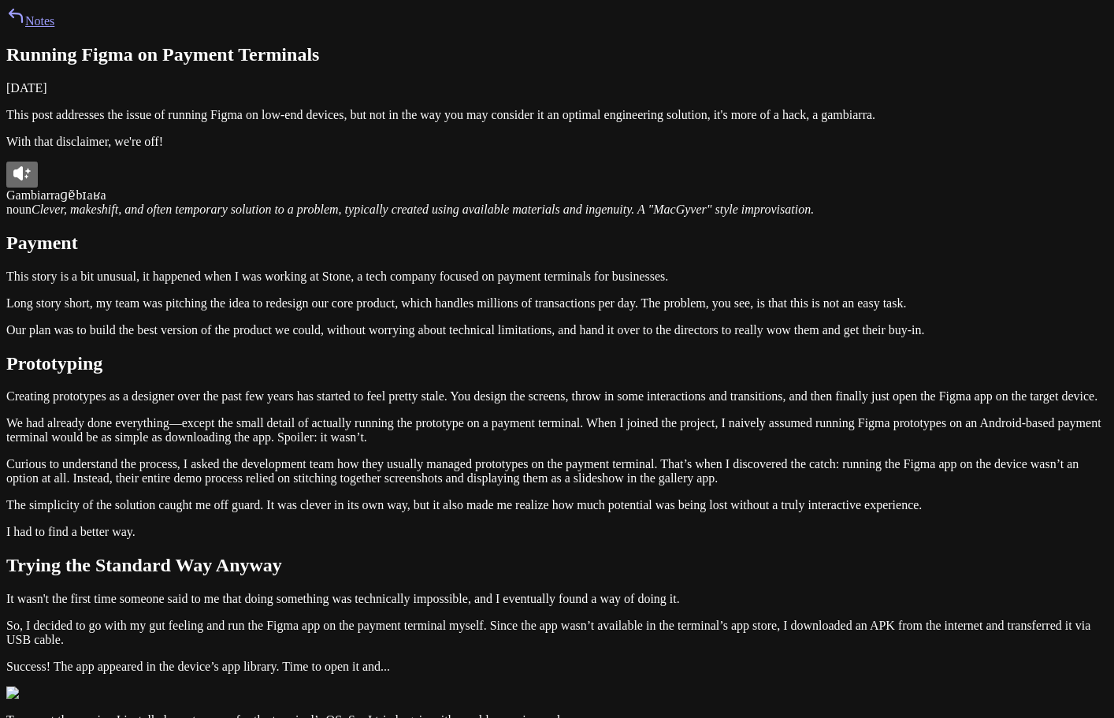
click at [54, 28] on link "Notes" at bounding box center [30, 20] width 48 height 13
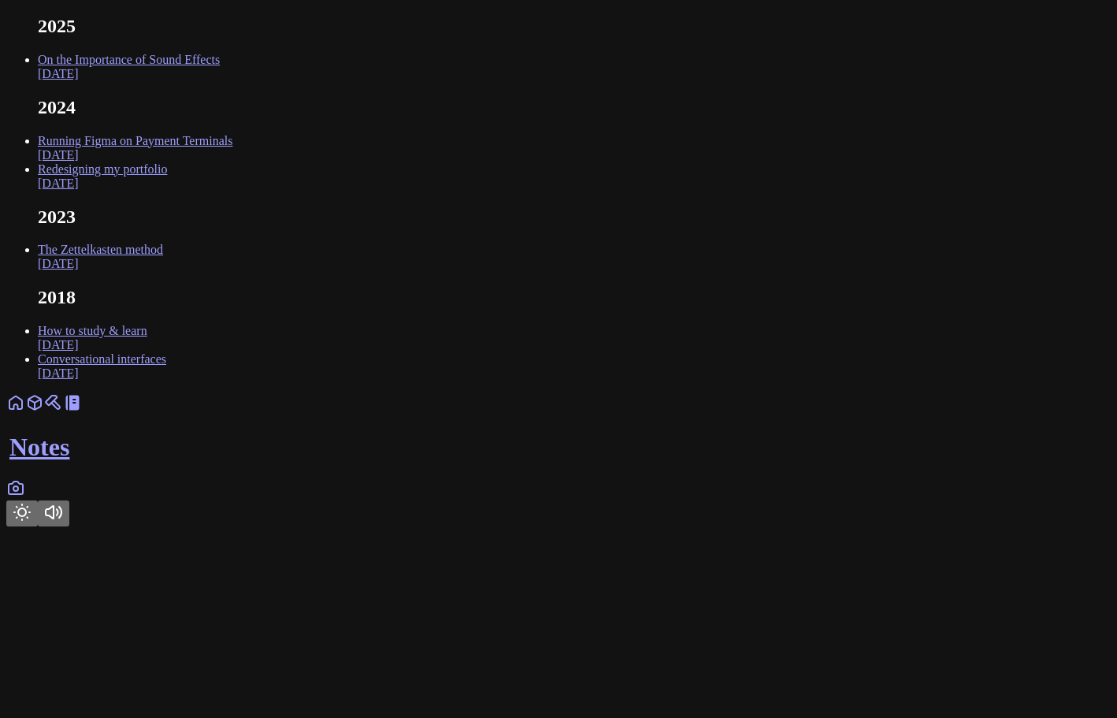
click at [232, 162] on link "Running Figma on Payment Terminals Oct 2024" at bounding box center [135, 148] width 195 height 28
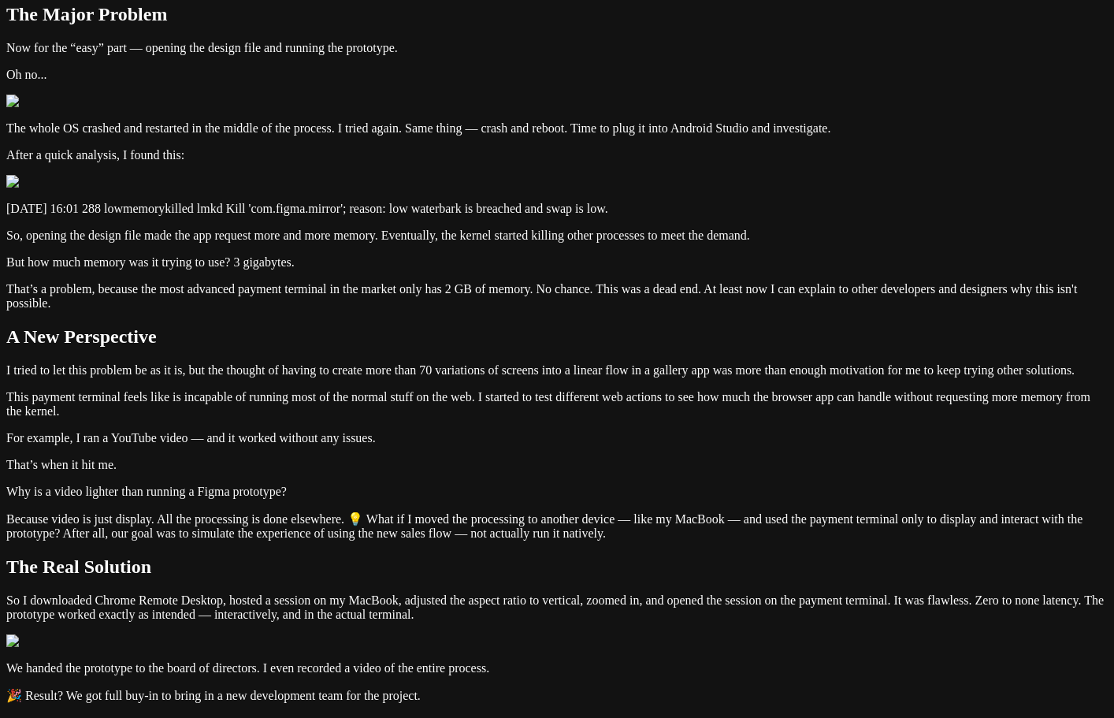
scroll to position [946, 0]
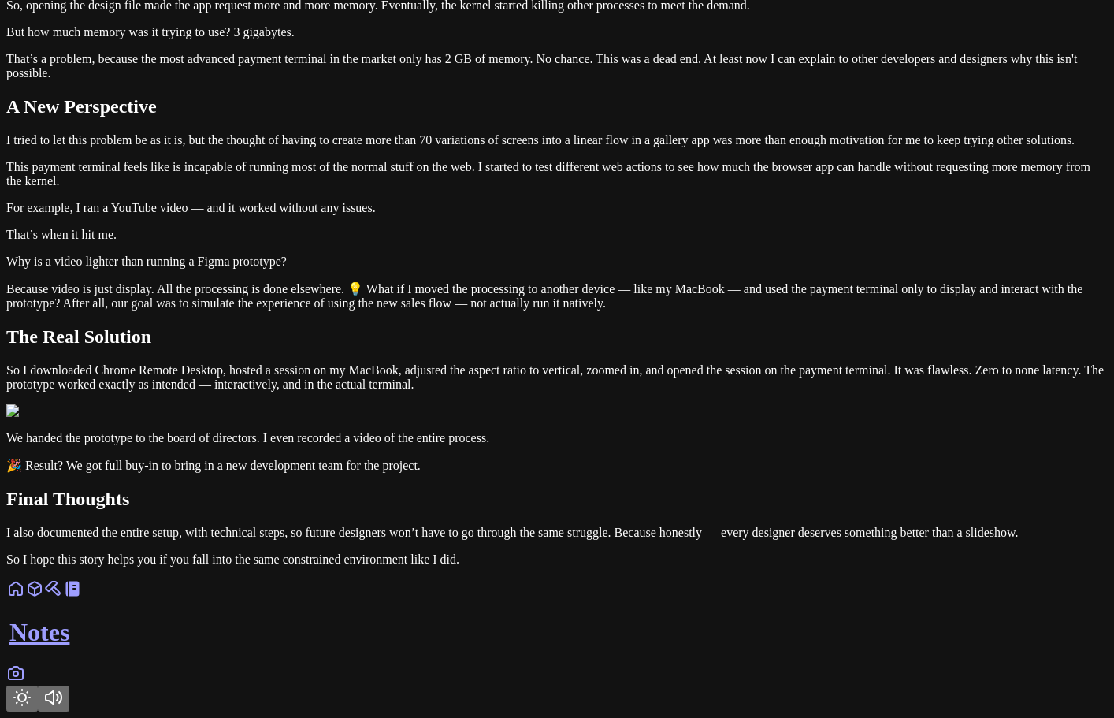
scroll to position [1261, 0]
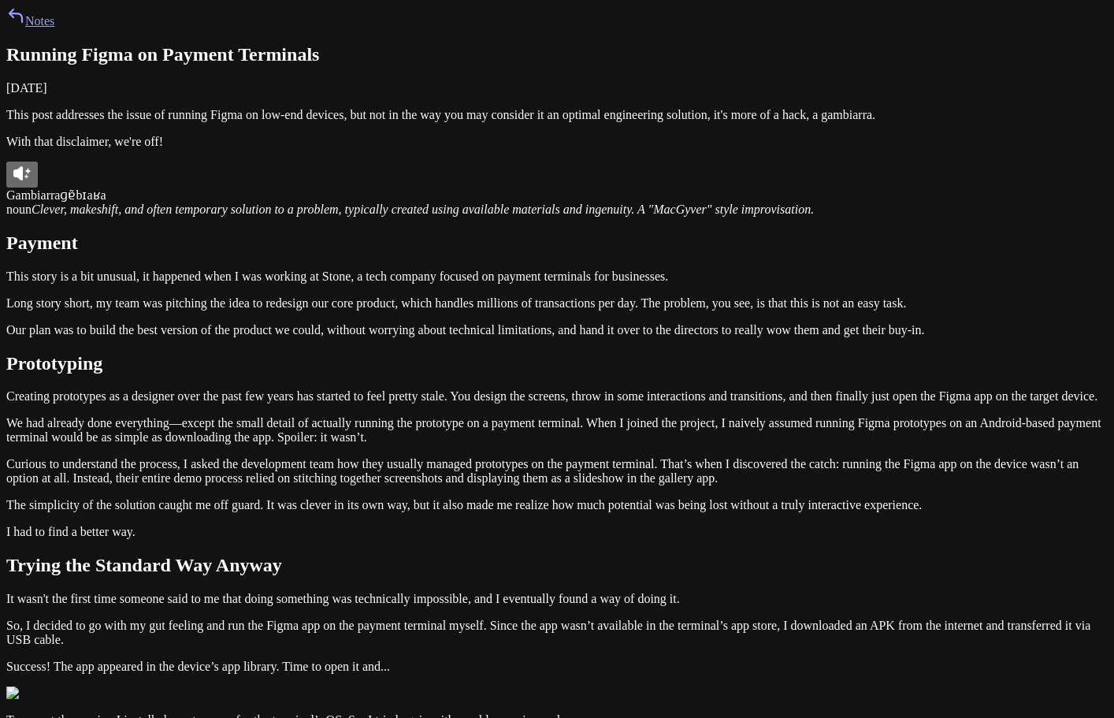
scroll to position [1340, 0]
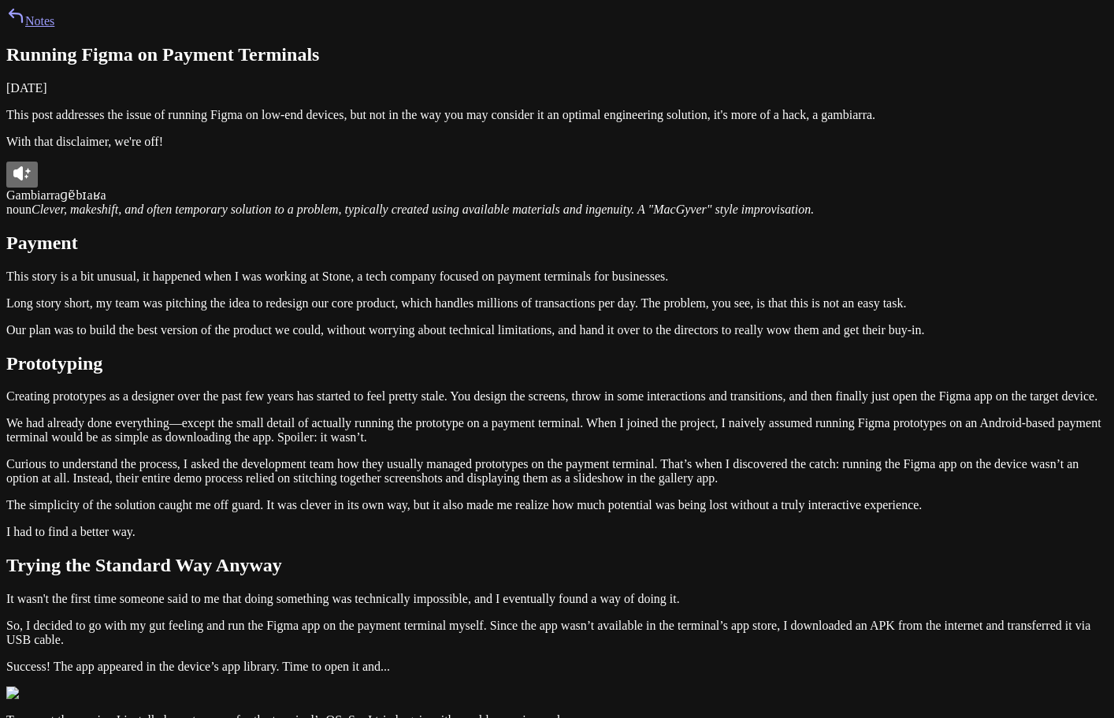
scroll to position [1337, 0]
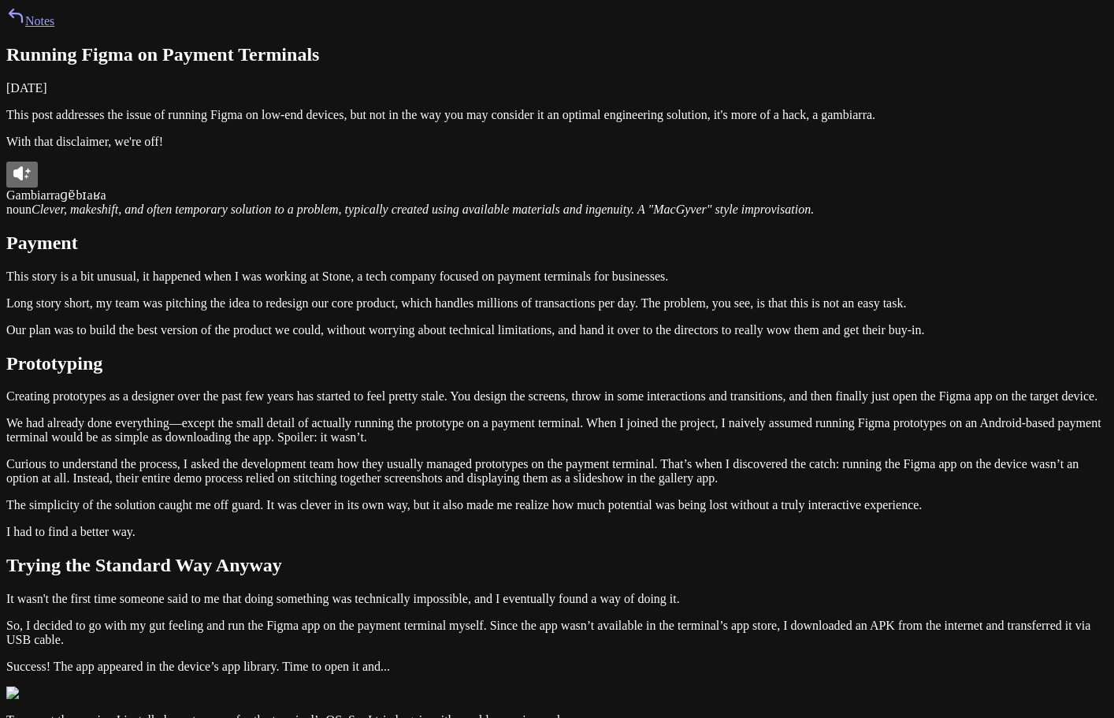
scroll to position [1333, 0]
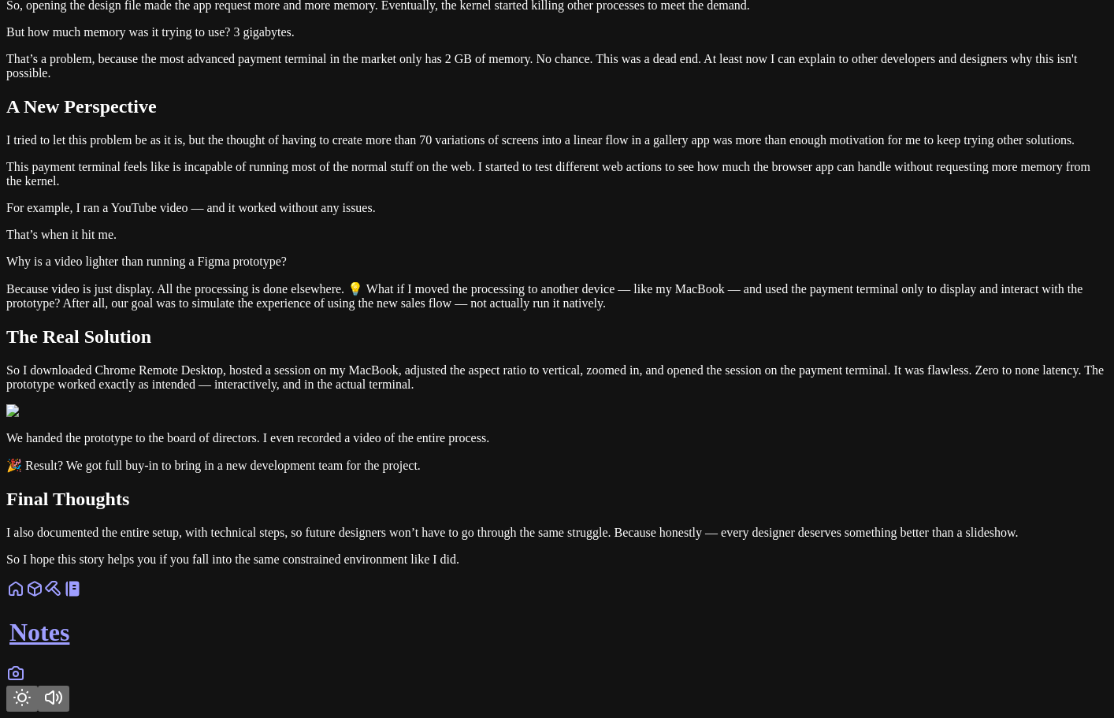
scroll to position [1340, 0]
click at [651, 701] on div "Notes" at bounding box center [557, 645] width 1102 height 133
click at [32, 688] on icon "Toggle Theme" at bounding box center [22, 697] width 19 height 19
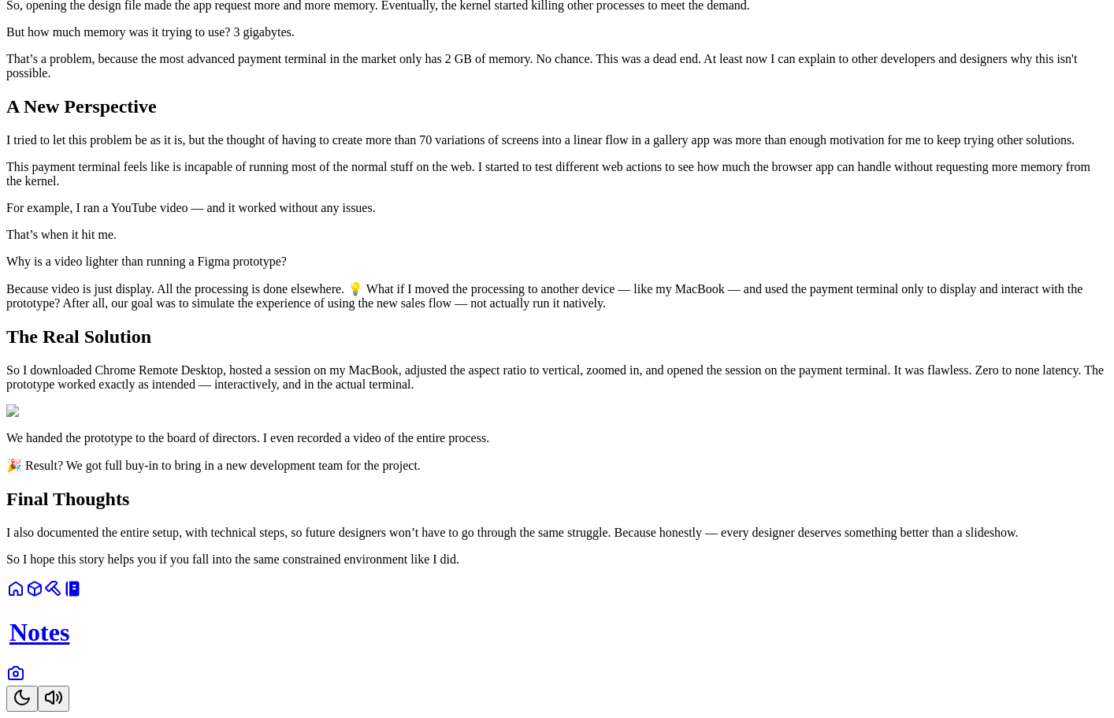
drag, startPoint x: 652, startPoint y: 679, endPoint x: 653, endPoint y: 582, distance: 96.1
drag, startPoint x: 634, startPoint y: 701, endPoint x: 652, endPoint y: 684, distance: 24.0
click at [638, 697] on div "Notes" at bounding box center [557, 645] width 1102 height 133
click at [32, 688] on icon "Toggle Theme" at bounding box center [22, 697] width 19 height 19
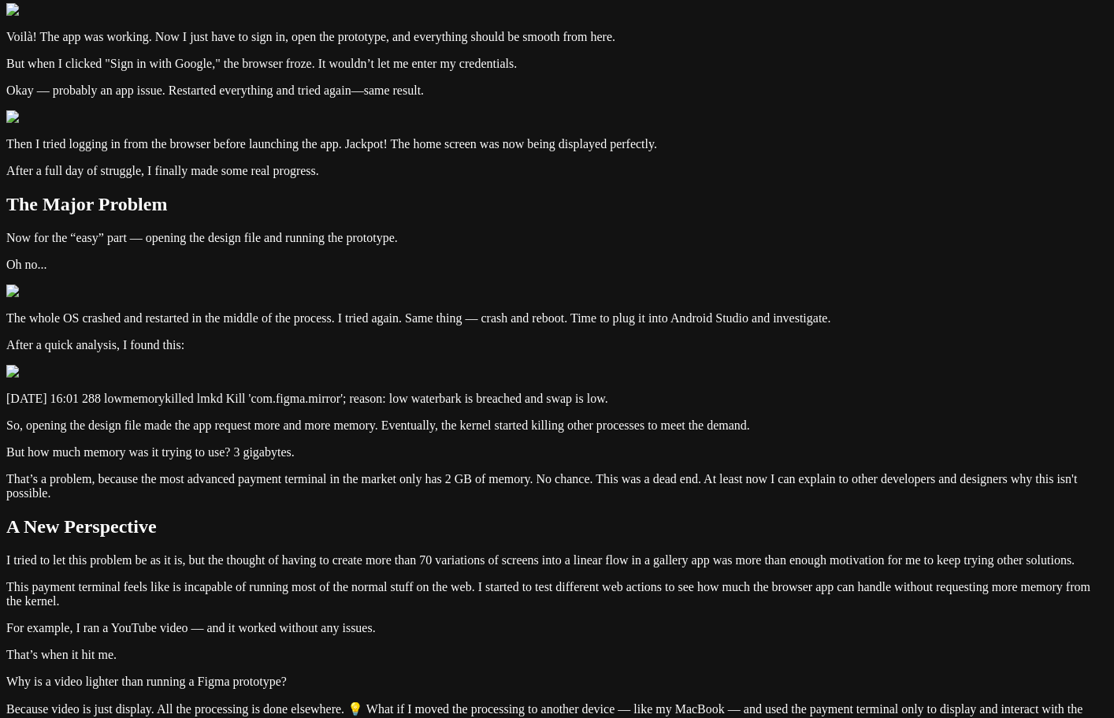
scroll to position [867, 0]
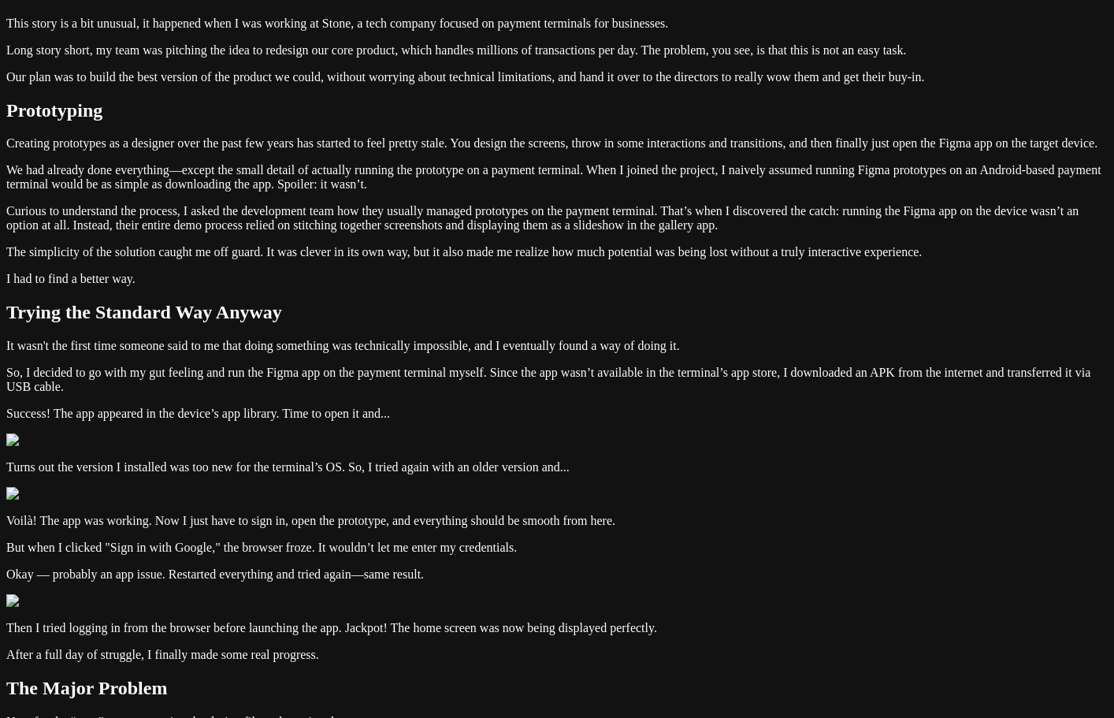
scroll to position [315, 0]
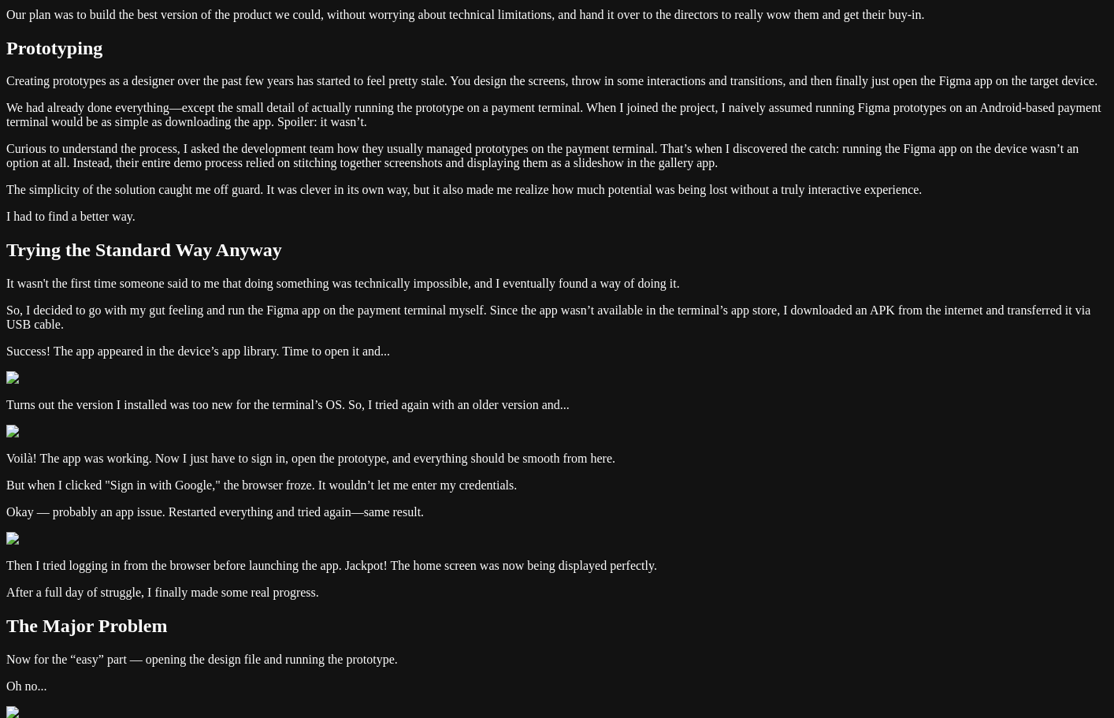
drag, startPoint x: 534, startPoint y: 266, endPoint x: 277, endPoint y: 243, distance: 258.8
click at [277, 243] on div "Notes Running Figma on Payment Terminals [DATE] This post addresses the issue o…" at bounding box center [557, 549] width 1102 height 1717
click at [211, 287] on div "Notes Running Figma on Payment Terminals [DATE] This post addresses the issue o…" at bounding box center [557, 549] width 1102 height 1717
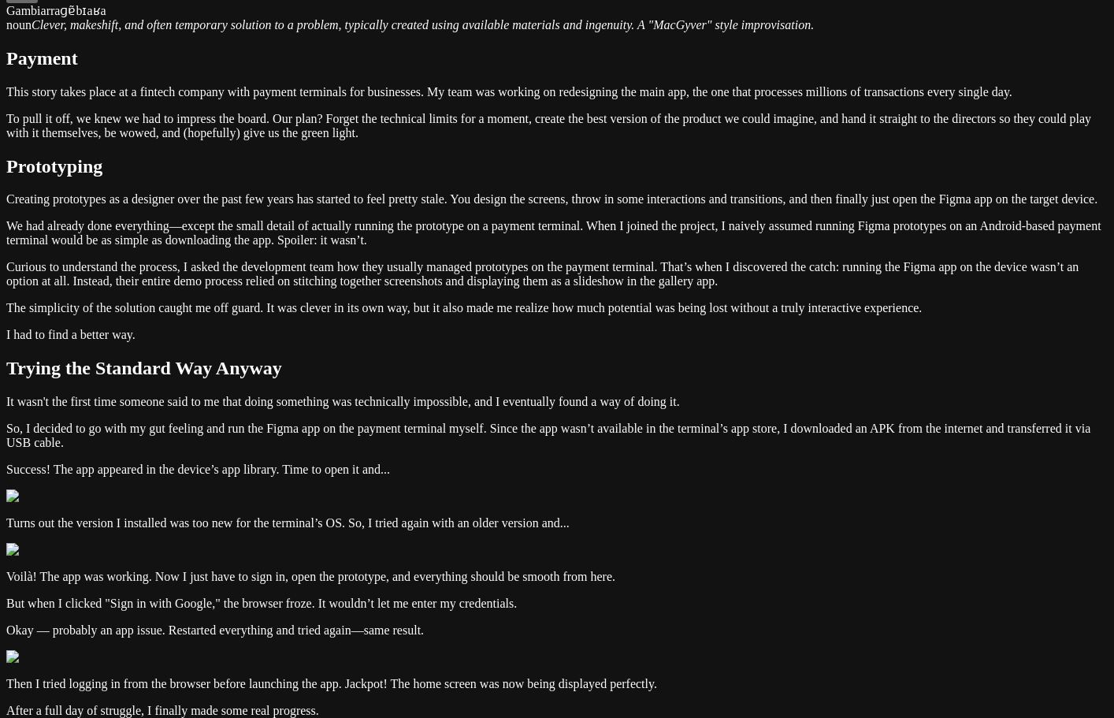
scroll to position [158, 0]
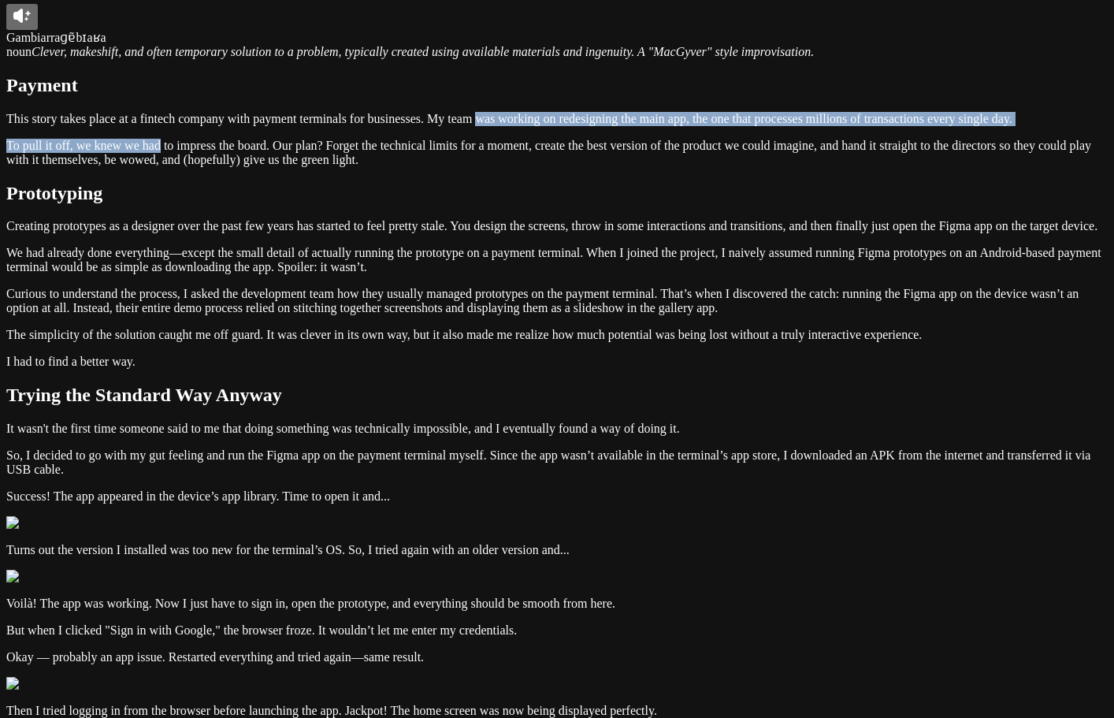
drag, startPoint x: 458, startPoint y: 452, endPoint x: 292, endPoint y: 411, distance: 170.7
click at [292, 411] on div "Notes Running Figma on Payment Terminals [DATE] This post addresses the issue o…" at bounding box center [557, 701] width 1102 height 1705
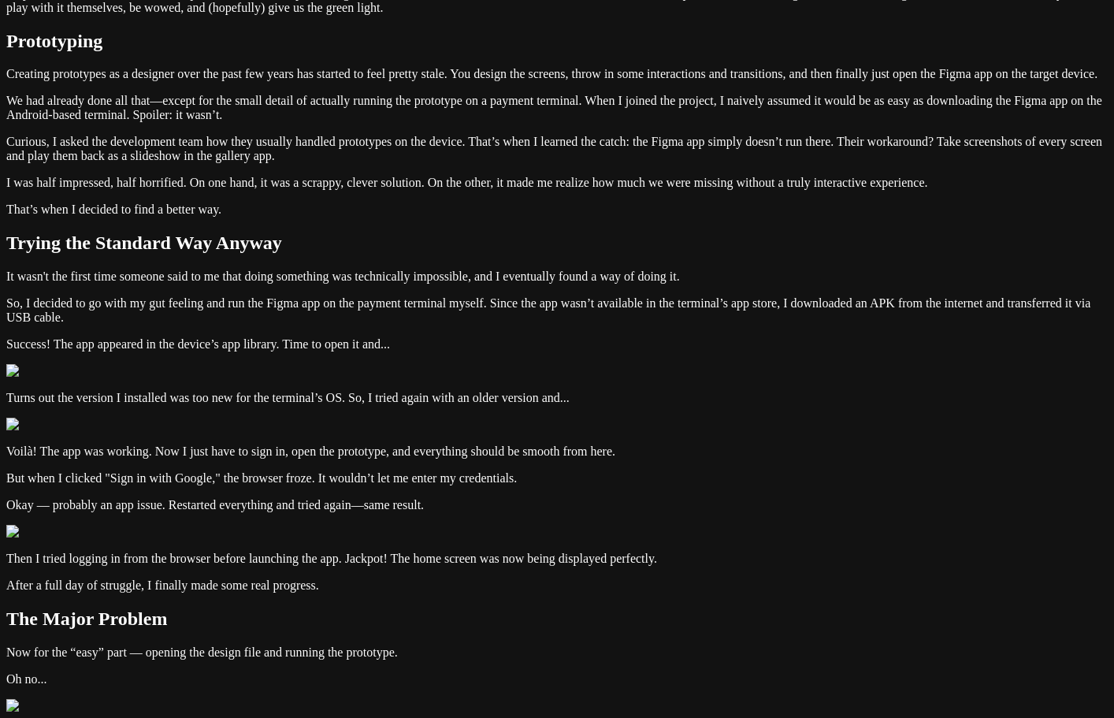
scroll to position [236, 0]
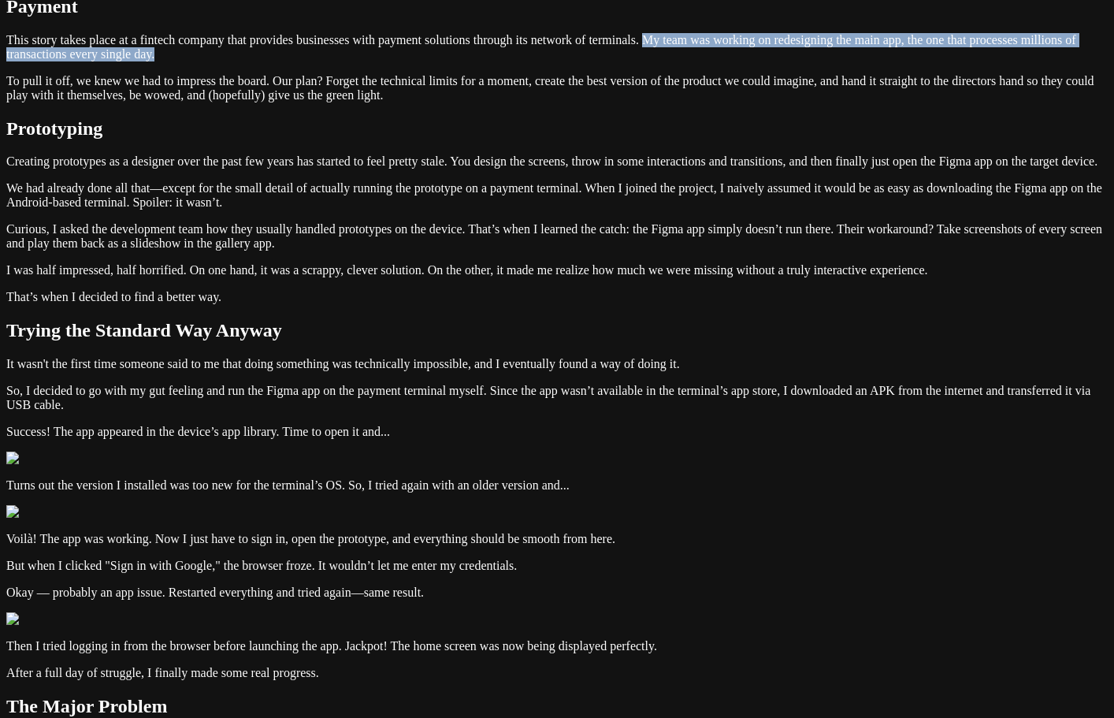
drag, startPoint x: 485, startPoint y: 340, endPoint x: 634, endPoint y: 357, distance: 150.0
click at [634, 61] on p "This story takes place at a fintech company that provides businesses with payme…" at bounding box center [557, 47] width 1102 height 28
drag, startPoint x: 604, startPoint y: 357, endPoint x: 482, endPoint y: 343, distance: 122.2
click at [482, 61] on p "This story takes place at a fintech company that provides businesses with payme…" at bounding box center [557, 47] width 1102 height 28
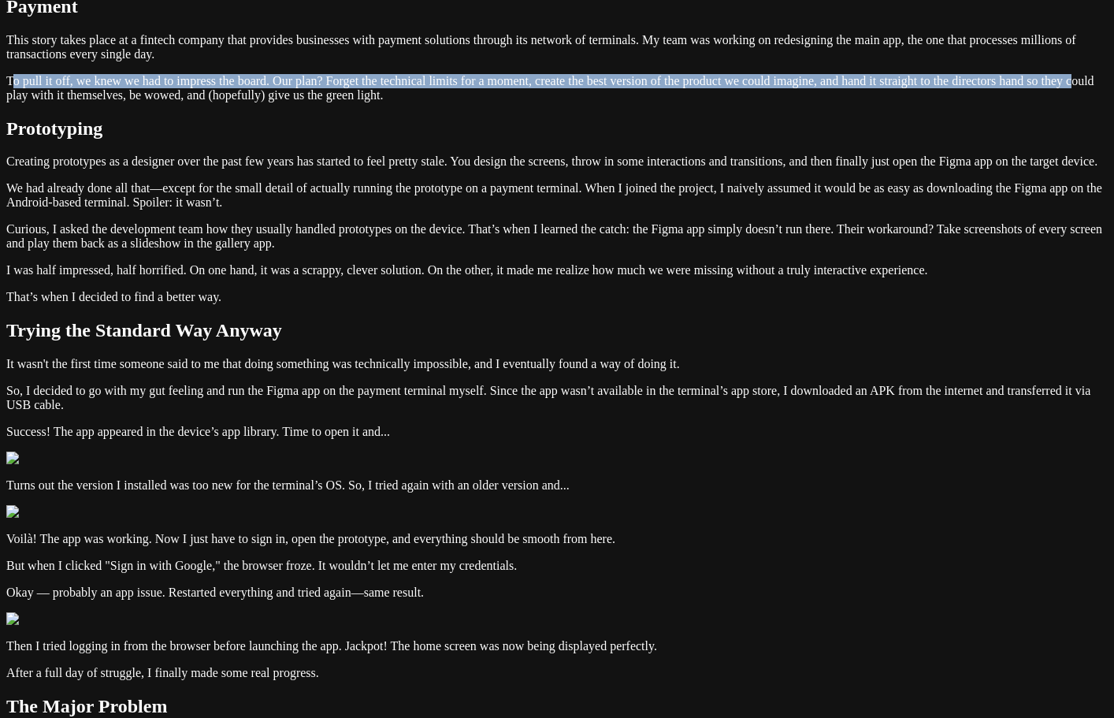
drag, startPoint x: 309, startPoint y: 399, endPoint x: 433, endPoint y: 444, distance: 132.6
click at [433, 102] on p "To pull it off, we knew we had to impress the board. Our plan? Forget the techn…" at bounding box center [557, 88] width 1102 height 28
click at [508, 102] on p "To pull it off, we knew we had to impress the board. Our plan? Forget the techn…" at bounding box center [557, 88] width 1102 height 28
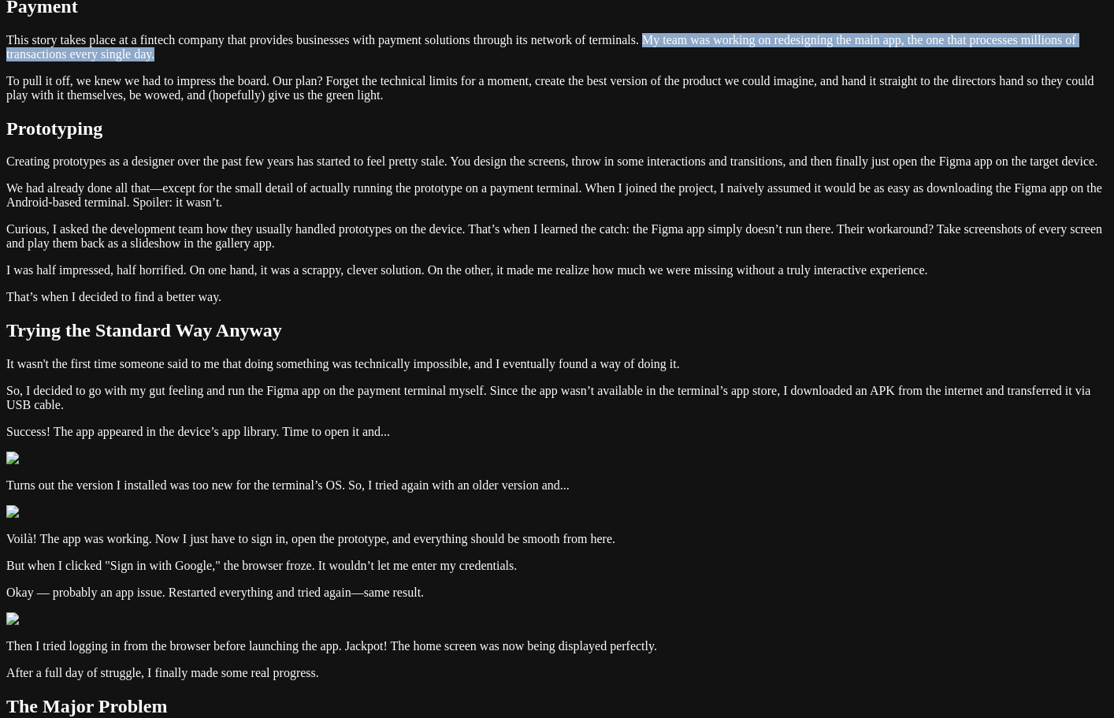
drag, startPoint x: 485, startPoint y: 337, endPoint x: 611, endPoint y: 363, distance: 128.6
click at [611, 61] on p "This story takes place at a fintech company that provides businesses with payme…" at bounding box center [557, 47] width 1102 height 28
drag, startPoint x: 611, startPoint y: 363, endPoint x: 487, endPoint y: 341, distance: 125.5
click at [487, 61] on p "This story takes place at a fintech company that provides businesses with payme…" at bounding box center [557, 47] width 1102 height 28
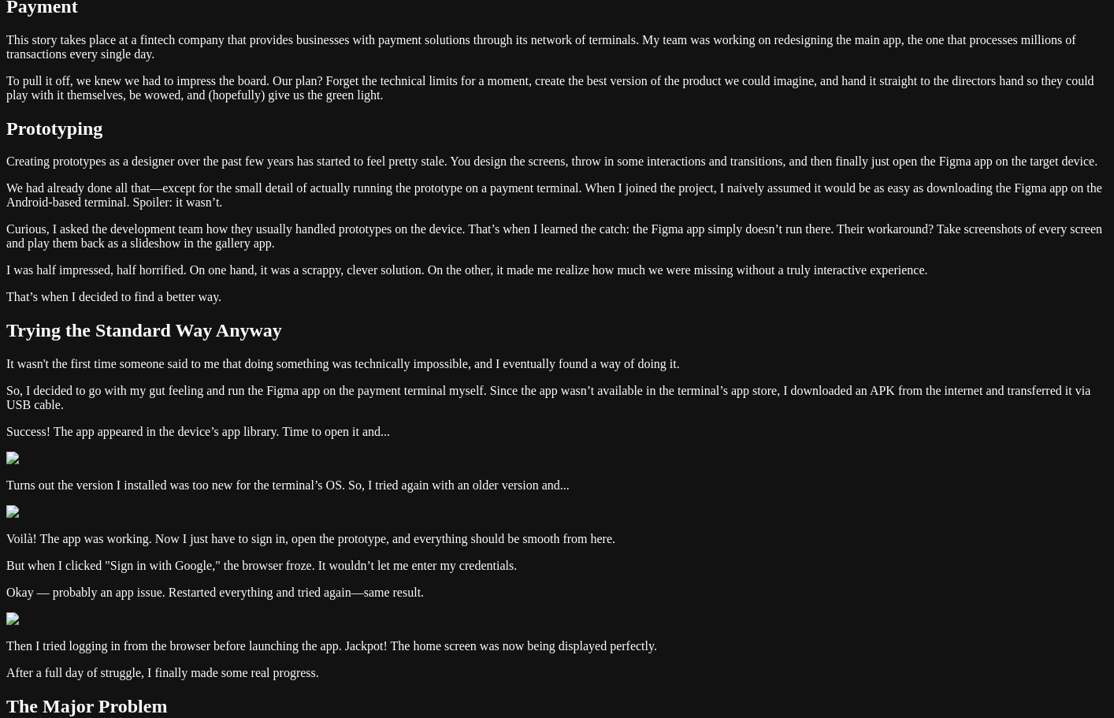
click at [598, 102] on p "To pull it off, we knew we had to impress the board. Our plan? Forget the techn…" at bounding box center [557, 88] width 1102 height 28
drag, startPoint x: 581, startPoint y: 402, endPoint x: 642, endPoint y: 405, distance: 61.6
click at [642, 102] on p "To pull it off, we knew we had to impress the board. Our plan? Forget the techn…" at bounding box center [557, 88] width 1102 height 28
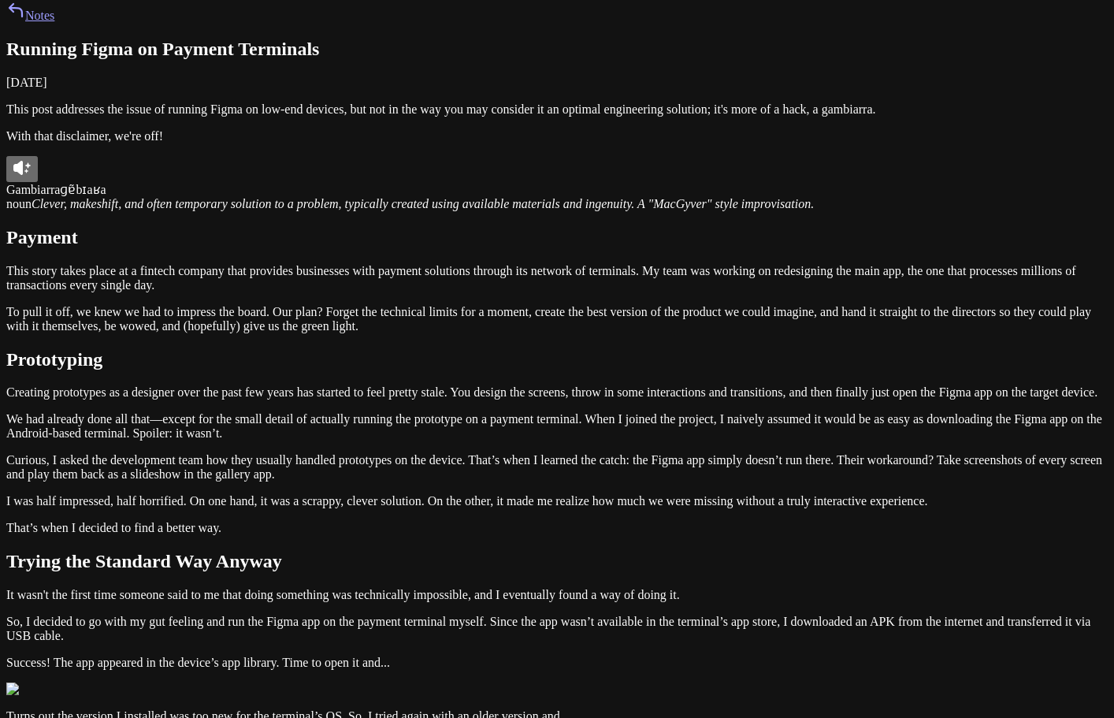
scroll to position [0, 0]
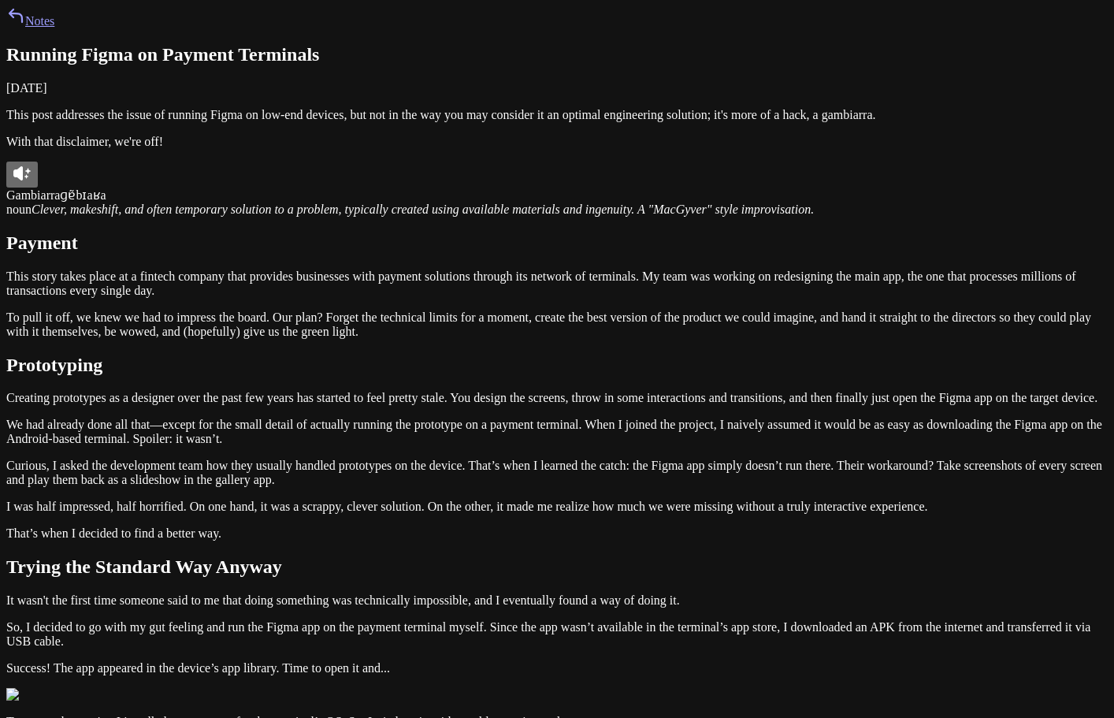
drag, startPoint x: 634, startPoint y: 437, endPoint x: 299, endPoint y: 397, distance: 337.3
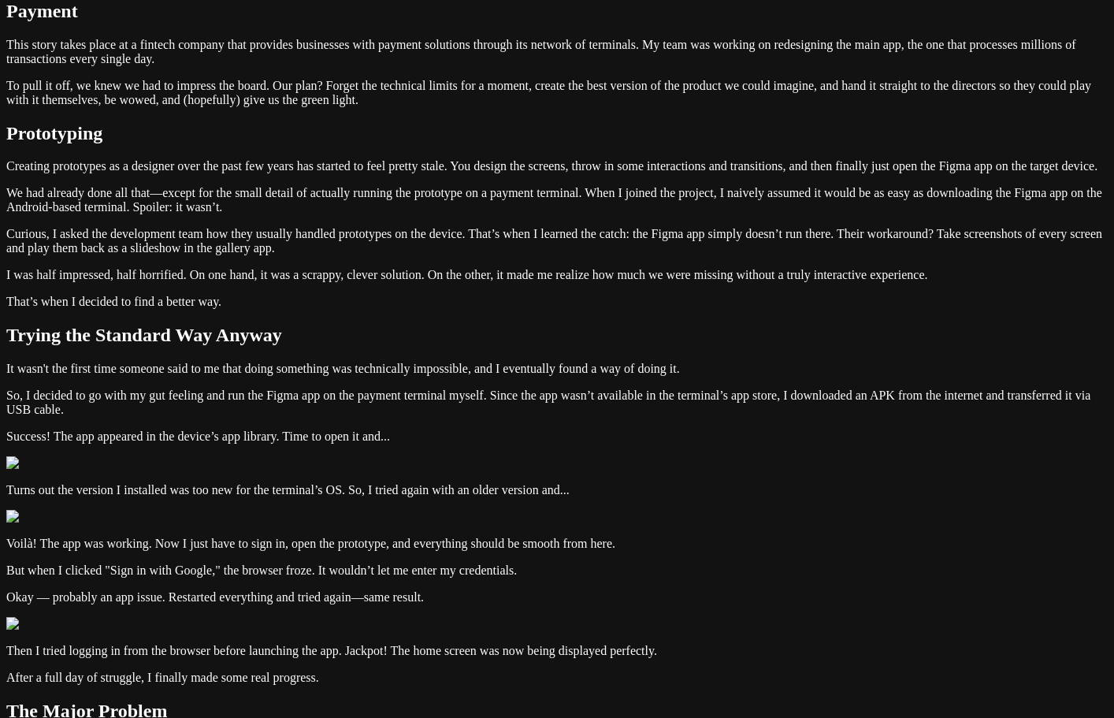
scroll to position [236, 0]
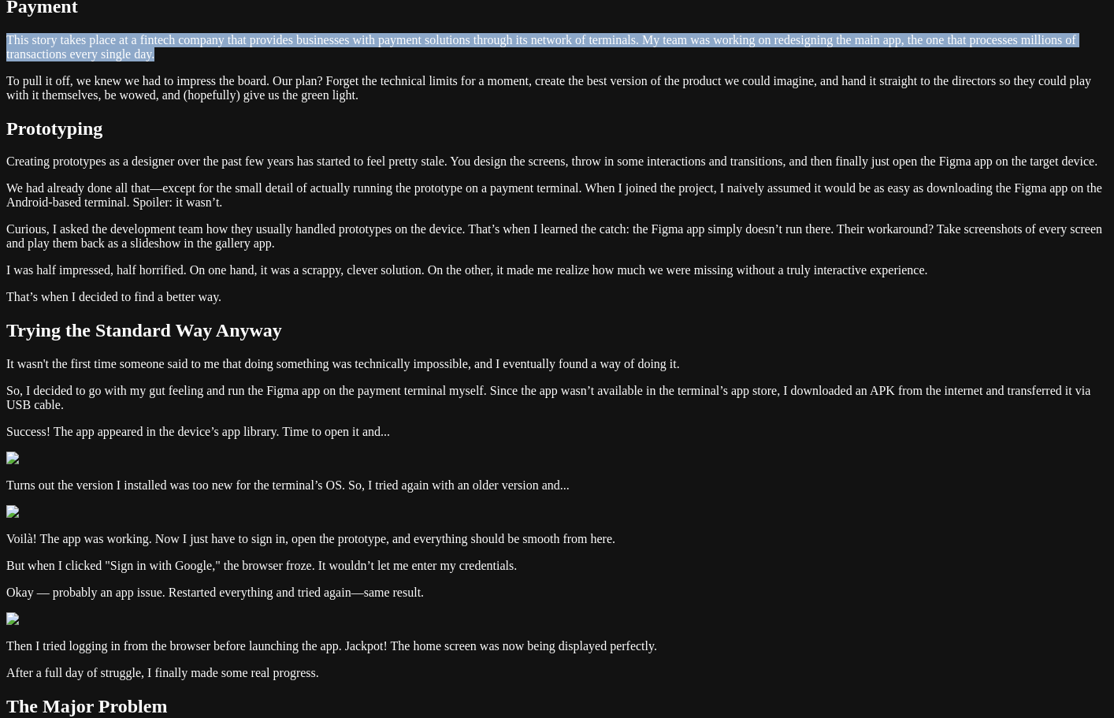
drag, startPoint x: 315, startPoint y: 318, endPoint x: 612, endPoint y: 361, distance: 300.3
click at [611, 361] on div "Notes Running Figma on Payment Terminals [DATE] This post addresses the issue o…" at bounding box center [557, 629] width 1102 height 1719
click at [612, 61] on p "This story takes place at a fintech company that provides businesses with payme…" at bounding box center [557, 47] width 1102 height 28
drag, startPoint x: 612, startPoint y: 361, endPoint x: 293, endPoint y: 311, distance: 323.0
click at [293, 311] on div "Notes Running Figma on Payment Terminals [DATE] This post addresses the issue o…" at bounding box center [557, 629] width 1102 height 1719
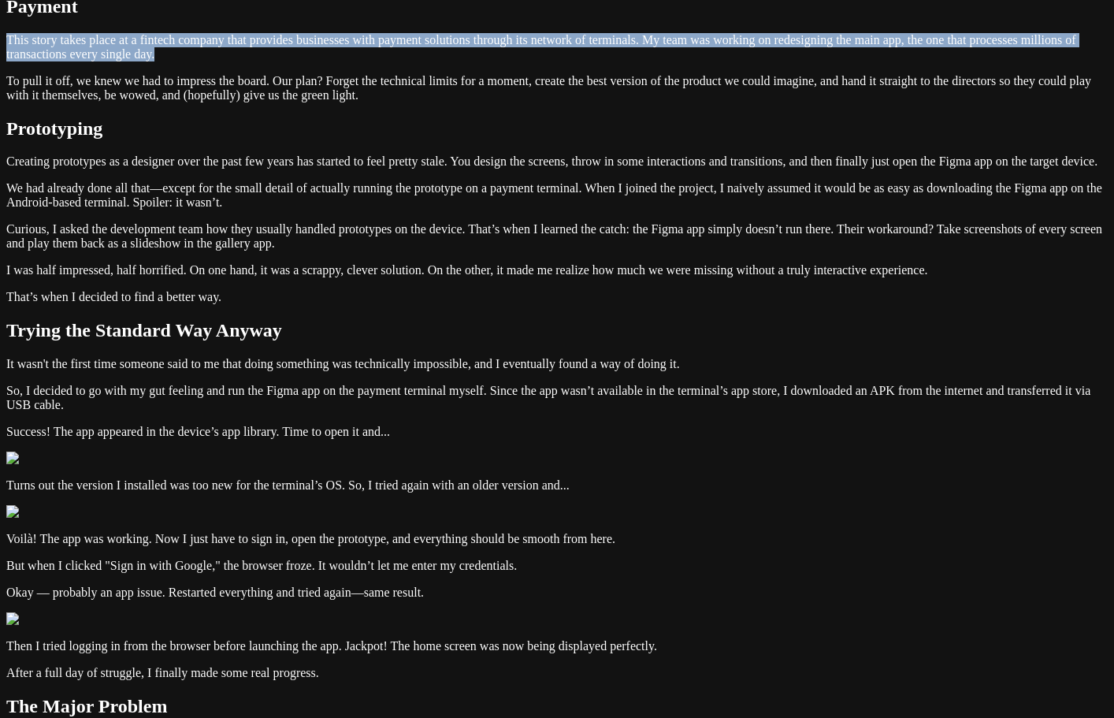
click at [297, 321] on div "Notes Running Figma on Payment Terminals [DATE] This post addresses the issue o…" at bounding box center [557, 629] width 1102 height 1719
drag, startPoint x: 351, startPoint y: 311, endPoint x: 694, endPoint y: 370, distance: 348.8
click at [694, 61] on p "This story takes place at a fintech company that provides businesses with payme…" at bounding box center [557, 47] width 1102 height 28
click at [684, 370] on div at bounding box center [684, 370] width 0 height 0
click at [253, 332] on div "Notes Running Figma on Payment Terminals [DATE] This post addresses the issue o…" at bounding box center [557, 629] width 1102 height 1719
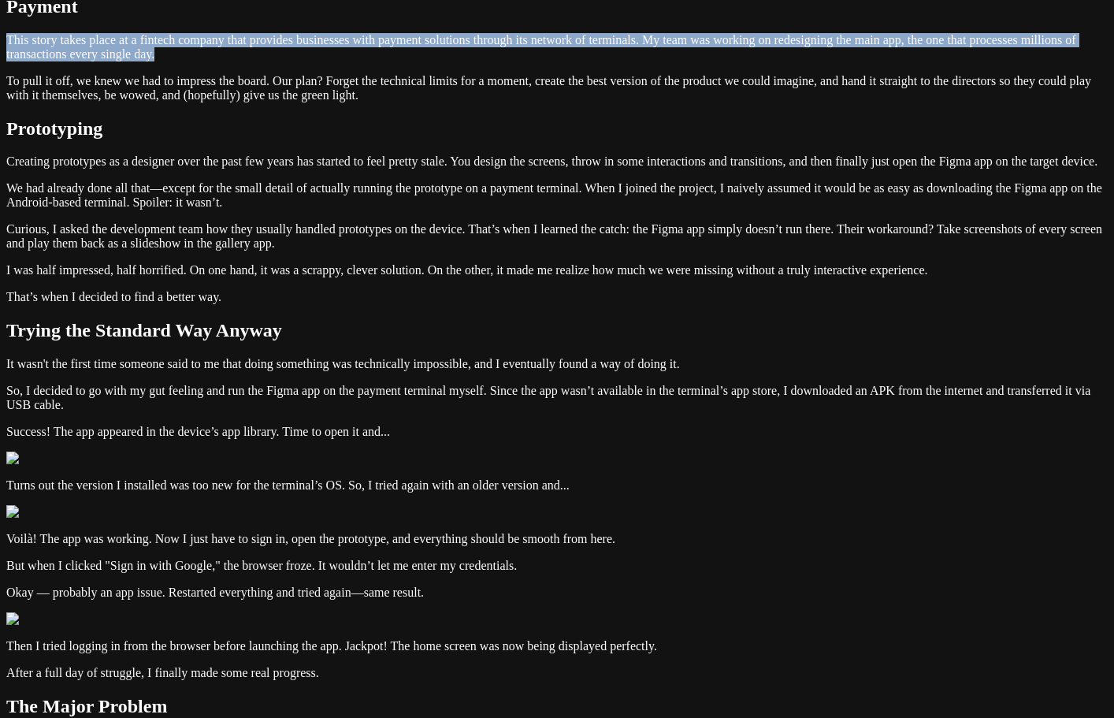
drag, startPoint x: 269, startPoint y: 316, endPoint x: 653, endPoint y: 356, distance: 385.9
click at [653, 356] on div "Notes Running Figma on Payment Terminals [DATE] This post addresses the issue o…" at bounding box center [557, 629] width 1102 height 1719
click at [653, 61] on p "This story takes place at a fintech company that provides businesses with payme…" at bounding box center [557, 47] width 1102 height 28
drag, startPoint x: 649, startPoint y: 356, endPoint x: 245, endPoint y: 306, distance: 407.4
click at [245, 306] on div "Notes Running Figma on Payment Terminals [DATE] This post addresses the issue o…" at bounding box center [557, 629] width 1102 height 1719
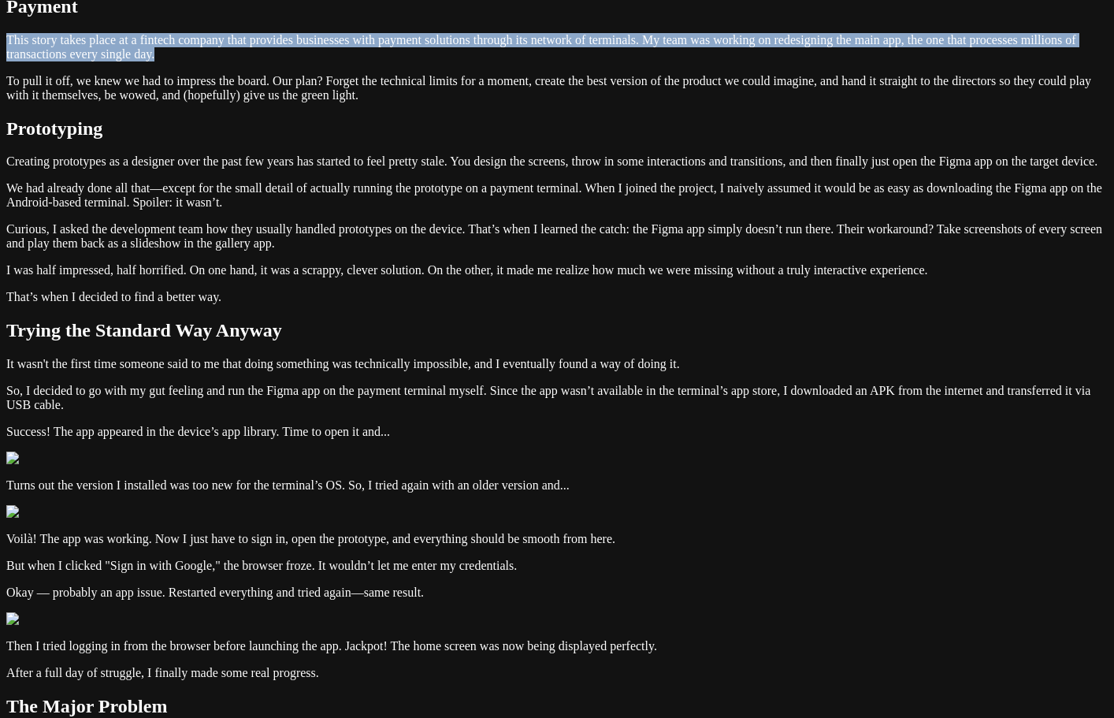
click at [219, 325] on div "Notes Running Figma on Payment Terminals [DATE] This post addresses the issue o…" at bounding box center [557, 629] width 1102 height 1719
drag, startPoint x: 277, startPoint y: 321, endPoint x: 694, endPoint y: 366, distance: 419.3
click at [694, 366] on div "Notes Running Figma on Payment Terminals [DATE] This post addresses the issue o…" at bounding box center [557, 629] width 1102 height 1719
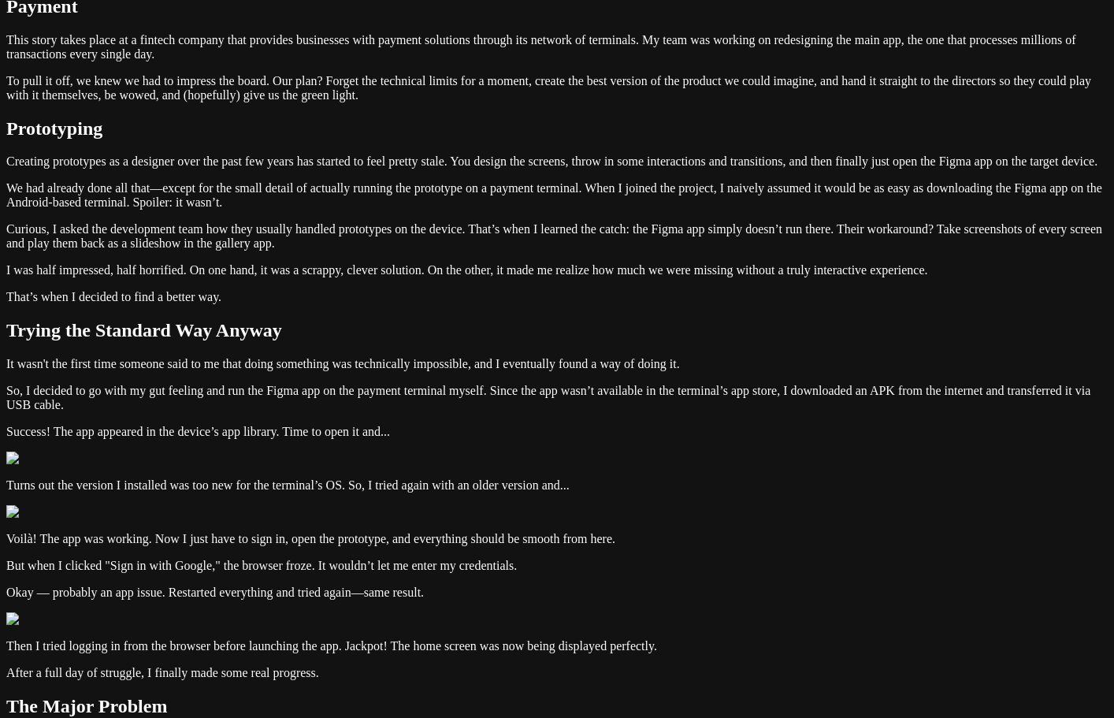
click at [271, 395] on div "Notes Running Figma on Payment Terminals [DATE] This post addresses the issue o…" at bounding box center [557, 629] width 1102 height 1719
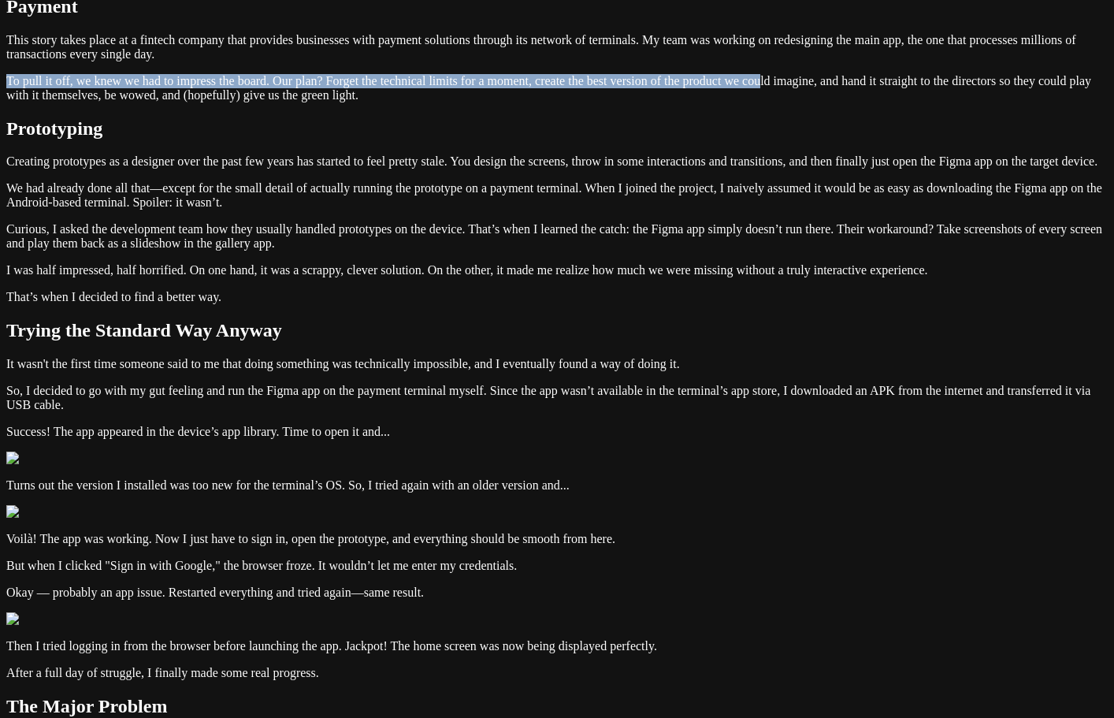
drag, startPoint x: 282, startPoint y: 389, endPoint x: 601, endPoint y: 418, distance: 319.6
click at [601, 418] on div "Notes Running Figma on Payment Terminals [DATE] This post addresses the issue o…" at bounding box center [557, 629] width 1102 height 1719
click at [601, 102] on p "To pull it off, we knew we had to impress the board. Our plan? Forget the techn…" at bounding box center [557, 88] width 1102 height 28
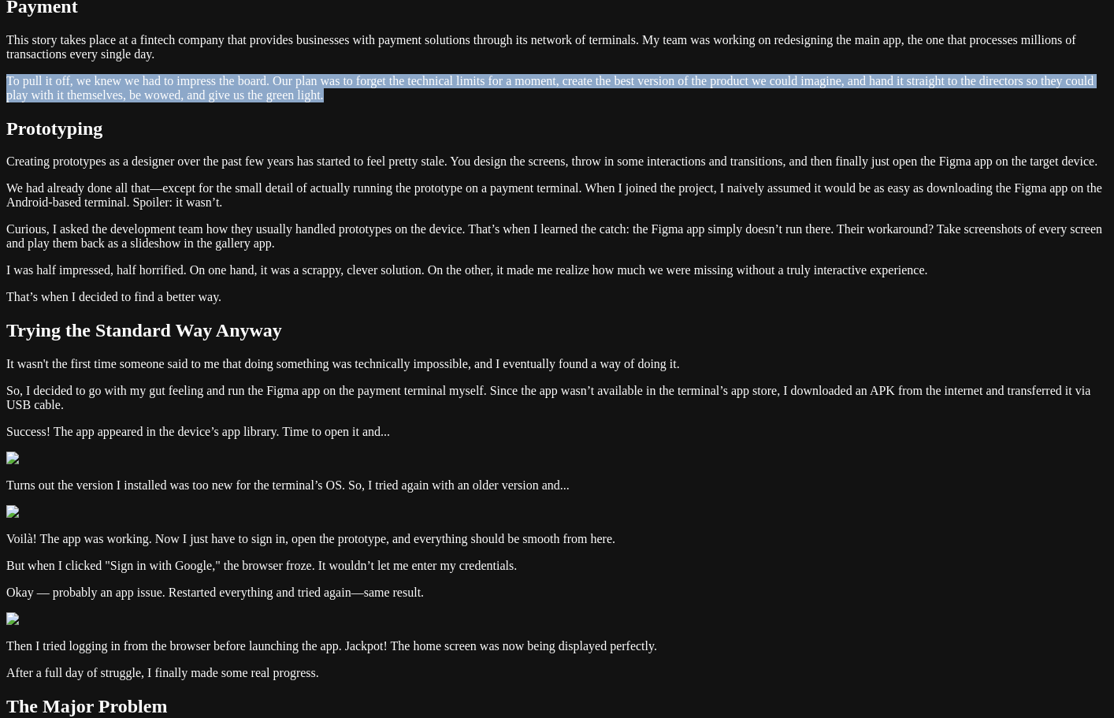
drag, startPoint x: 810, startPoint y: 452, endPoint x: 244, endPoint y: 390, distance: 569.3
click at [244, 390] on div "Notes Running Figma on Payment Terminals [DATE] This post addresses the issue o…" at bounding box center [557, 629] width 1102 height 1719
click at [215, 409] on div "Notes Running Figma on Payment Terminals [DATE] This post addresses the issue o…" at bounding box center [557, 629] width 1102 height 1719
click at [215, 410] on div "Notes Running Figma on Payment Terminals [DATE] This post addresses the issue o…" at bounding box center [557, 629] width 1102 height 1719
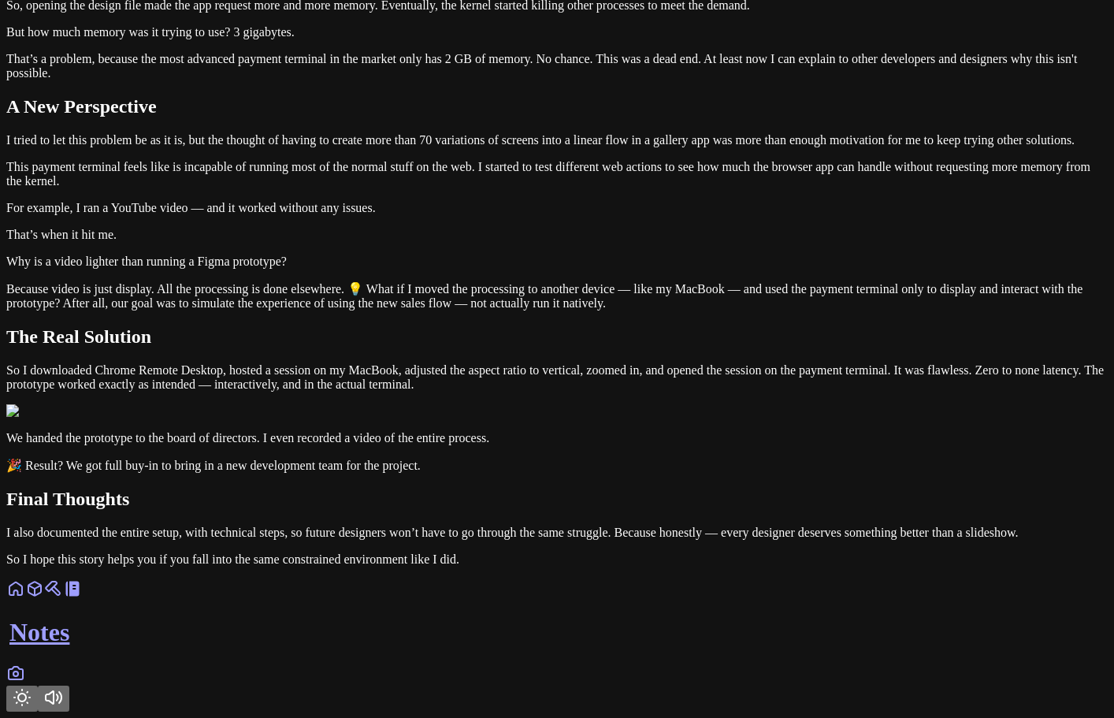
scroll to position [1813, 0]
